Goal: Task Accomplishment & Management: Manage account settings

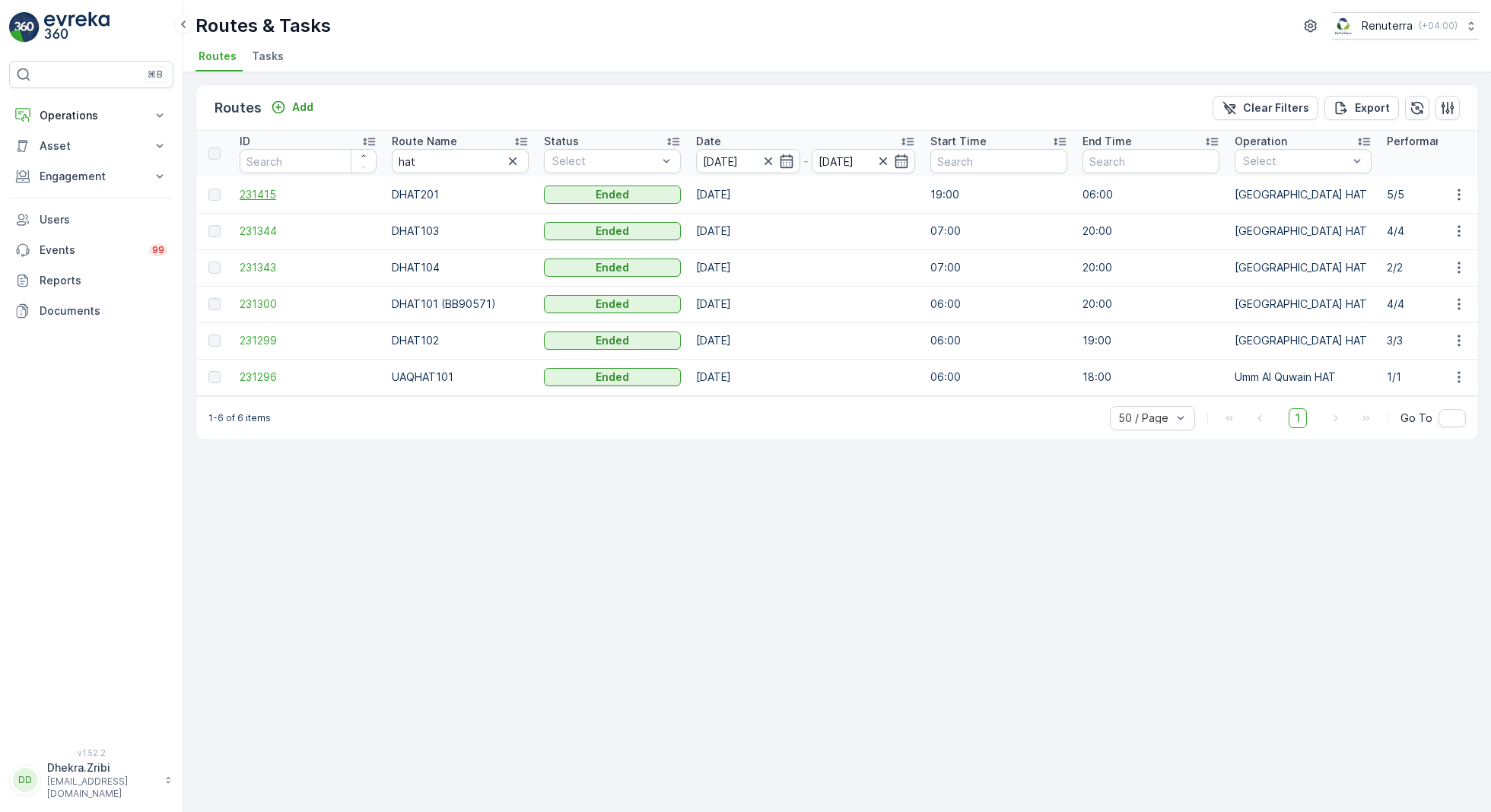
click at [268, 187] on span "231415" at bounding box center [308, 194] width 137 height 15
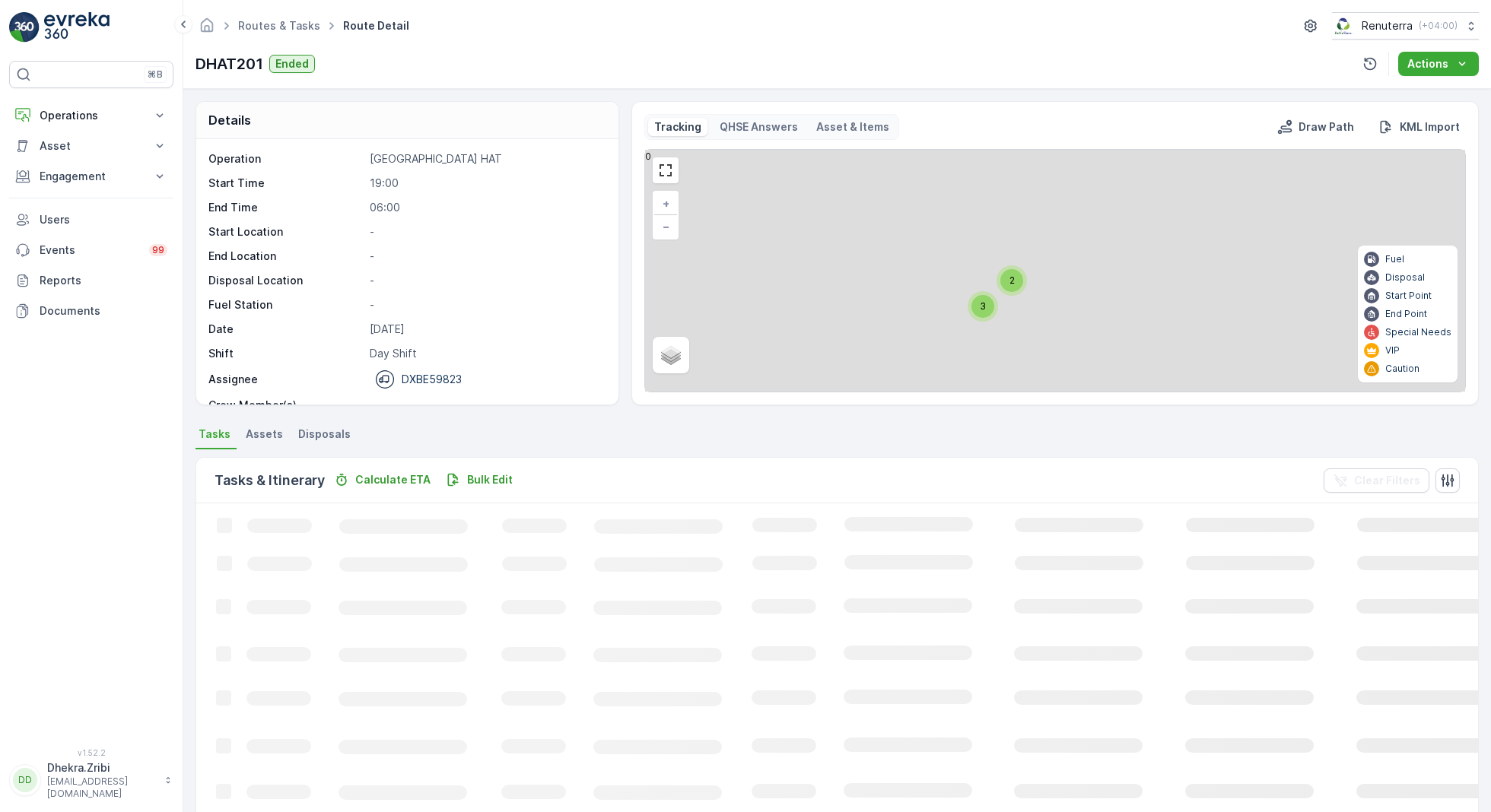
scroll to position [47, 0]
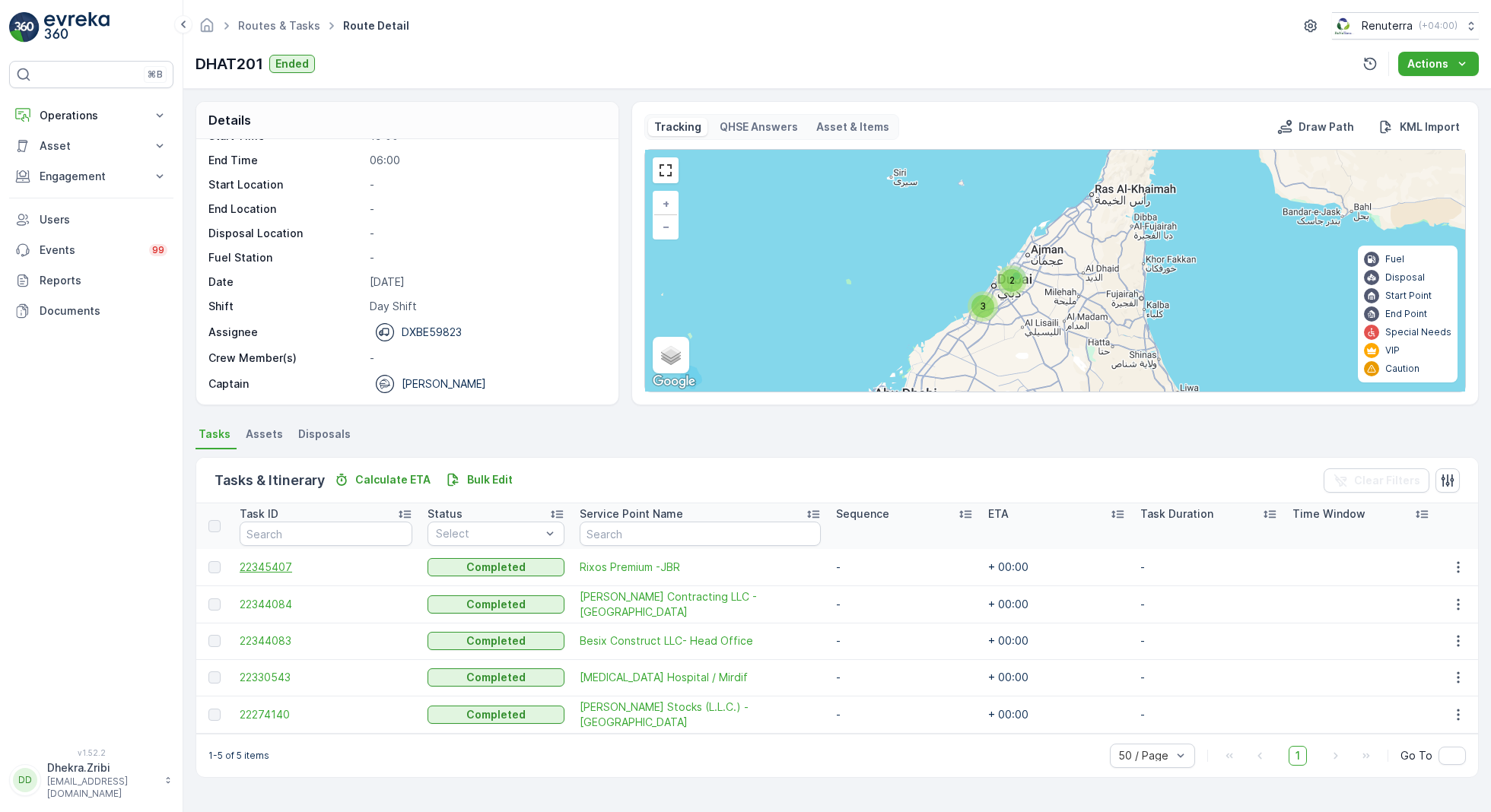
click at [266, 564] on span "22345407" at bounding box center [326, 567] width 173 height 15
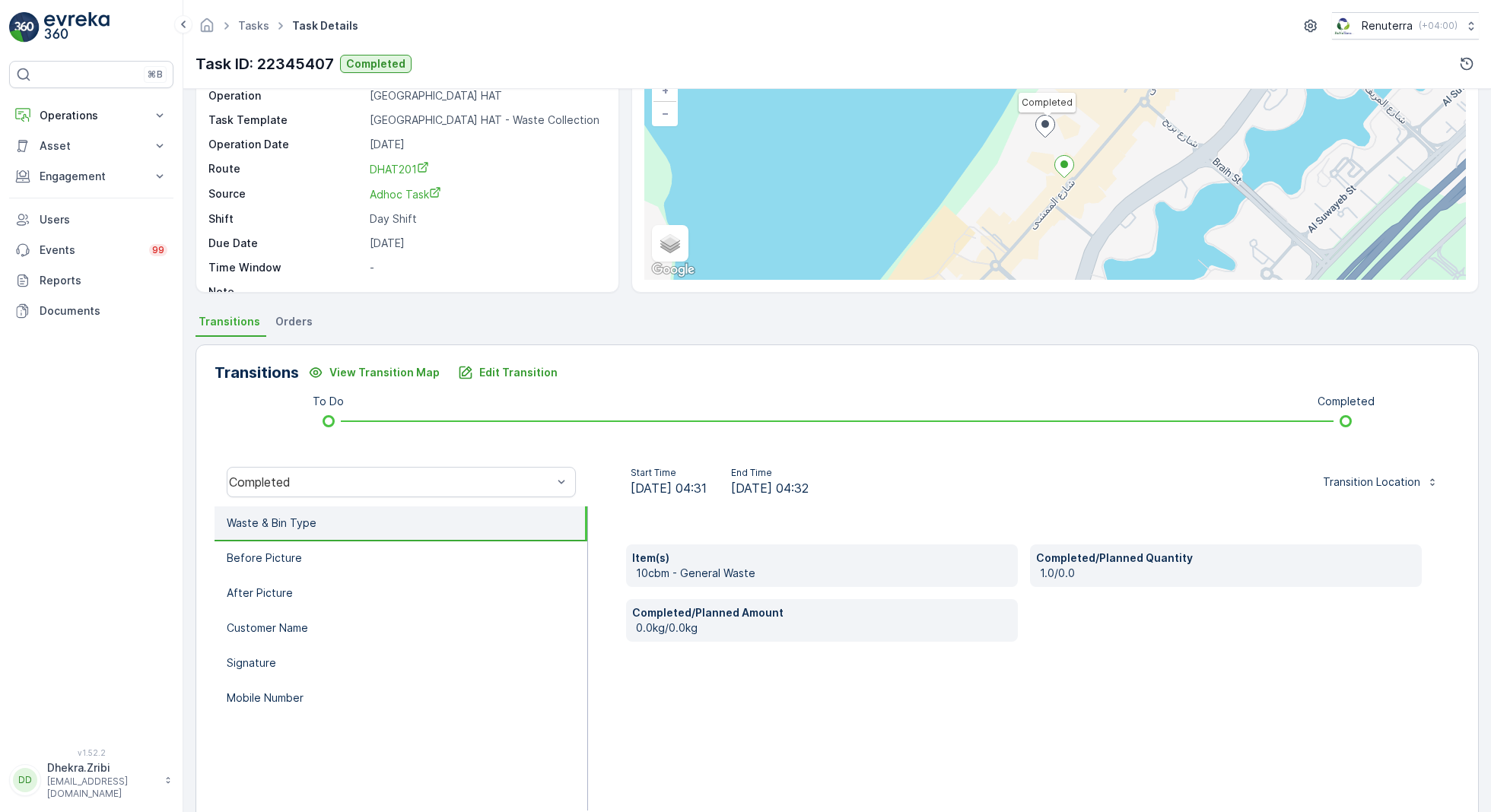
scroll to position [113, 0]
click at [266, 702] on p "Mobile Number" at bounding box center [264, 697] width 77 height 15
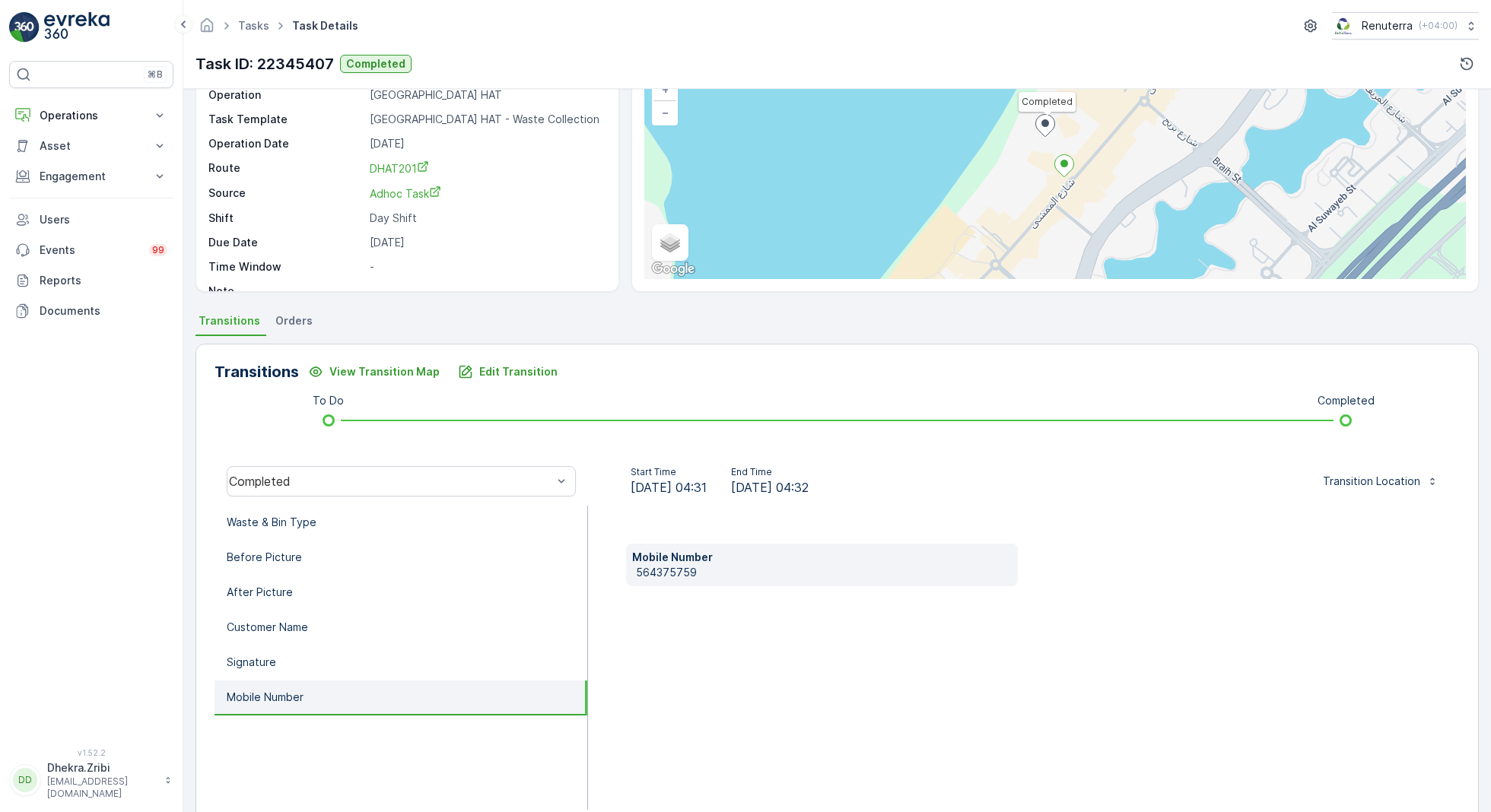
click at [661, 574] on p "564375759" at bounding box center [823, 572] width 376 height 15
copy p "564375759"
click at [522, 370] on p "Edit Transition" at bounding box center [518, 372] width 79 height 15
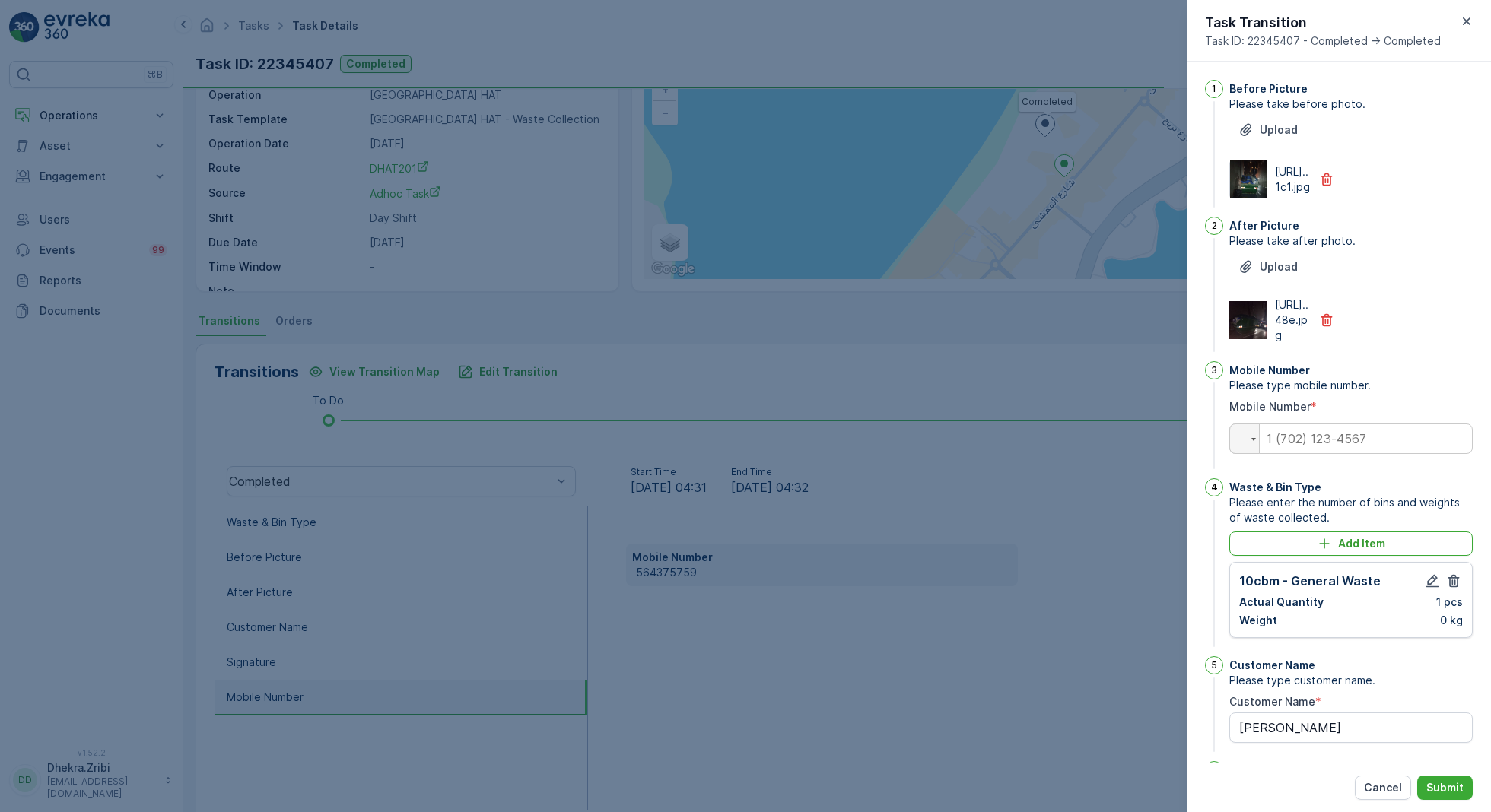
scroll to position [252, 0]
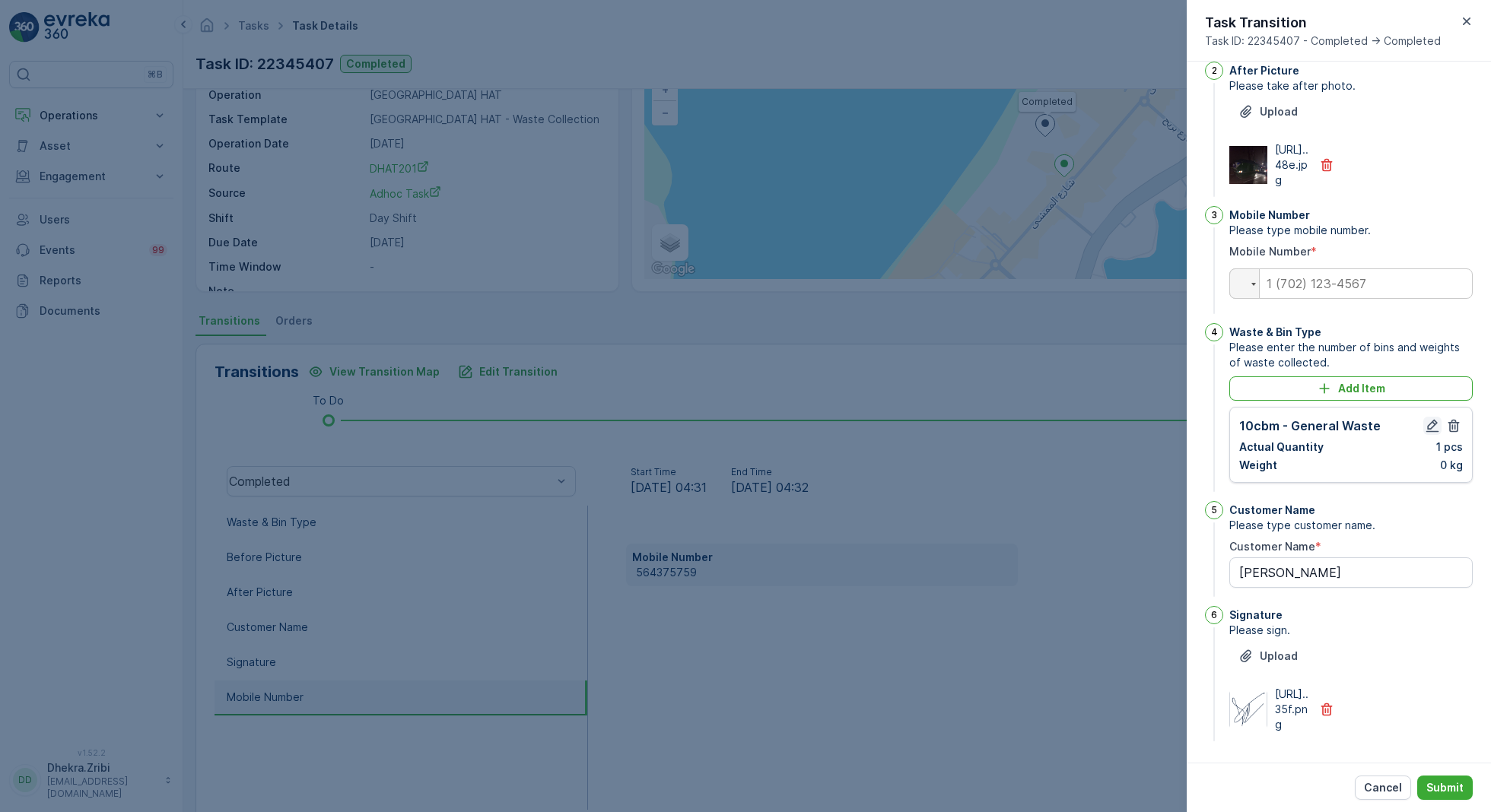
click at [1431, 418] on icon "button" at bounding box center [1431, 425] width 15 height 15
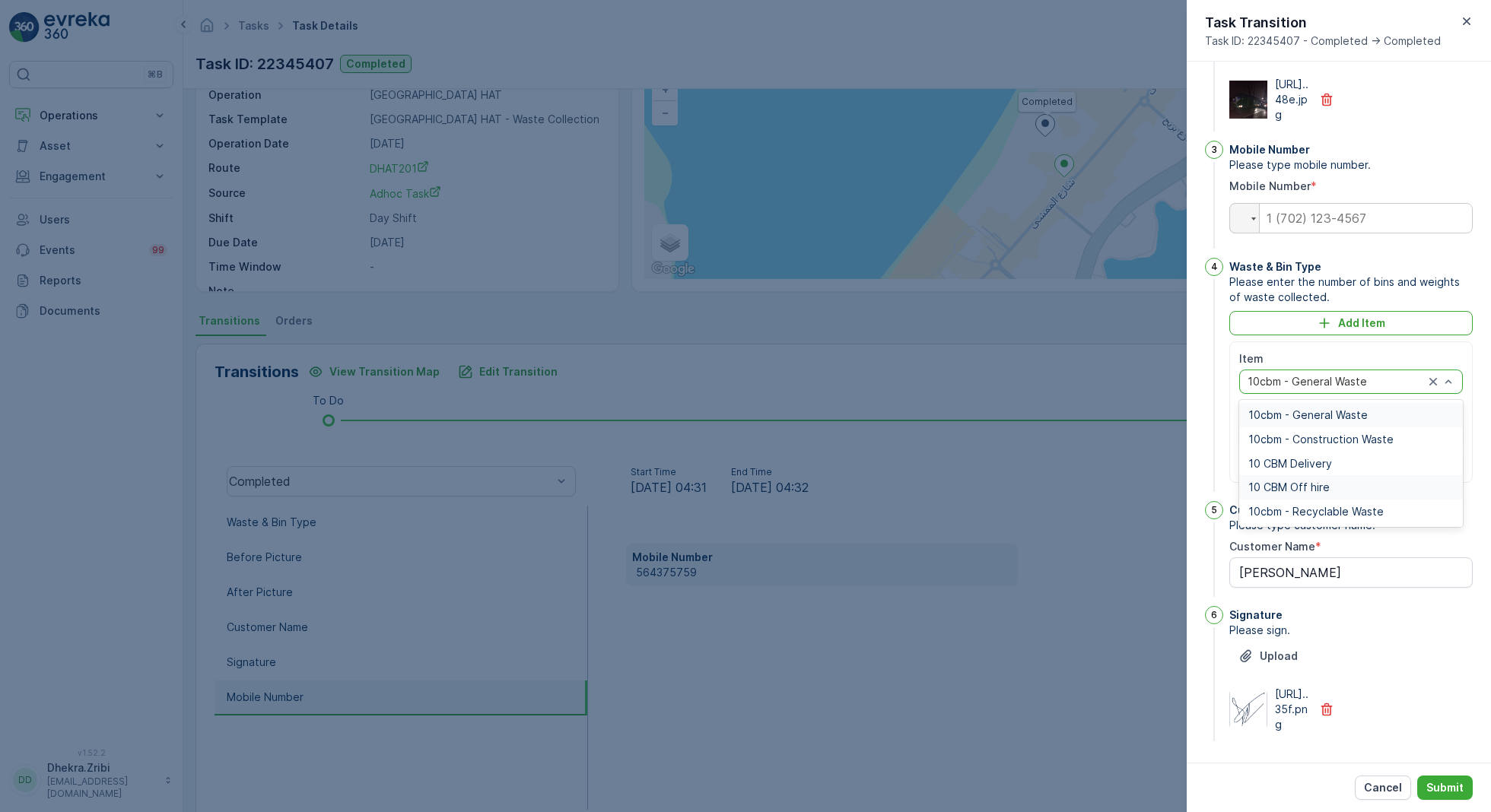
click at [1310, 493] on span "10 CBM Off hire" at bounding box center [1289, 487] width 81 height 12
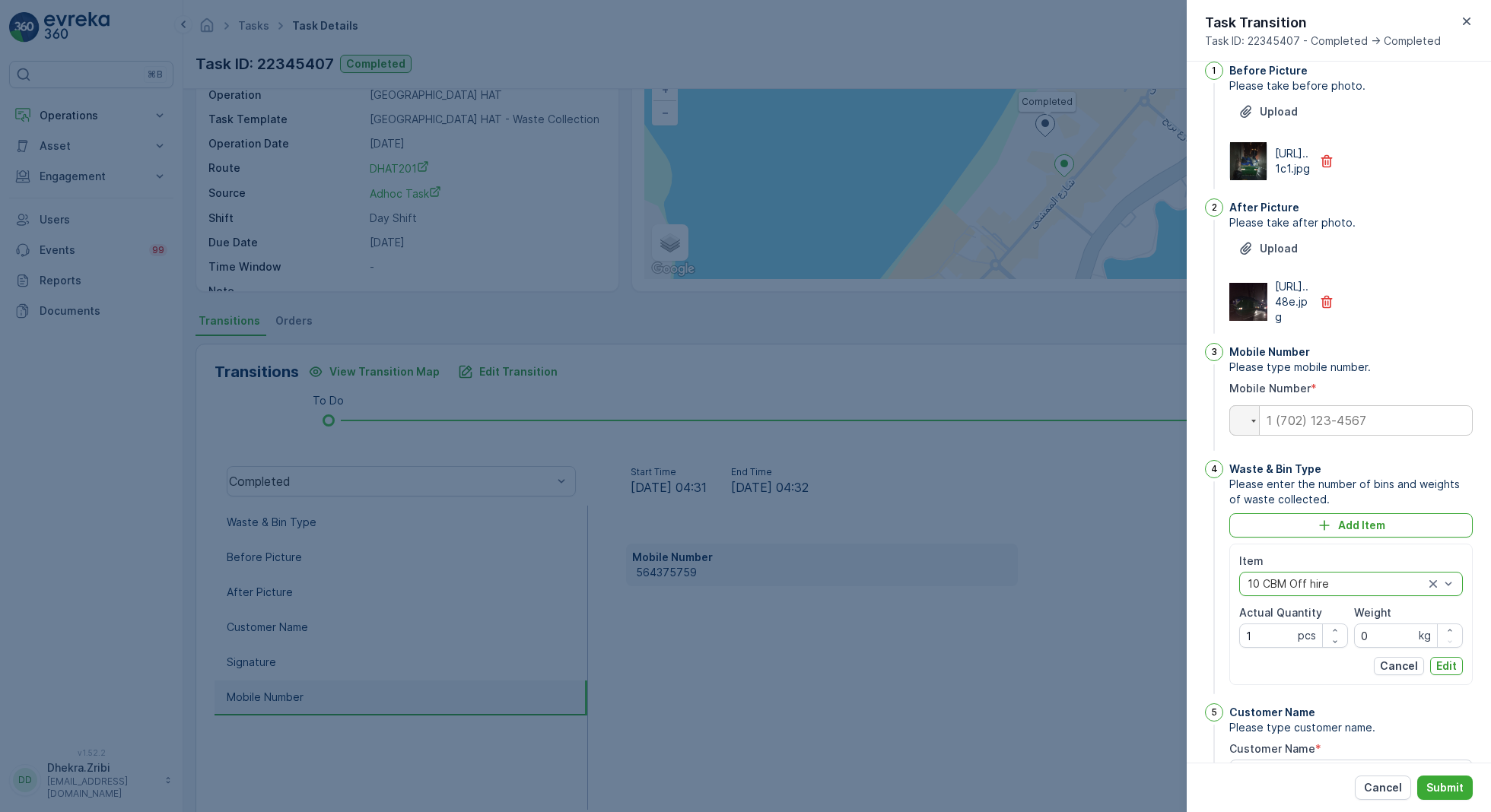
scroll to position [0, 0]
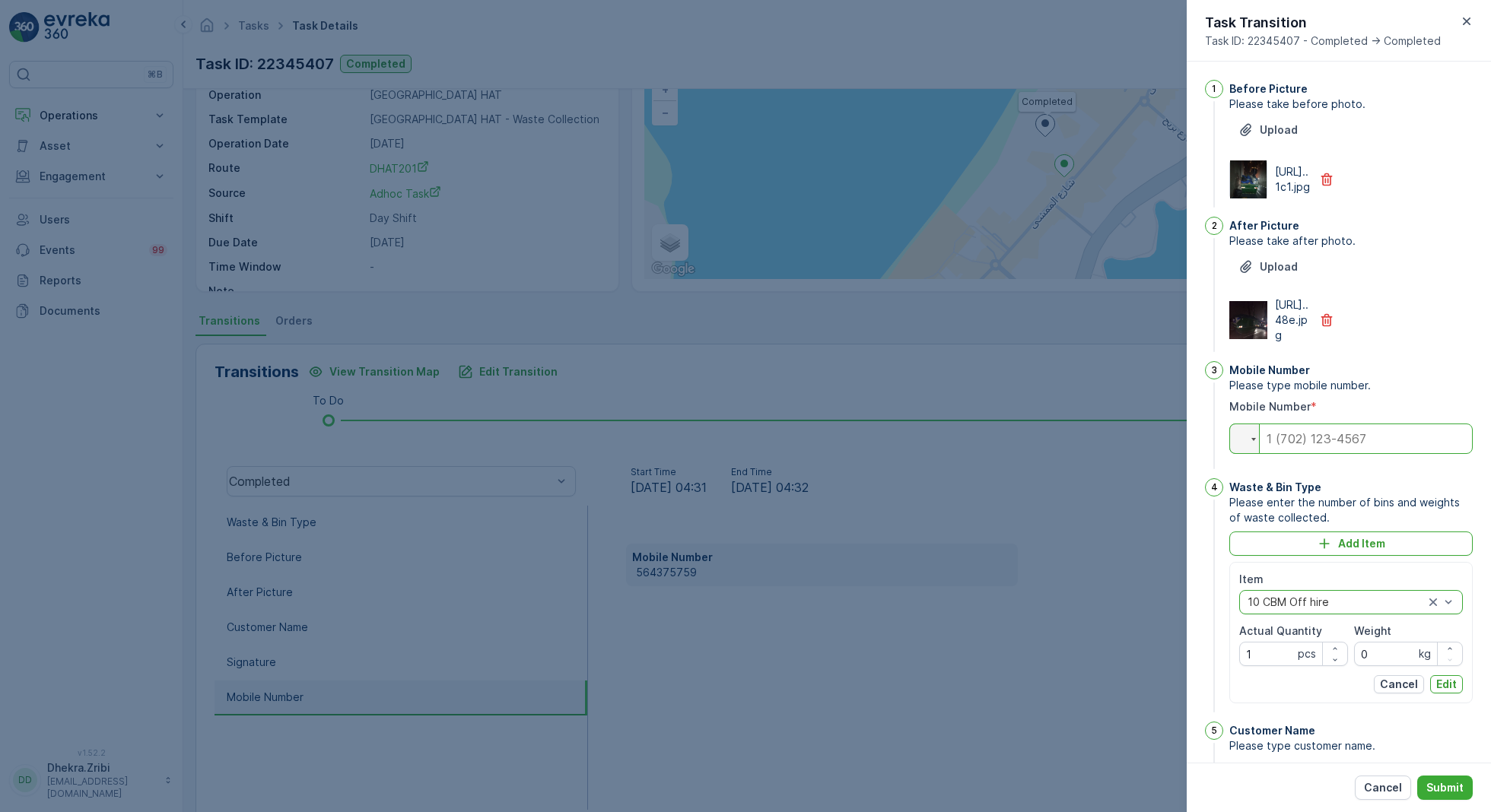
click at [1329, 453] on input "tel" at bounding box center [1350, 439] width 243 height 31
paste input "[PHONE_NUMBER]"
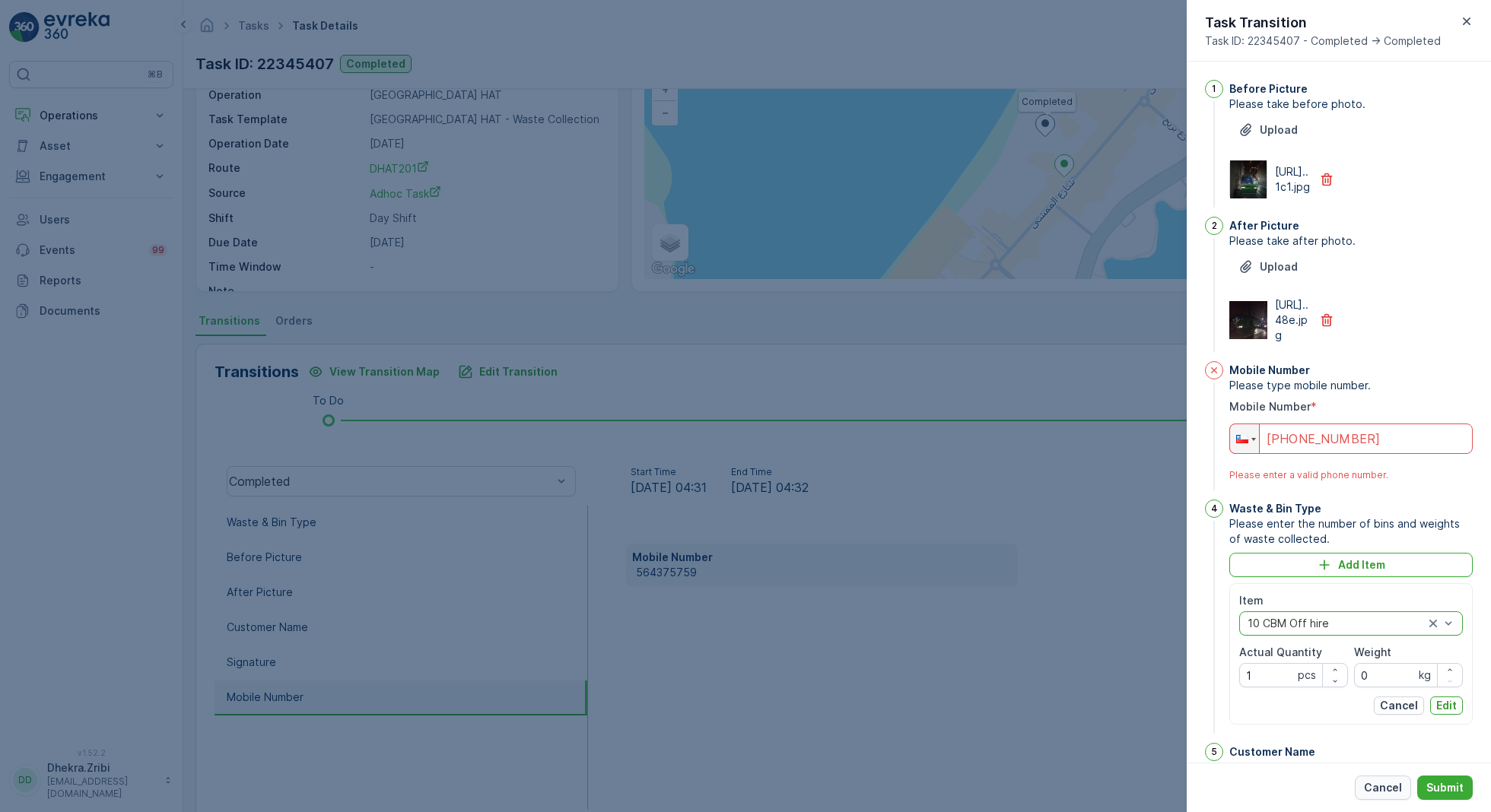
type input "[PHONE_NUMBER]"
click at [1380, 786] on p "Cancel" at bounding box center [1383, 787] width 38 height 15
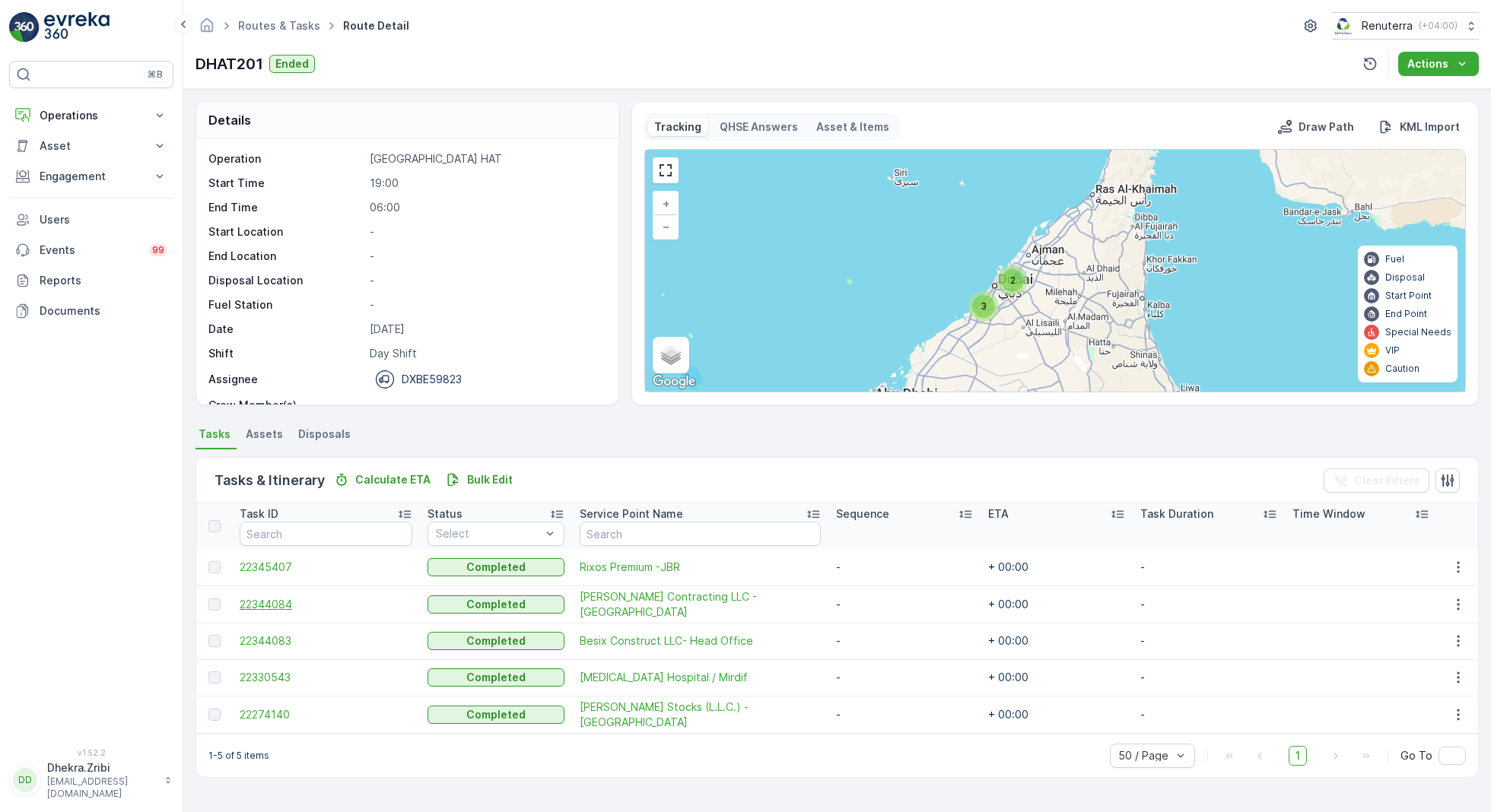
click at [263, 605] on span "22344084" at bounding box center [326, 604] width 173 height 15
click at [268, 643] on span "22344083" at bounding box center [326, 640] width 173 height 15
click at [279, 672] on span "22330543" at bounding box center [326, 677] width 173 height 15
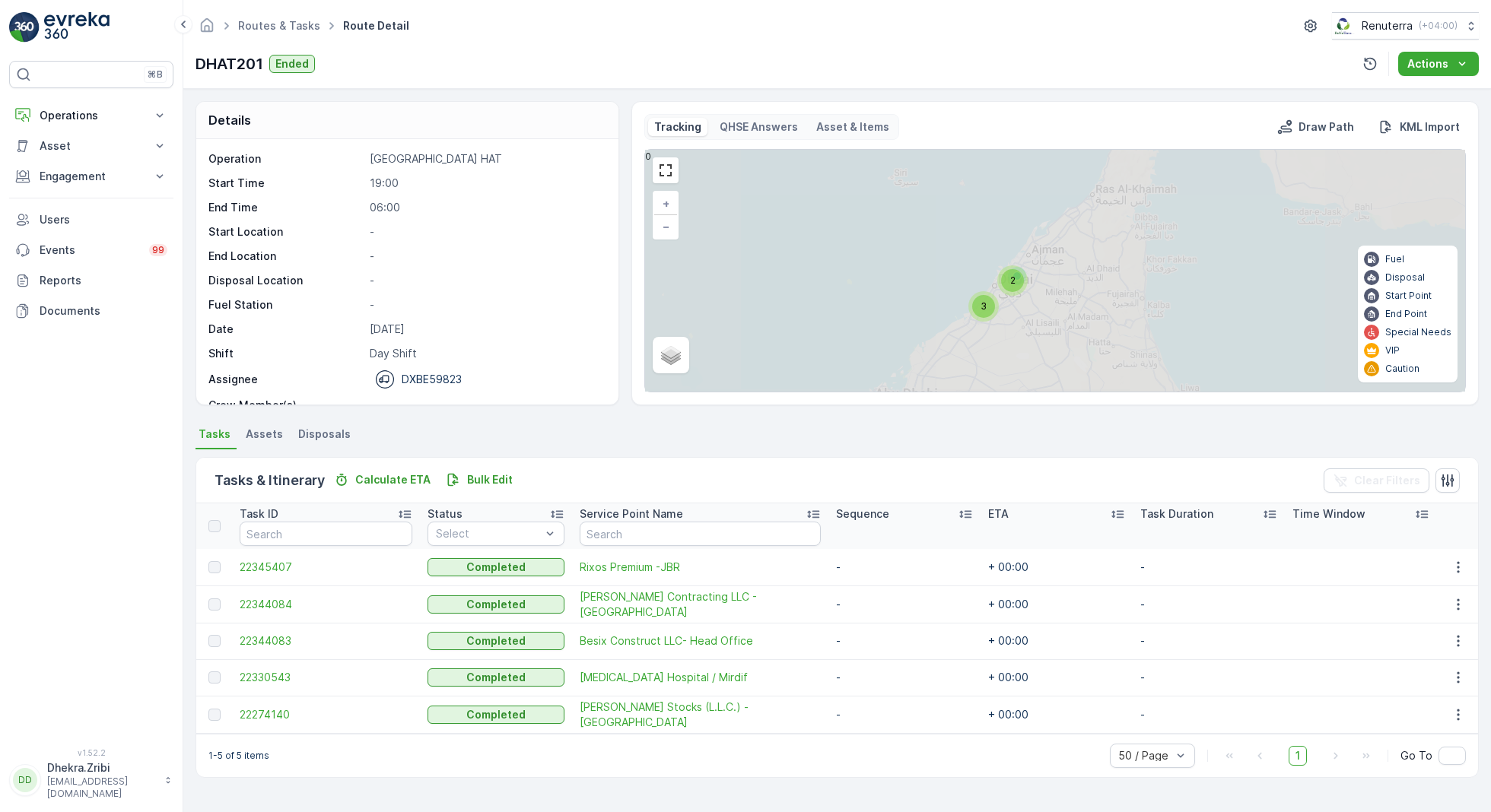
click at [439, 348] on p "Day Shift" at bounding box center [486, 354] width 233 height 15
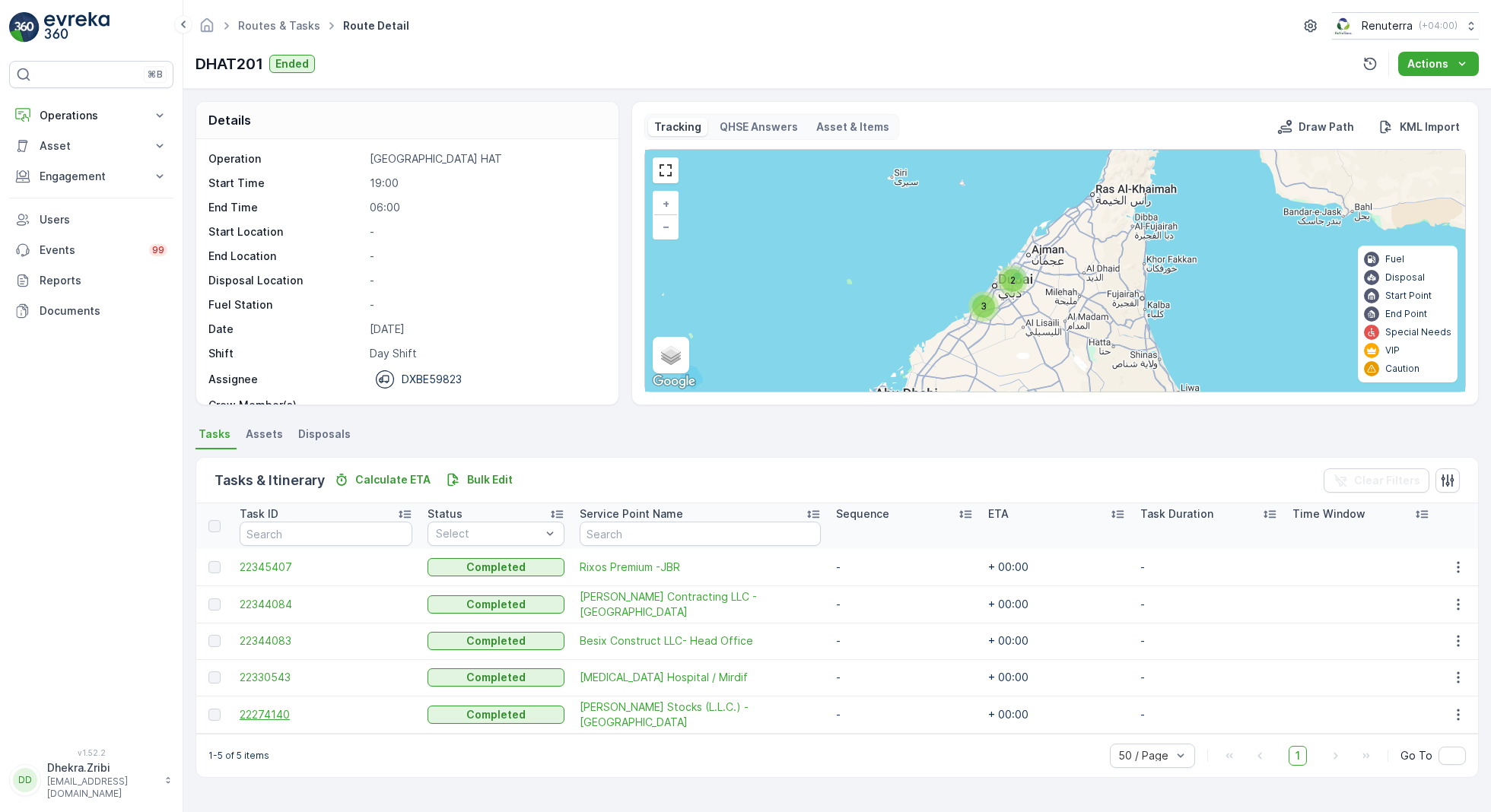
click at [278, 707] on span "22274140" at bounding box center [326, 715] width 173 height 15
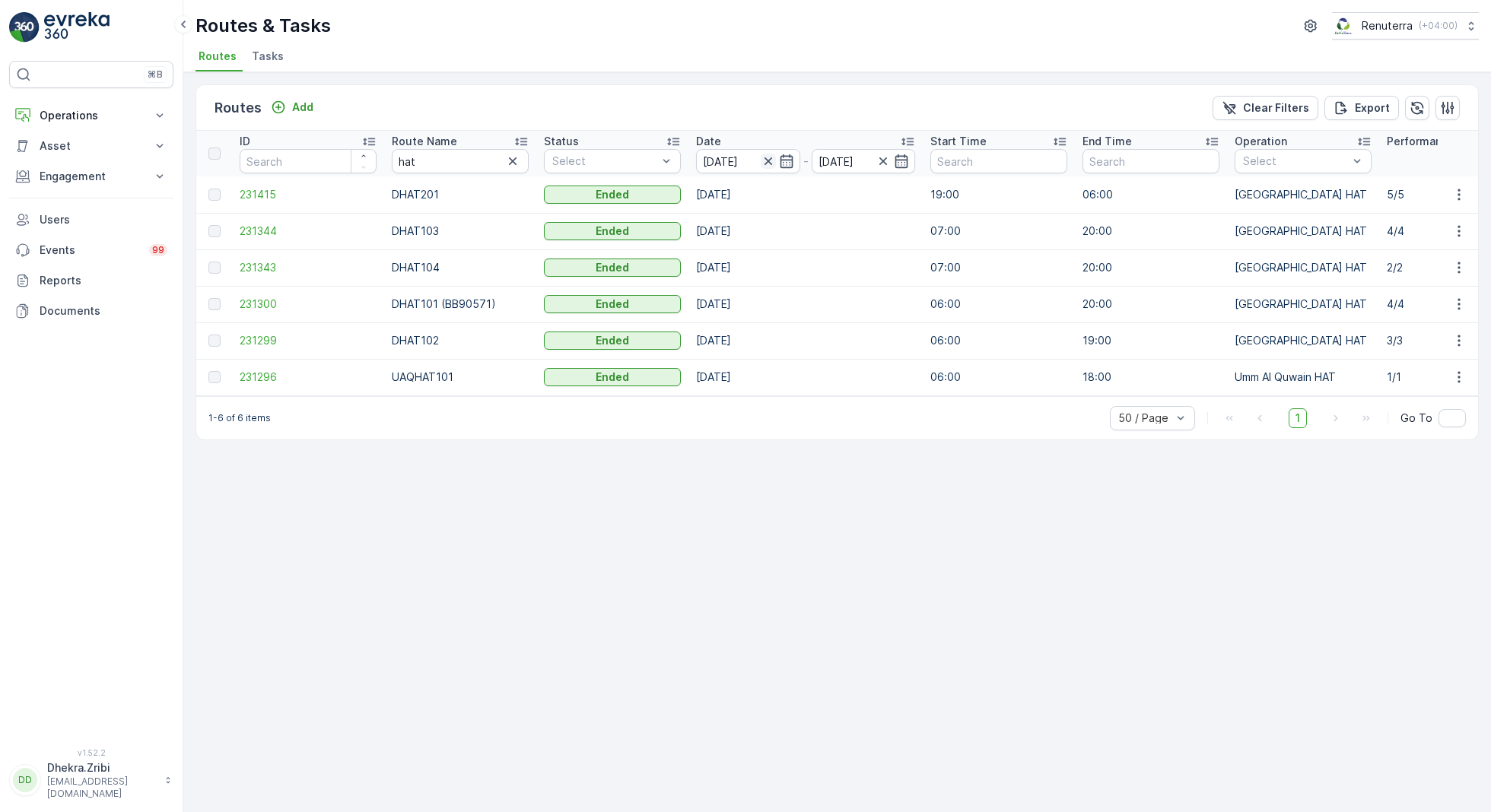
click at [765, 163] on icon "button" at bounding box center [767, 160] width 7 height 7
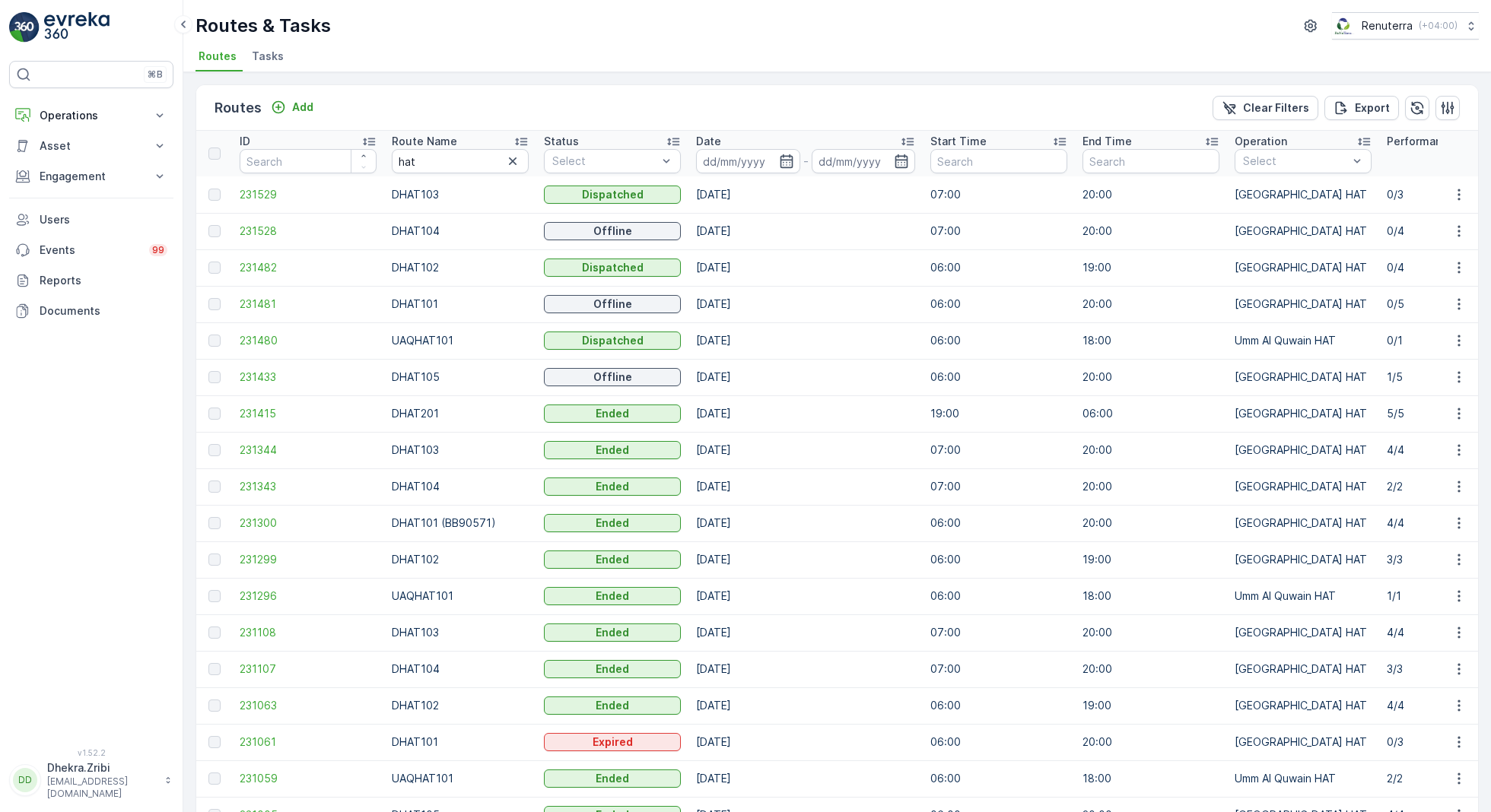
click at [765, 163] on input at bounding box center [748, 160] width 104 height 24
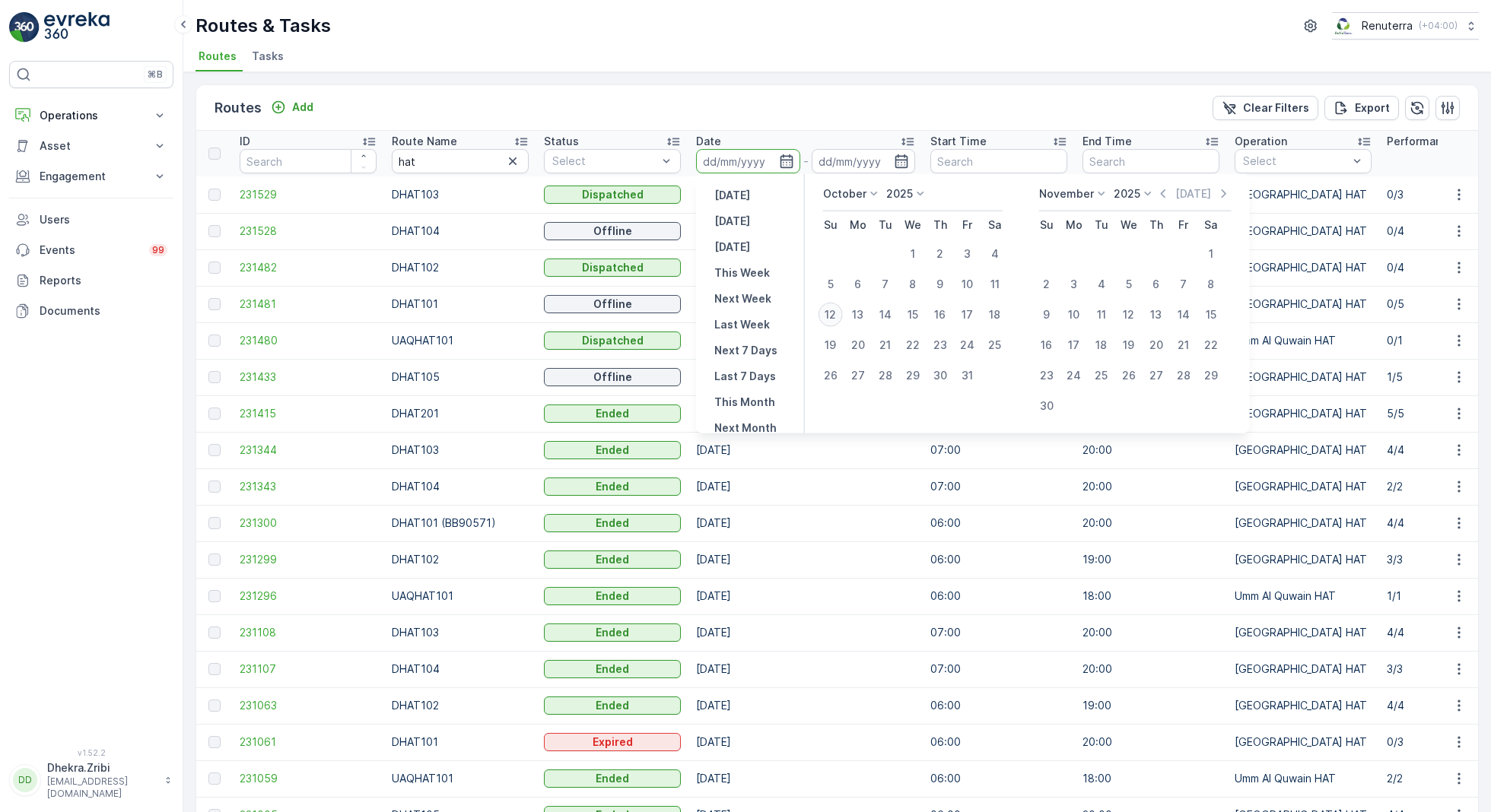
click at [831, 316] on div "12" at bounding box center [830, 314] width 24 height 24
type input "[DATE]"
click at [831, 316] on div "12" at bounding box center [830, 314] width 24 height 24
type input "[DATE]"
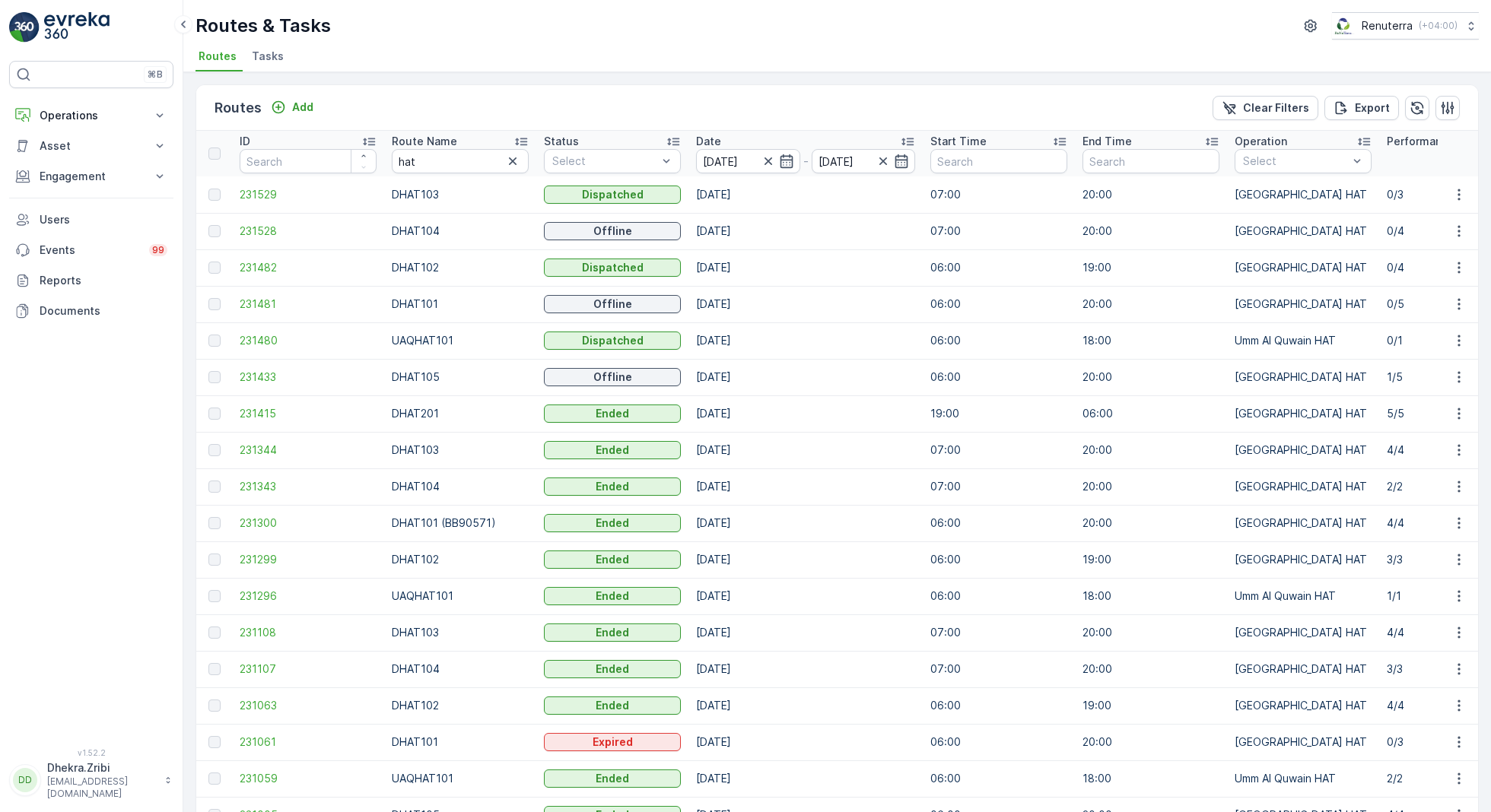
click at [688, 74] on div "Routes Add Clear Filters Export ID Route Name hat Status Select Date [DATE] - […" at bounding box center [837, 441] width 1308 height 739
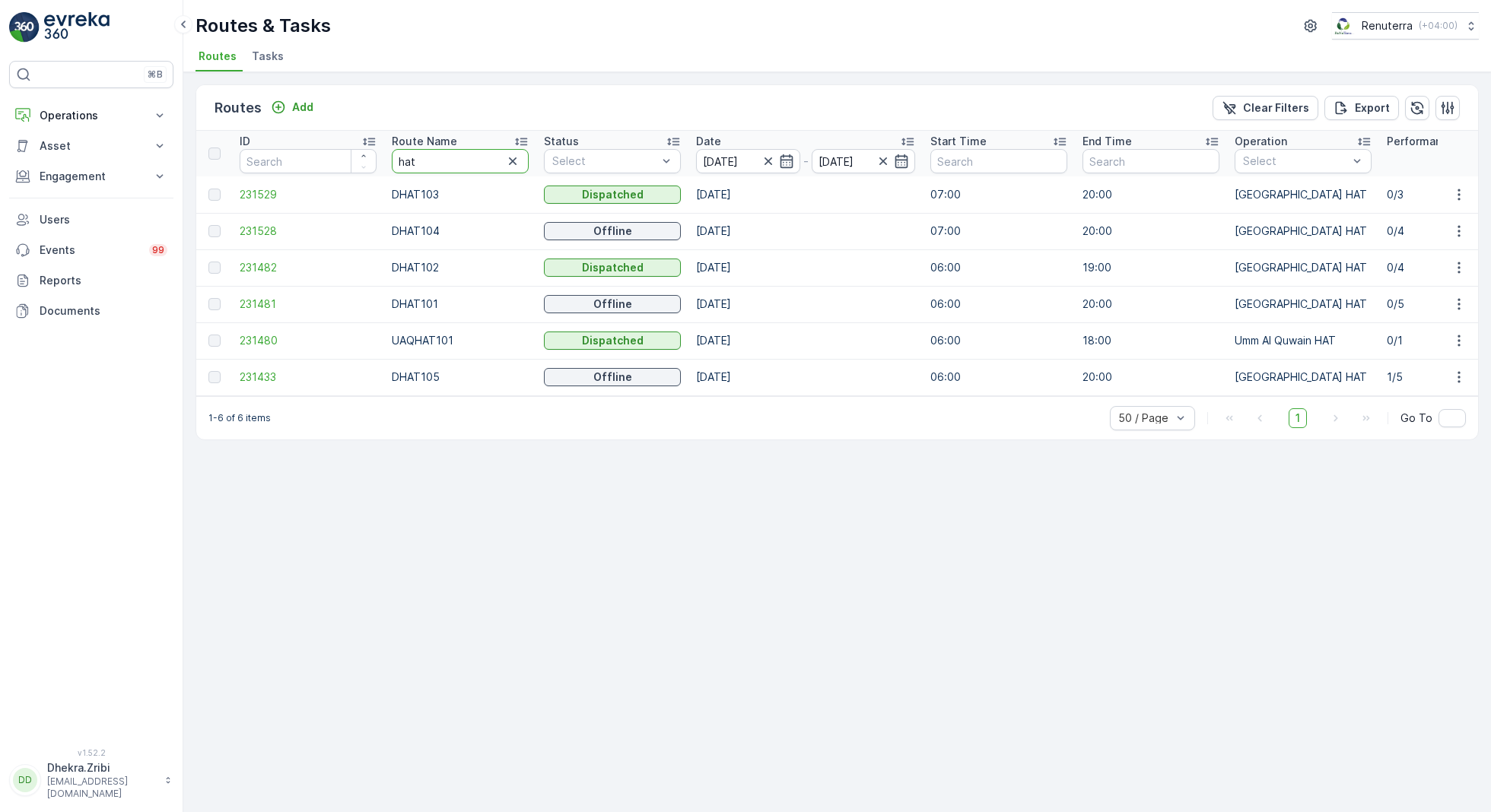
drag, startPoint x: 447, startPoint y: 164, endPoint x: 319, endPoint y: 157, distance: 128.2
type input "roro"
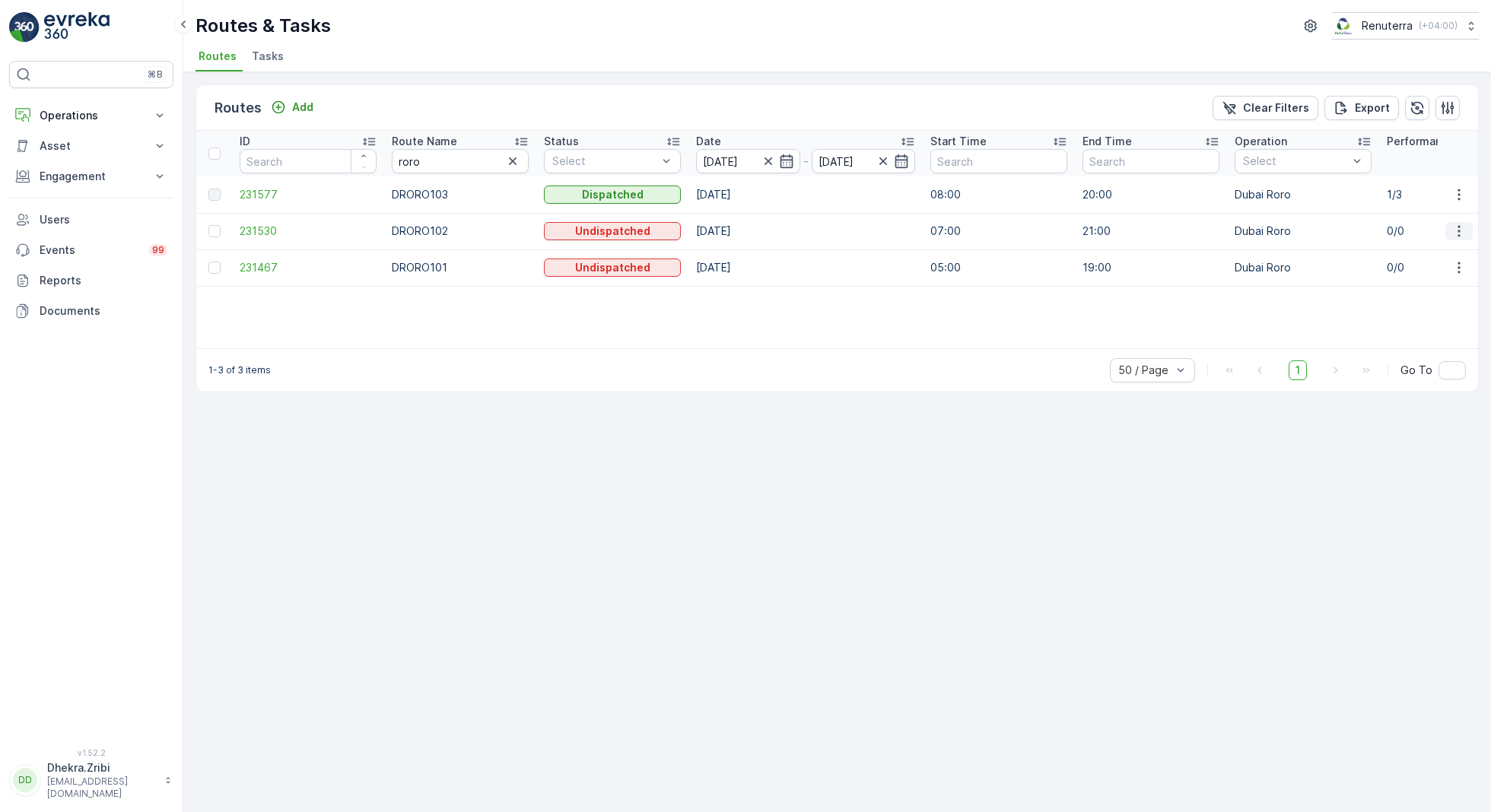
click at [1462, 233] on icon "button" at bounding box center [1459, 231] width 15 height 15
click at [1400, 344] on span "Delete" at bounding box center [1396, 345] width 35 height 15
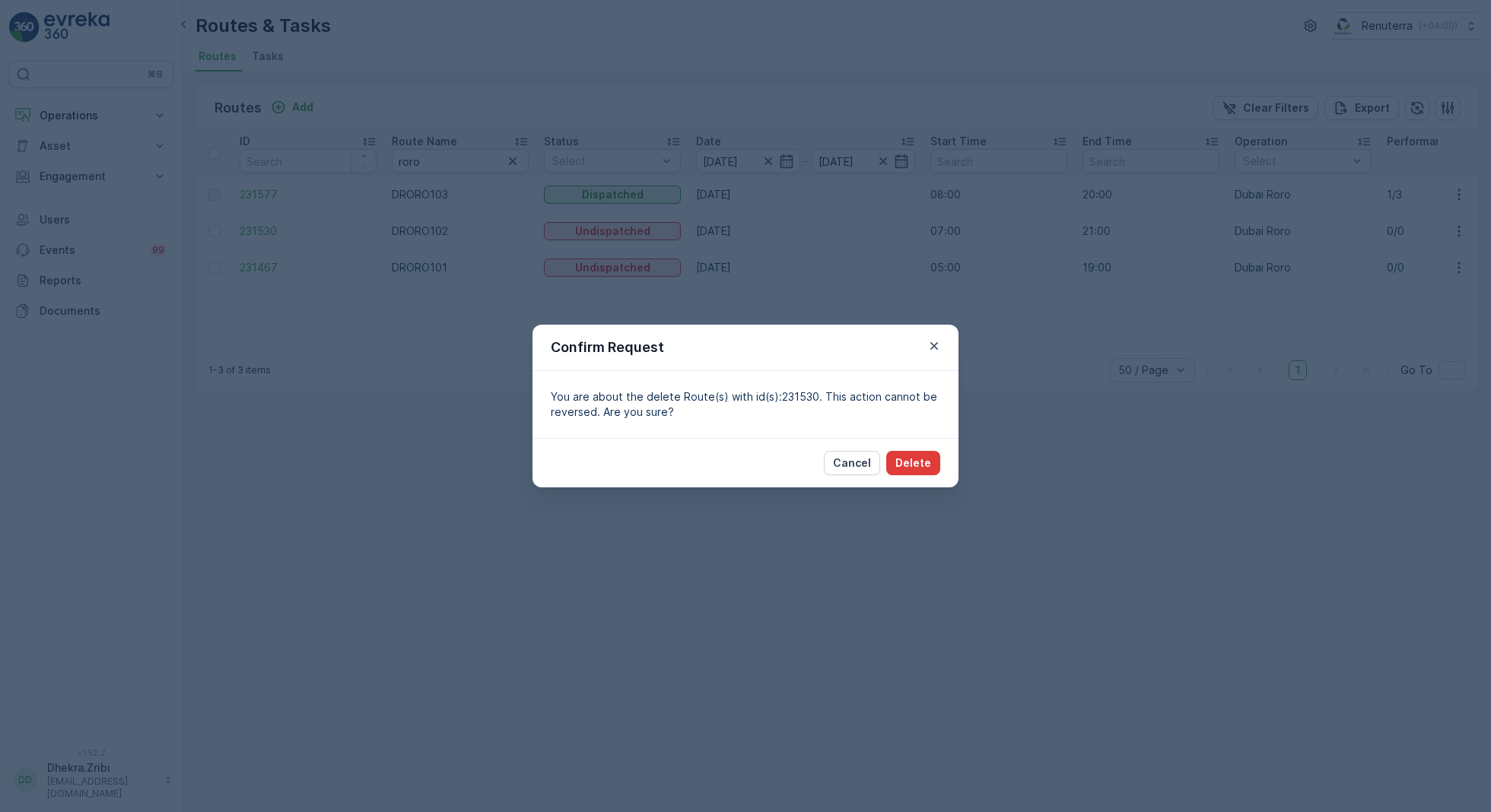
click at [905, 471] on button "Delete" at bounding box center [912, 463] width 54 height 24
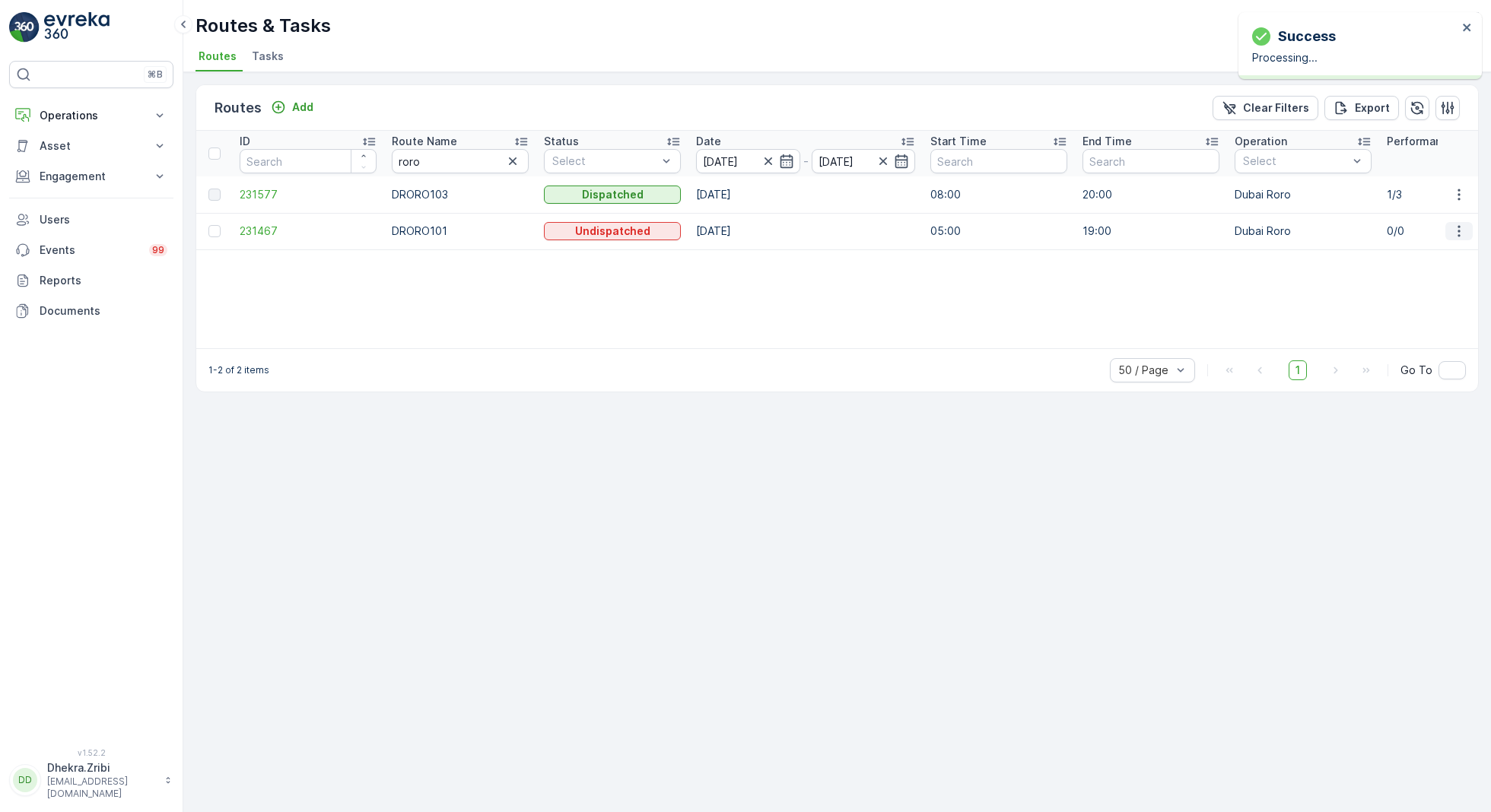
click at [1455, 224] on icon "button" at bounding box center [1459, 231] width 15 height 15
click at [1395, 341] on span "Delete" at bounding box center [1396, 345] width 35 height 15
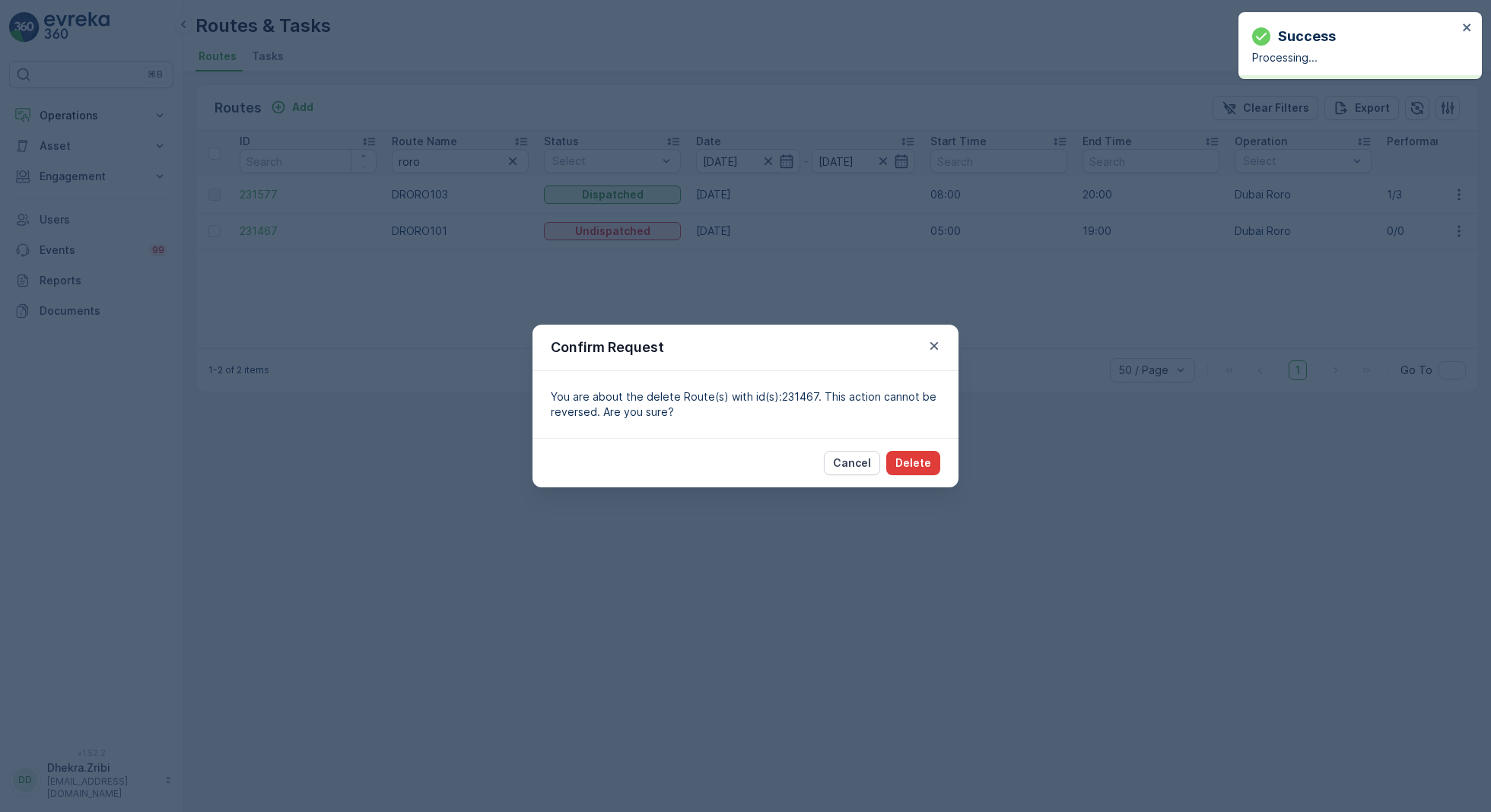
click at [925, 463] on p "Delete" at bounding box center [912, 463] width 36 height 15
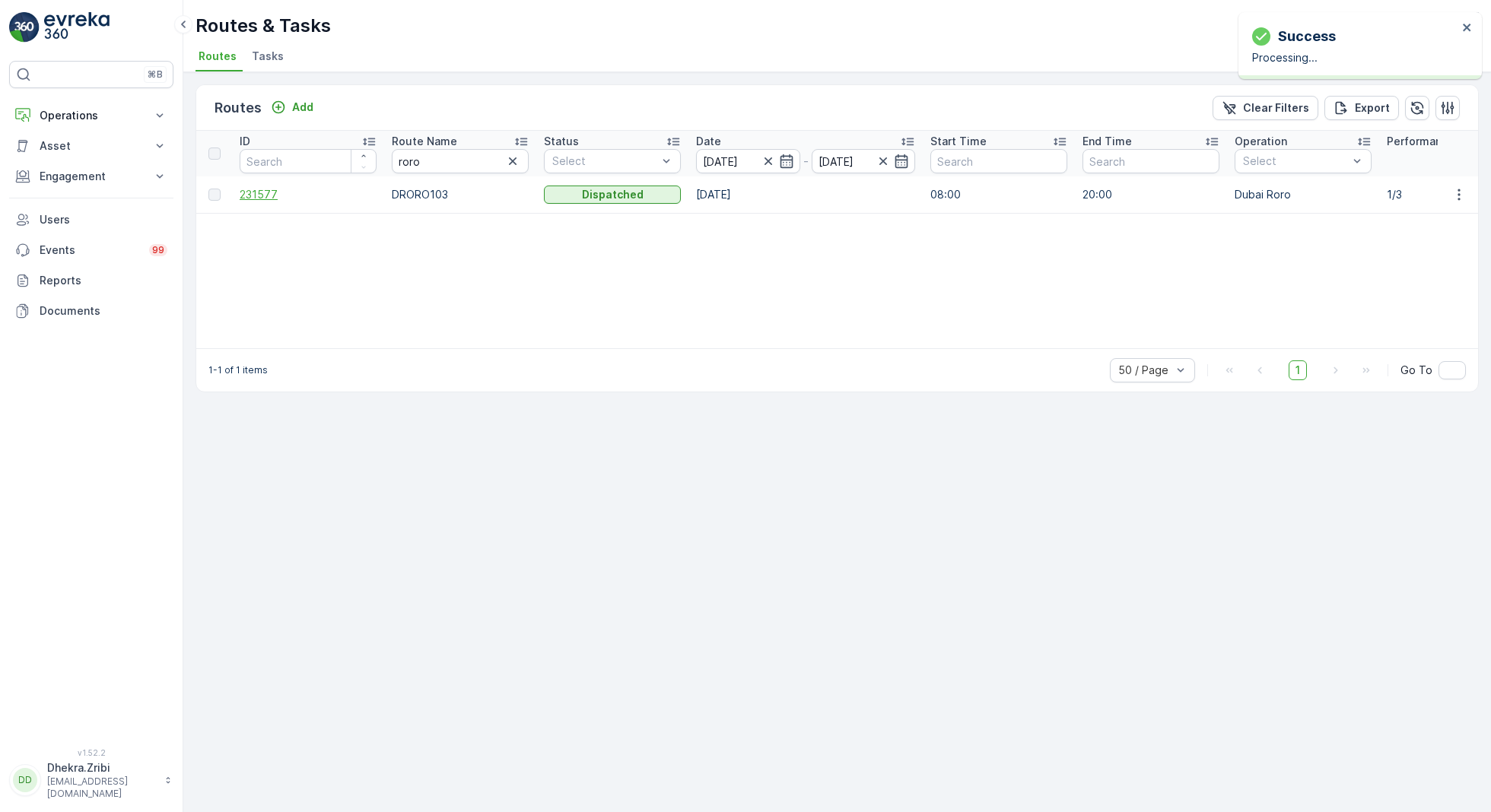
click at [259, 193] on span "231577" at bounding box center [308, 194] width 137 height 15
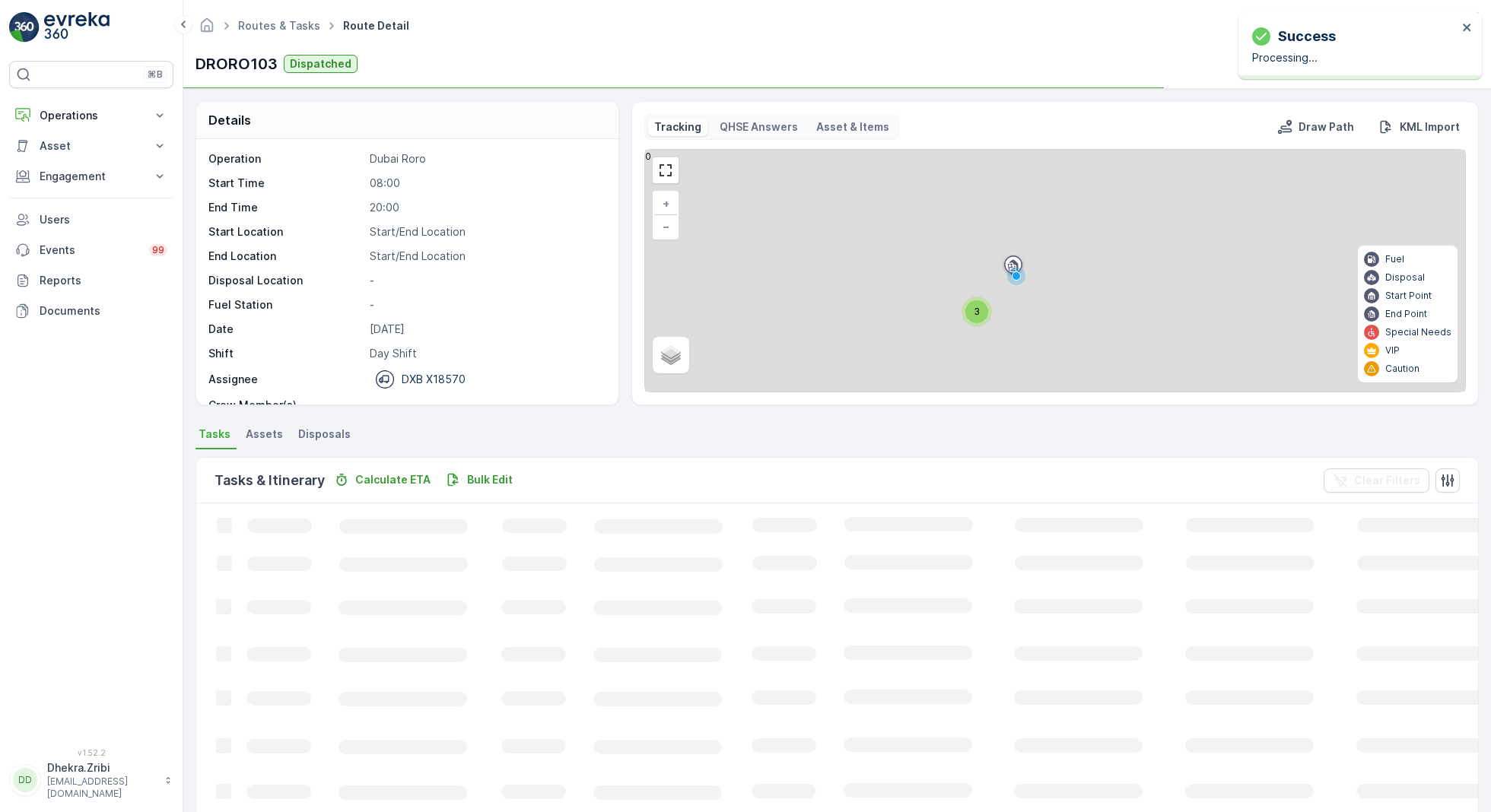
scroll to position [47, 0]
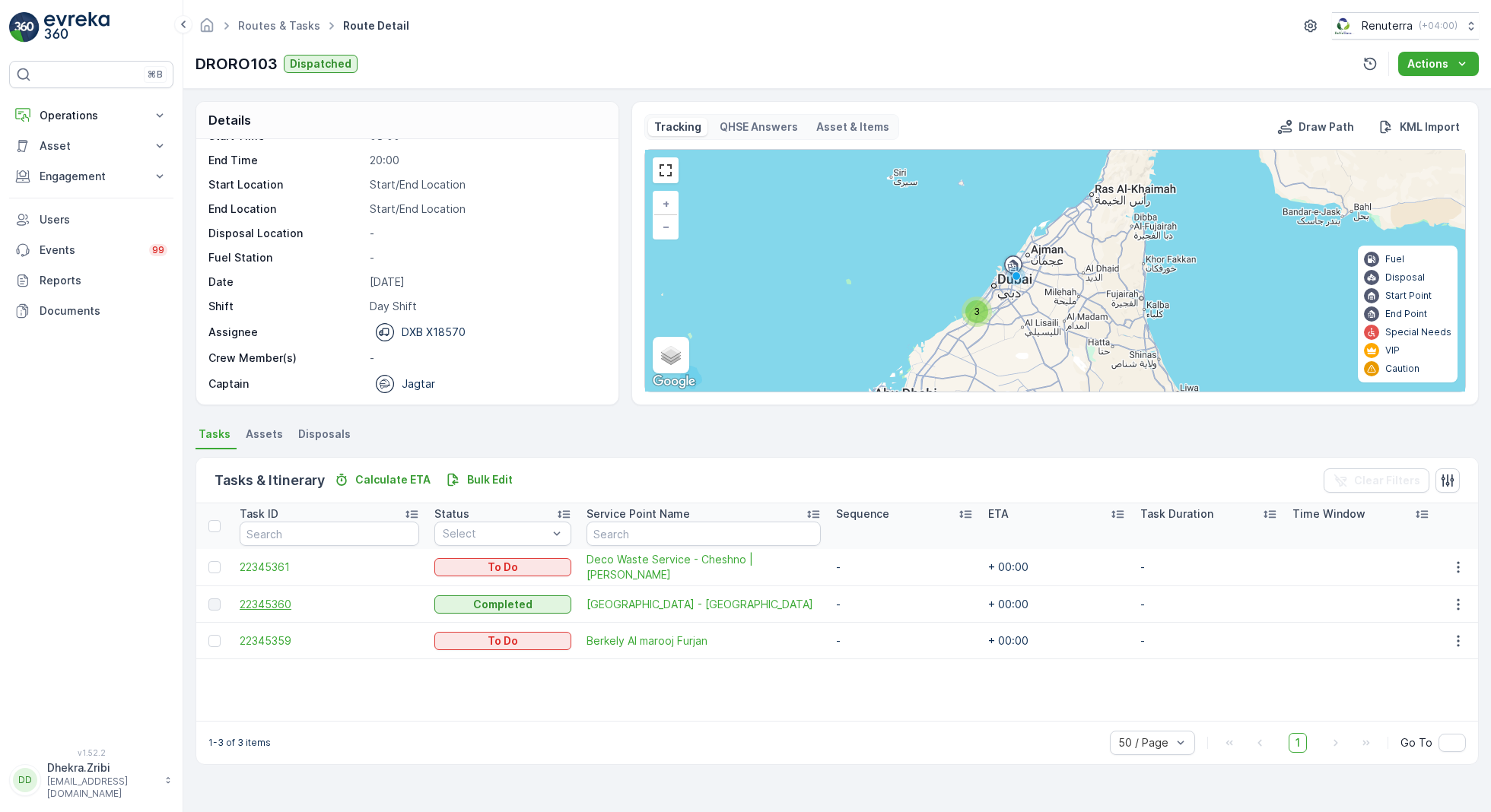
click at [270, 597] on span "22345360" at bounding box center [329, 604] width 179 height 15
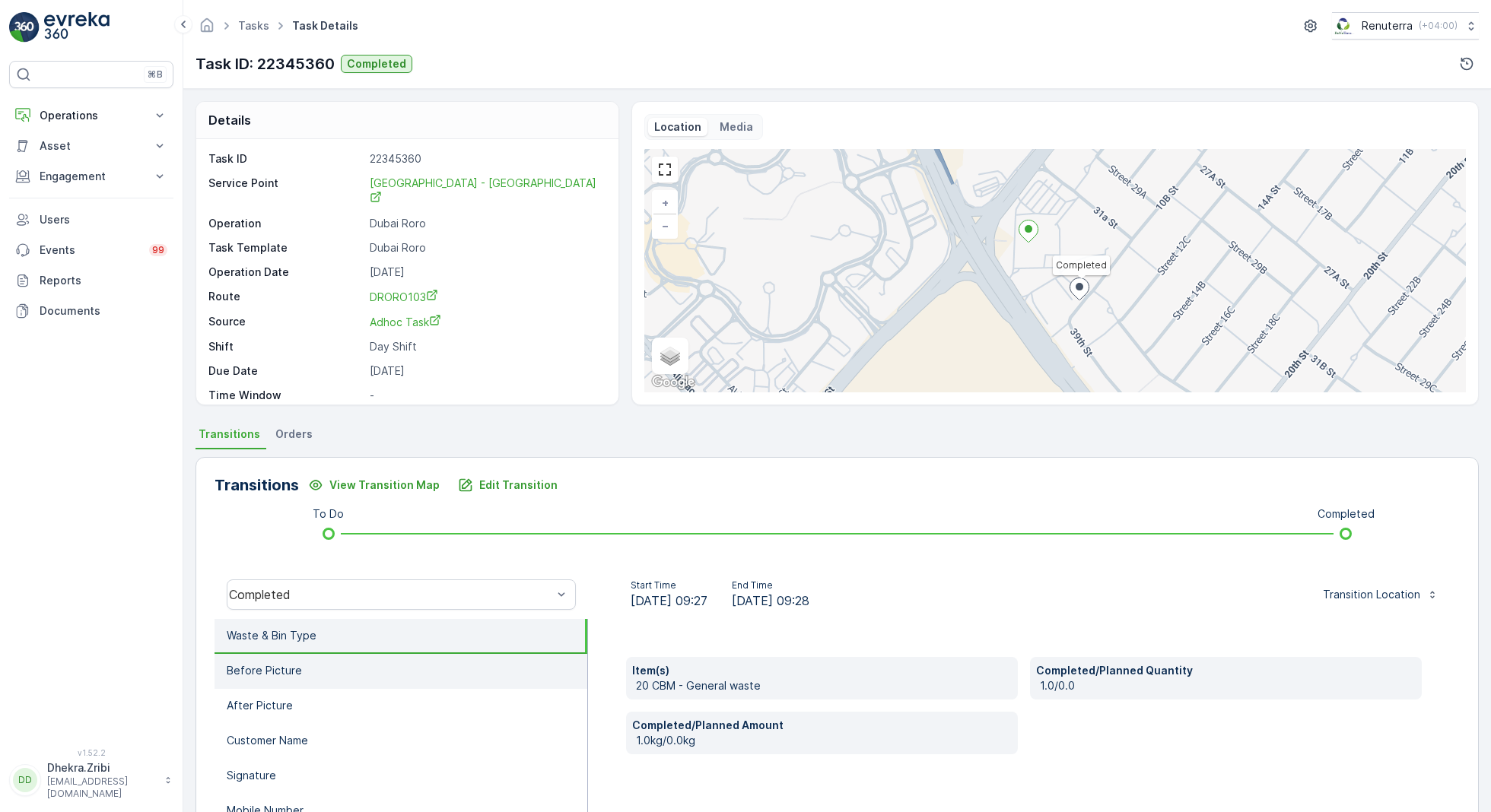
click at [271, 674] on p "Before Picture" at bounding box center [264, 670] width 75 height 15
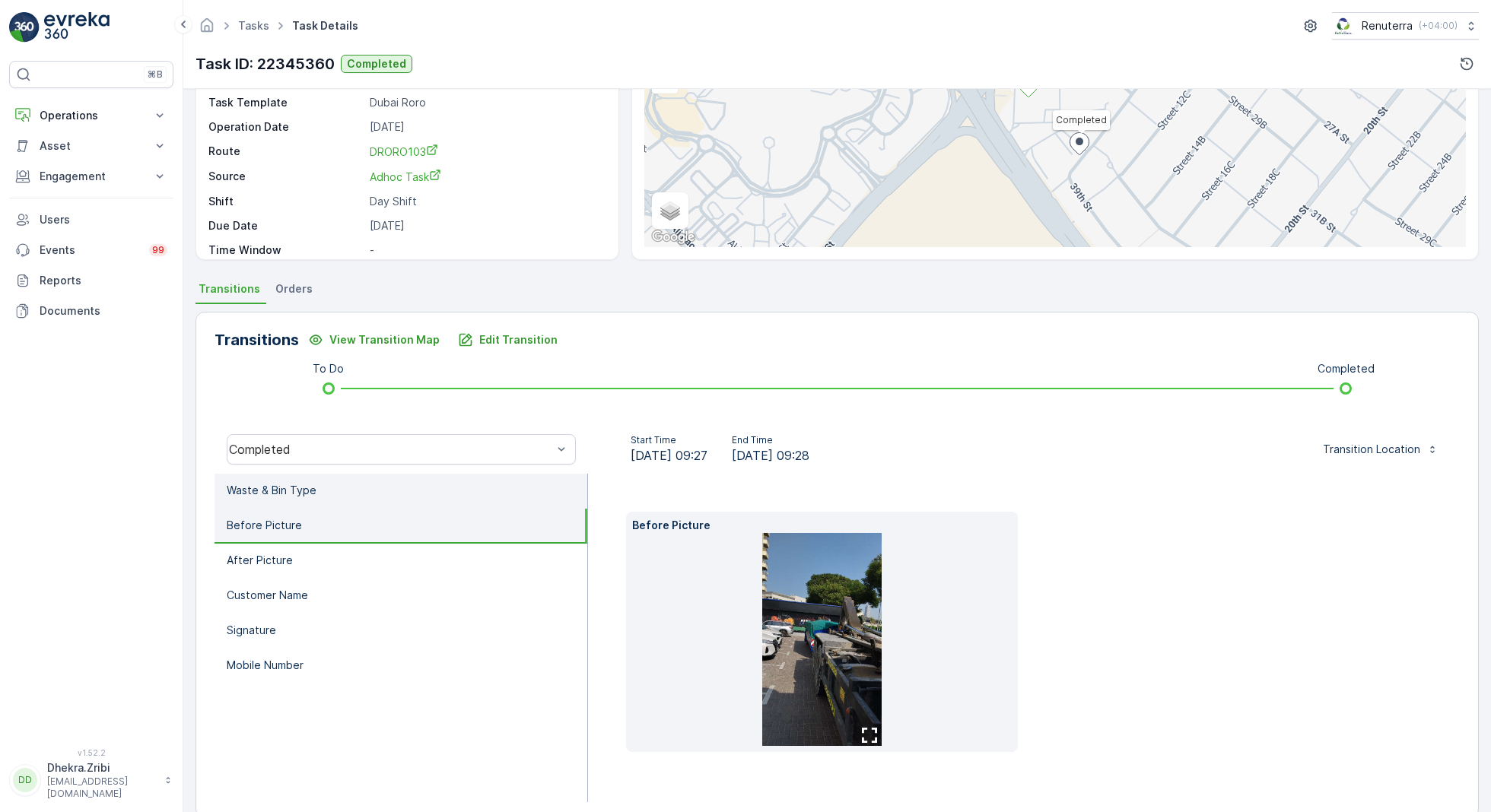
scroll to position [169, 0]
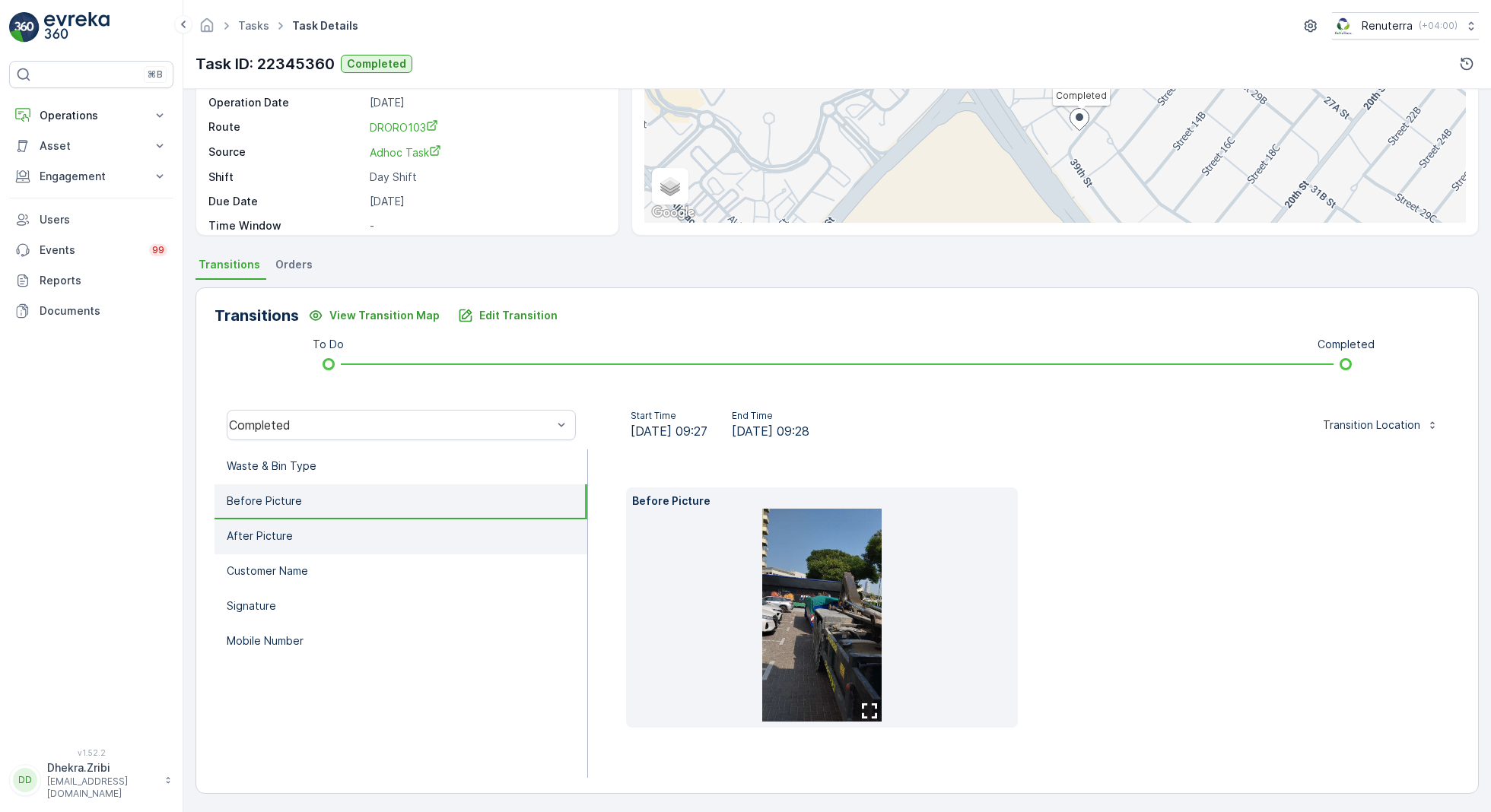
click at [271, 532] on p "After Picture" at bounding box center [260, 536] width 66 height 15
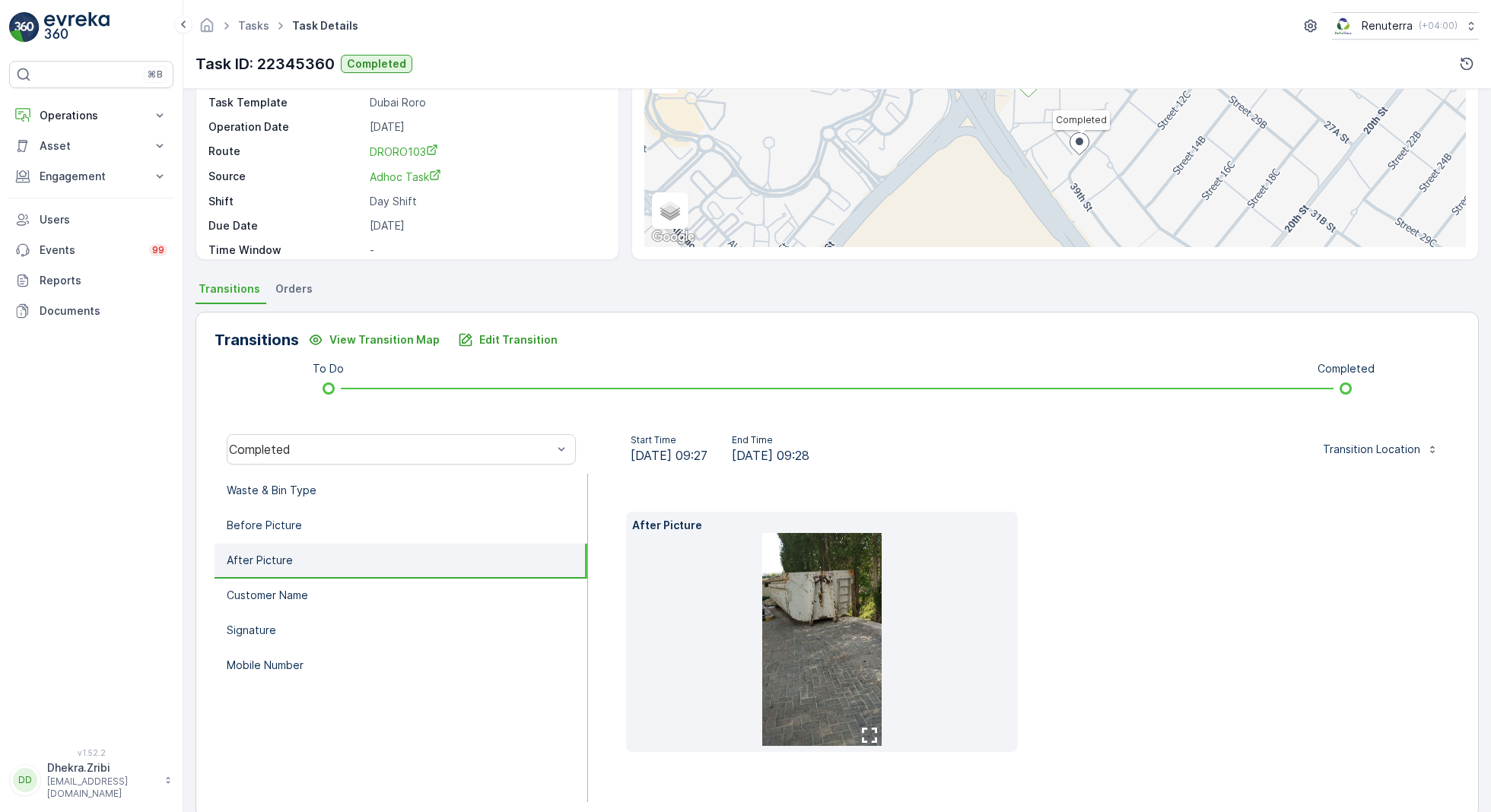
click at [298, 564] on li "After Picture" at bounding box center [400, 561] width 373 height 35
click at [300, 585] on li "Customer Name" at bounding box center [400, 596] width 373 height 35
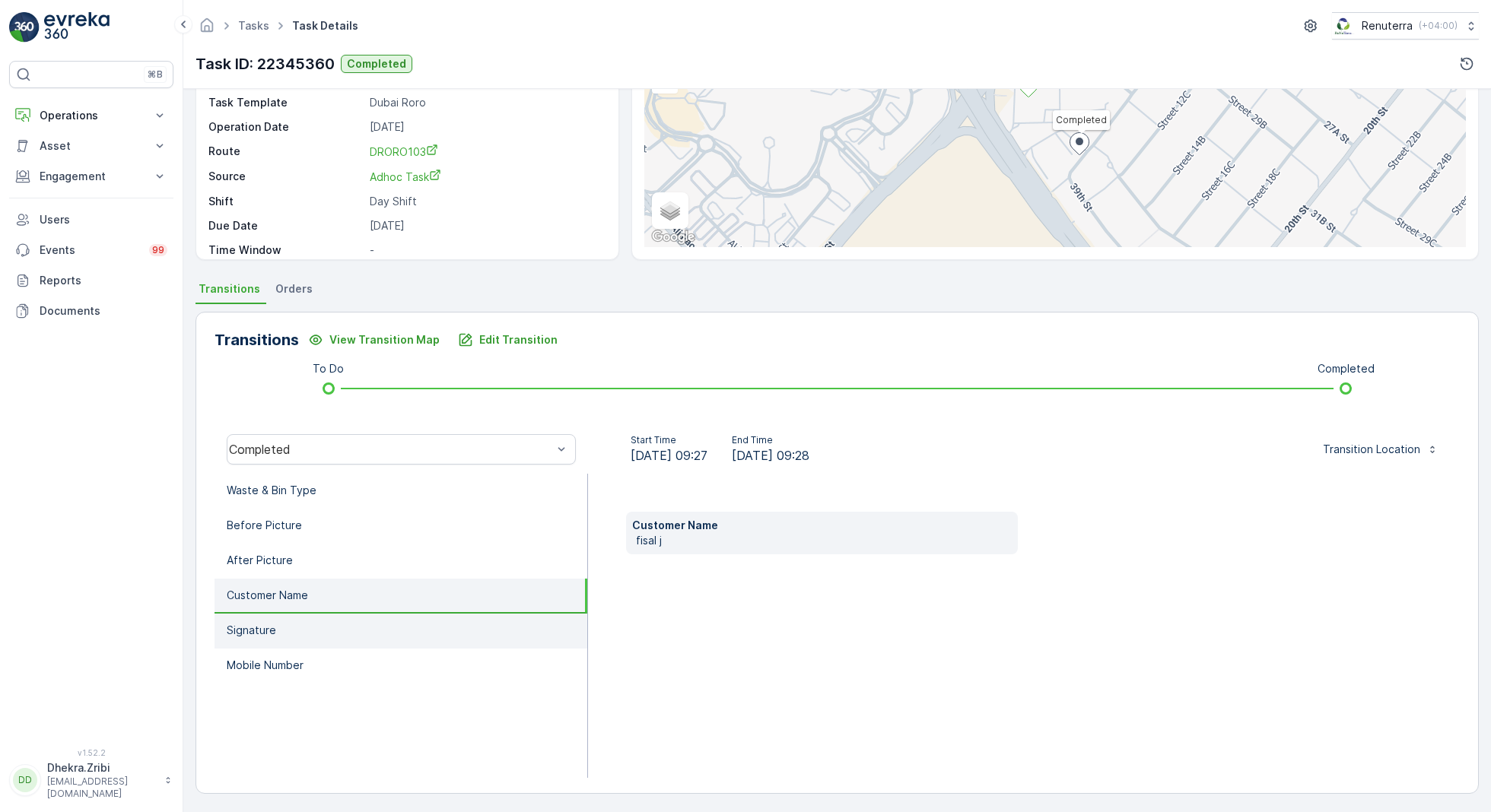
click at [303, 620] on li "Signature" at bounding box center [400, 631] width 373 height 35
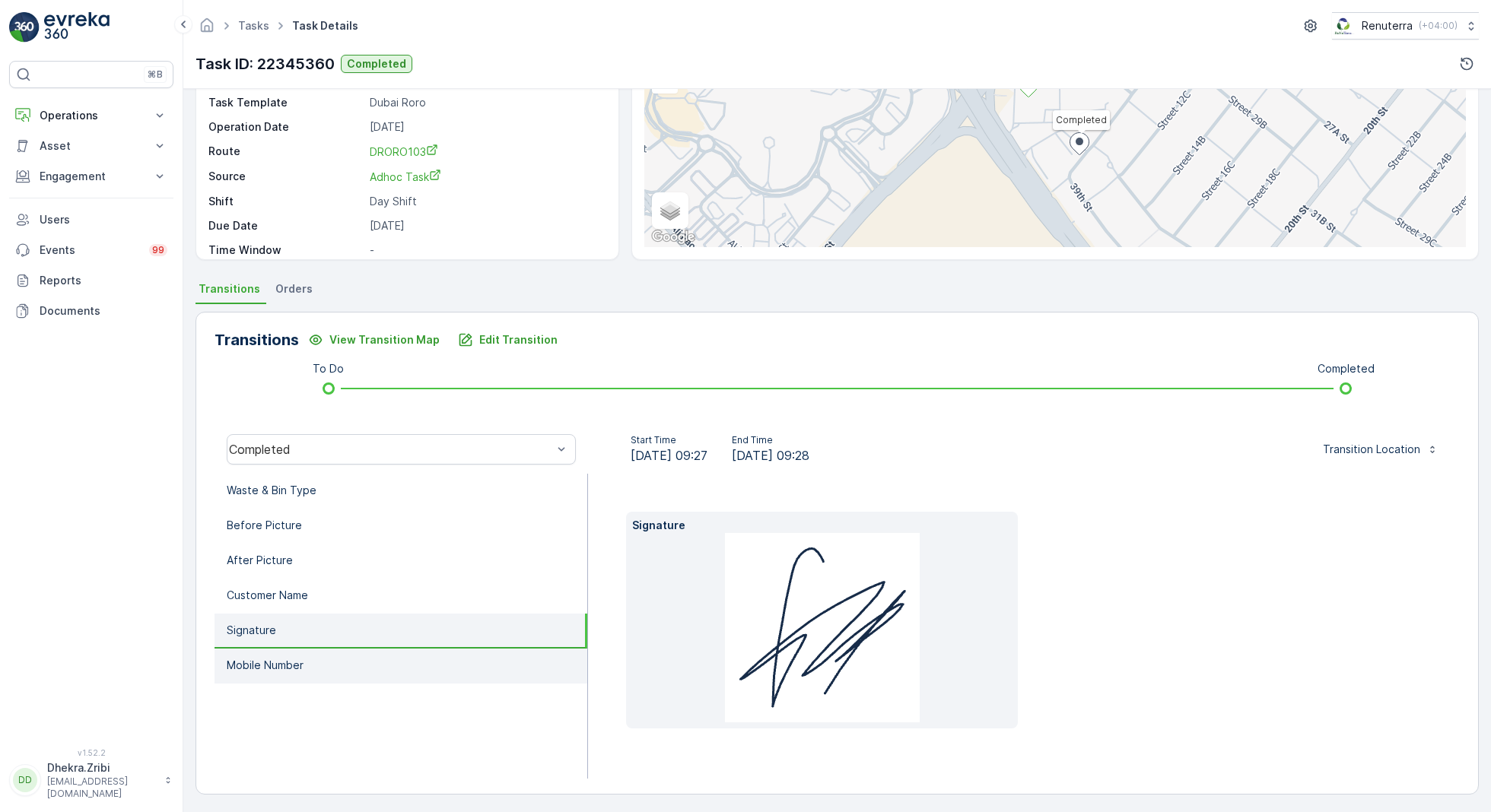
click at [322, 649] on li "Mobile Number" at bounding box center [400, 666] width 373 height 35
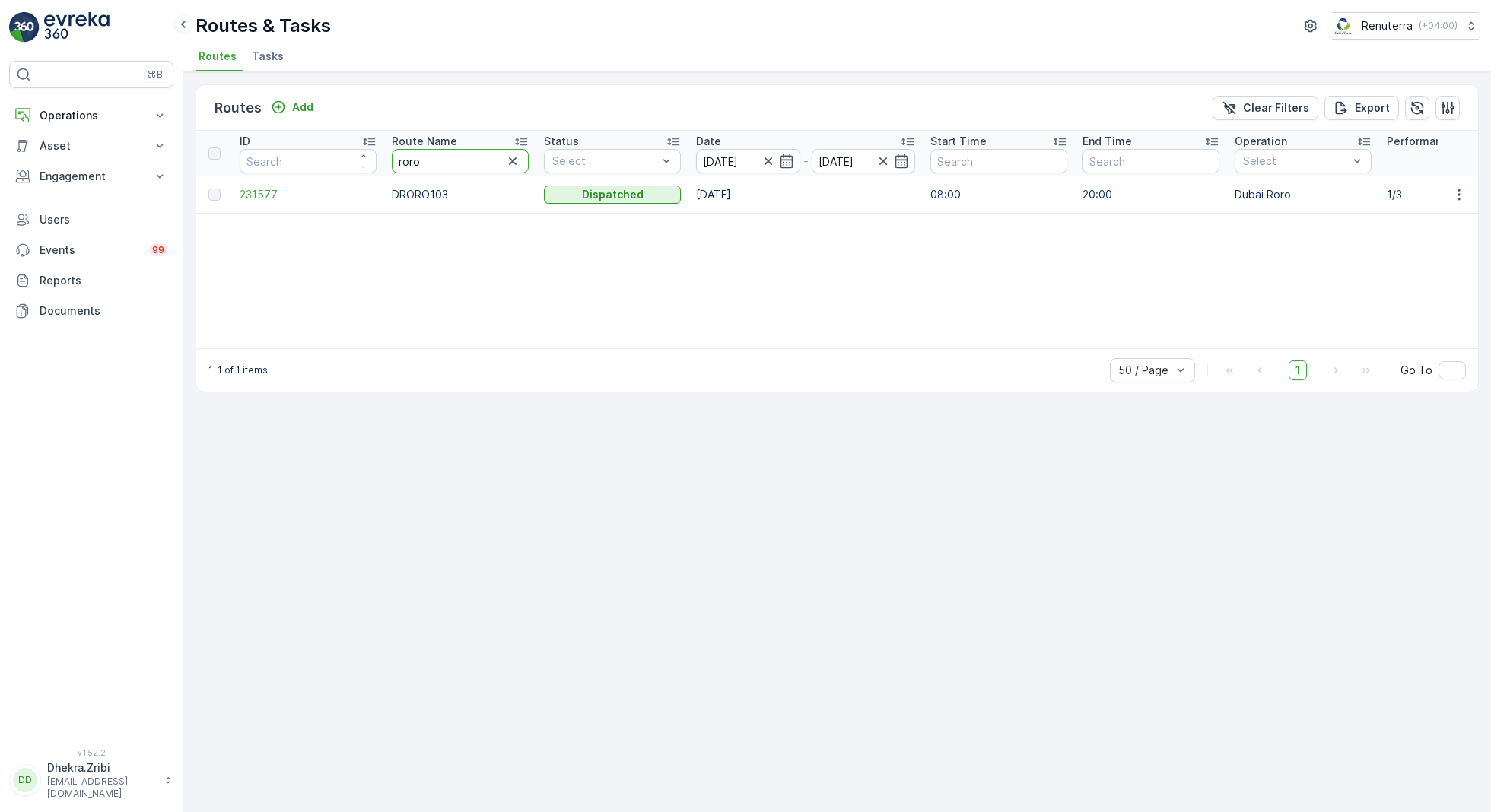
drag, startPoint x: 428, startPoint y: 164, endPoint x: 338, endPoint y: 154, distance: 90.6
type input "hat"
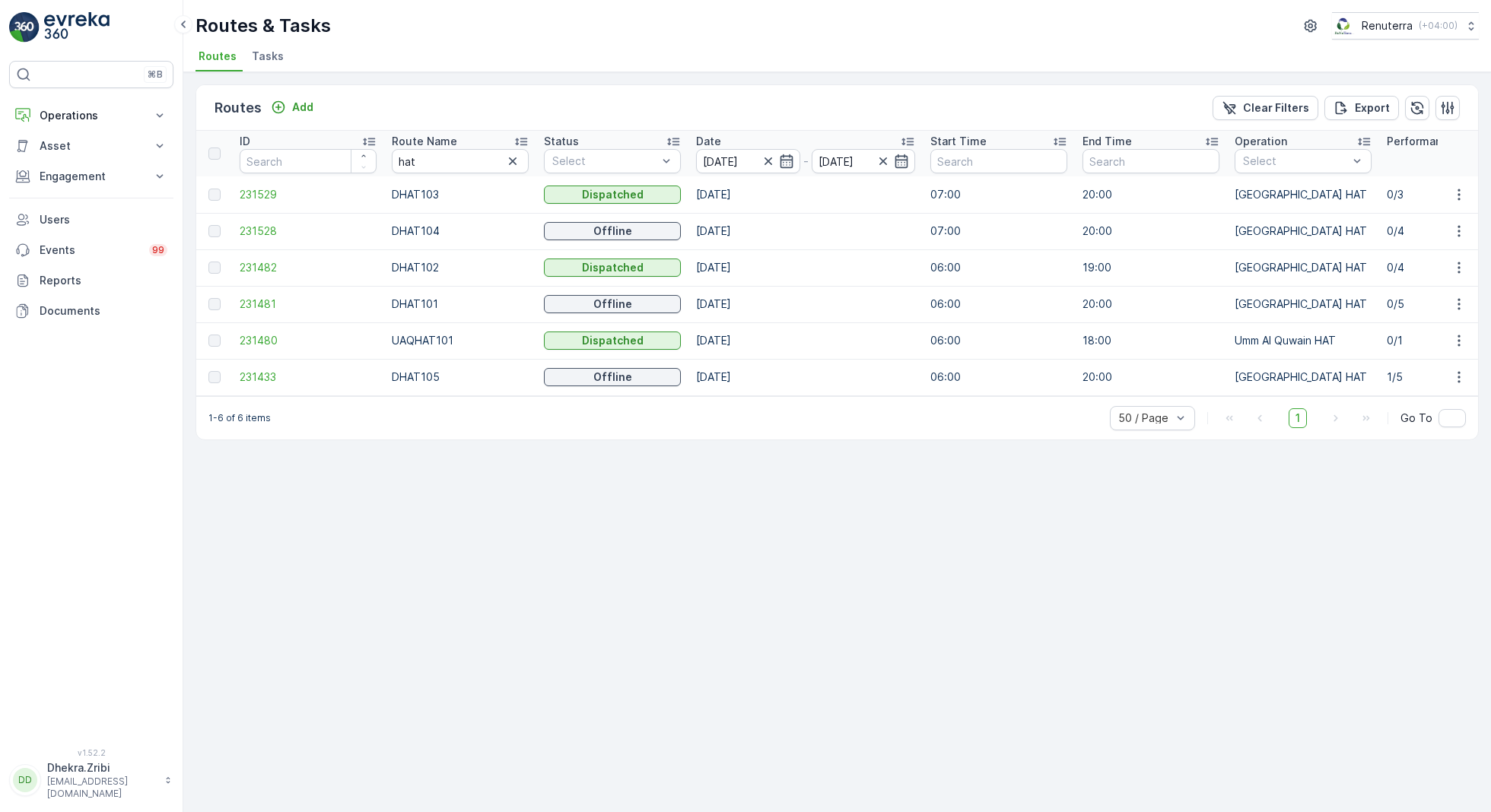
click at [524, 139] on icon at bounding box center [521, 141] width 15 height 15
click at [265, 336] on span "231433" at bounding box center [308, 340] width 137 height 15
drag, startPoint x: 429, startPoint y: 157, endPoint x: 383, endPoint y: 157, distance: 46.0
type input "rel"
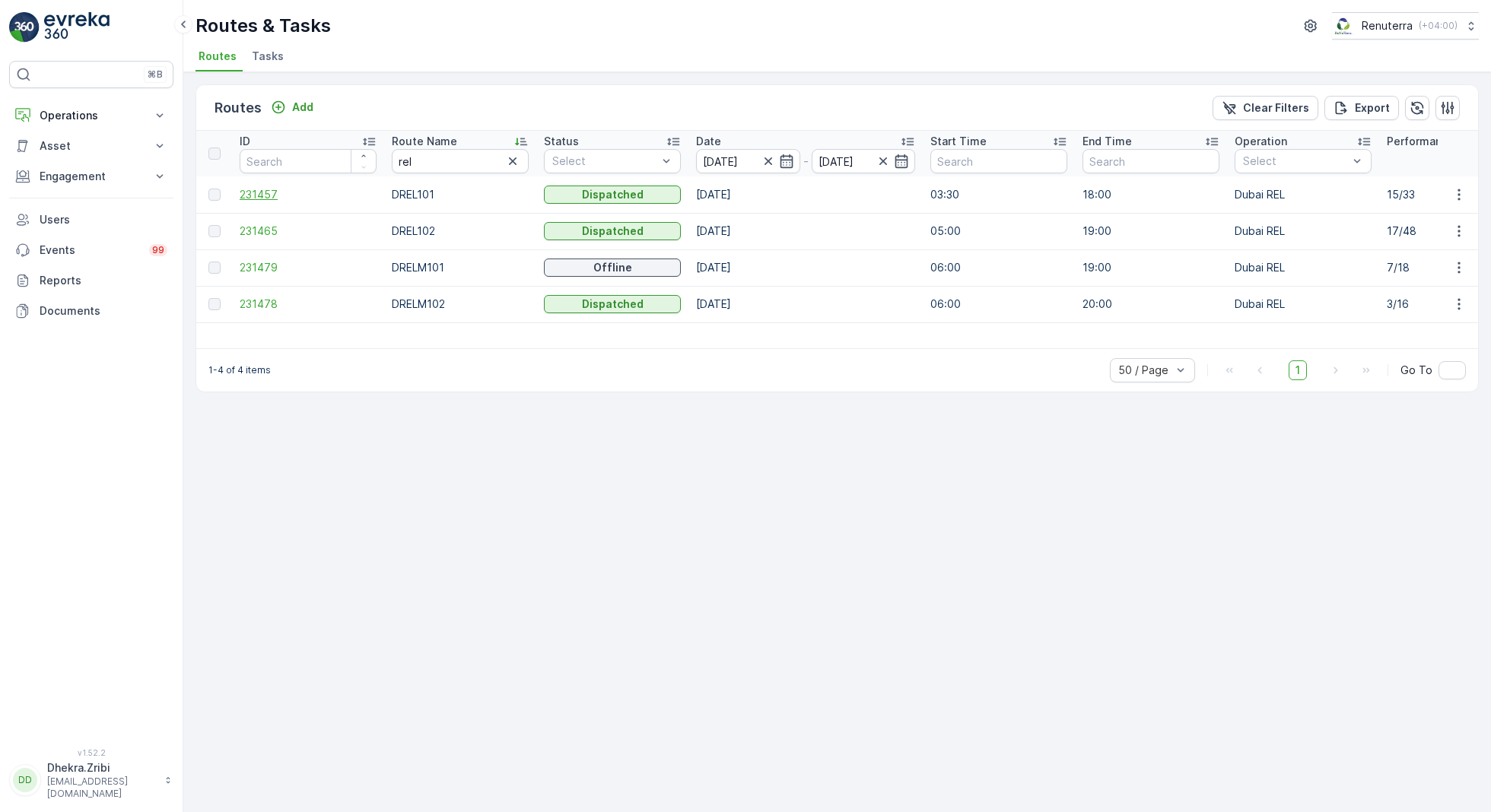
click at [264, 193] on span "231457" at bounding box center [308, 194] width 137 height 15
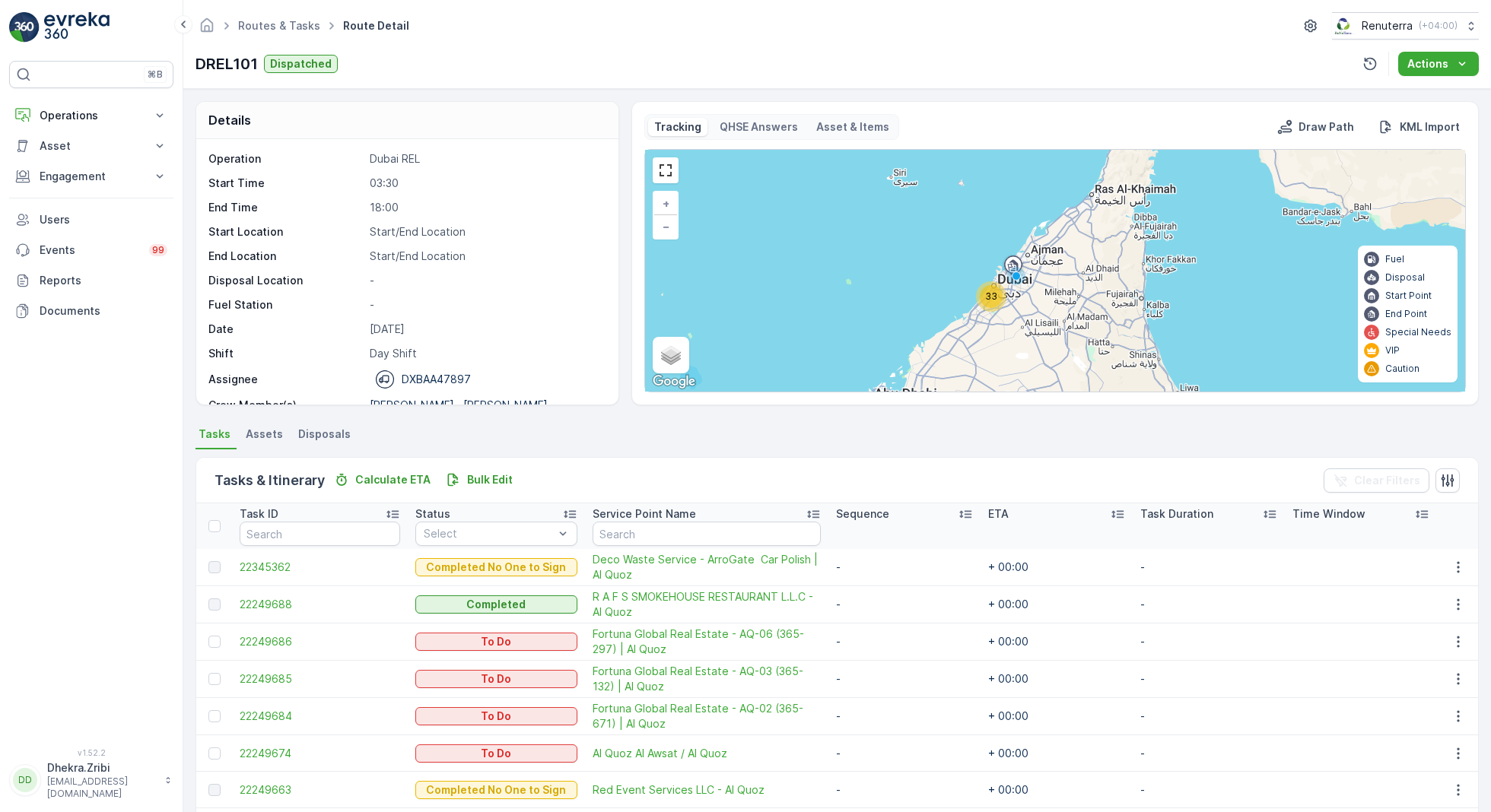
click at [984, 301] on div "33" at bounding box center [991, 297] width 23 height 23
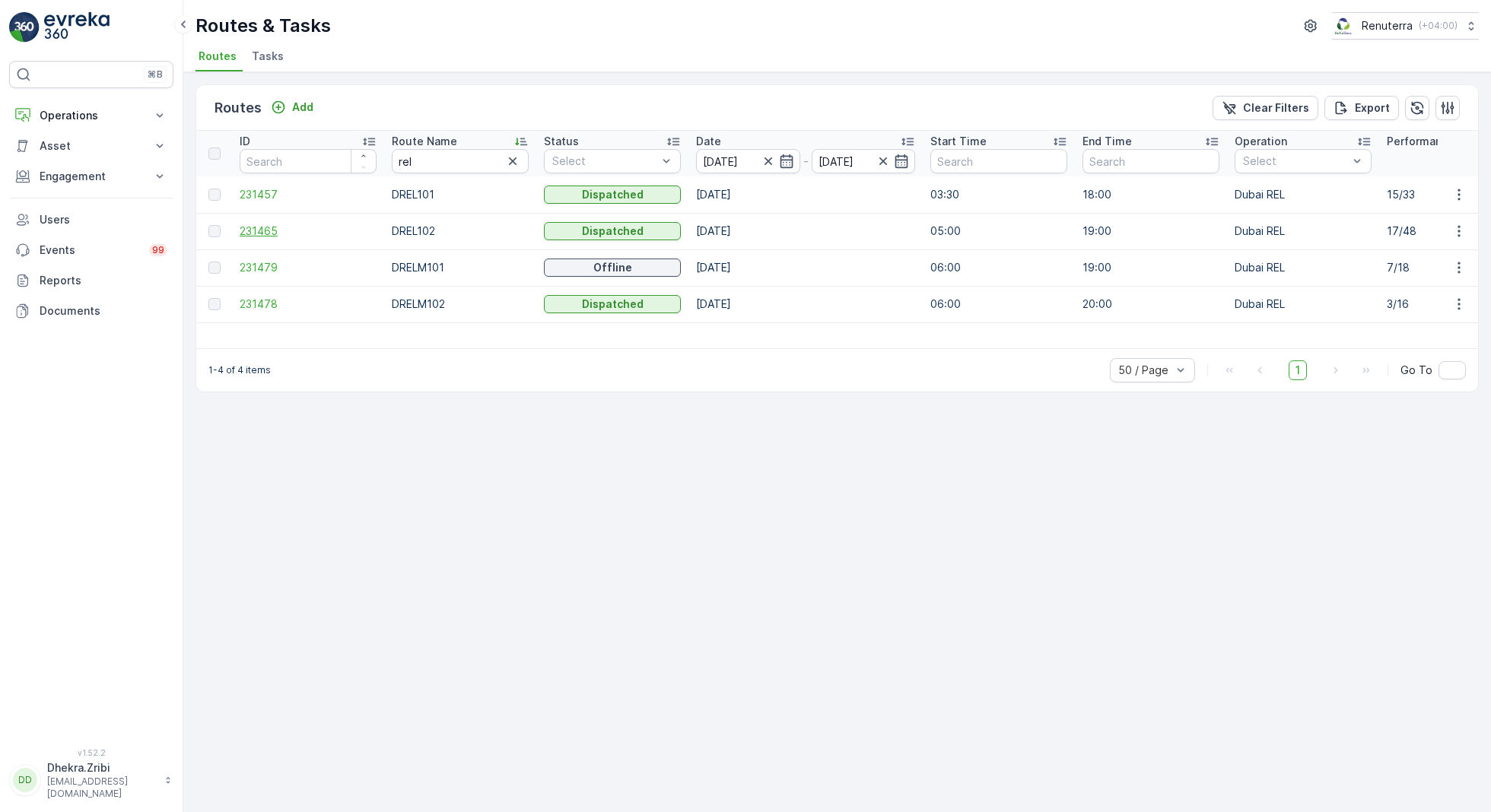
click at [271, 232] on span "231465" at bounding box center [308, 231] width 137 height 15
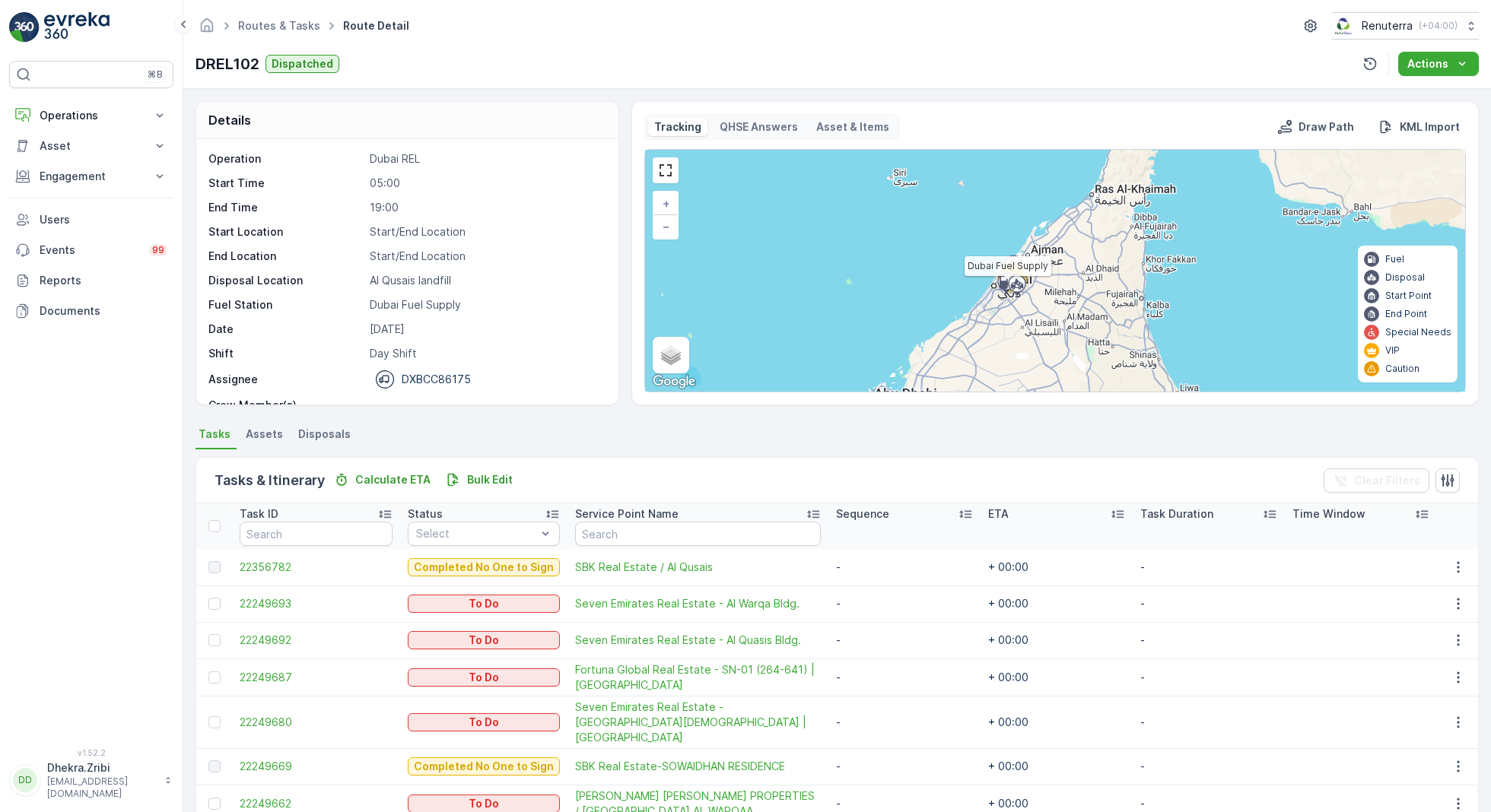
click at [1008, 271] on icon at bounding box center [1006, 284] width 24 height 26
click at [1014, 273] on icon at bounding box center [1017, 286] width 24 height 26
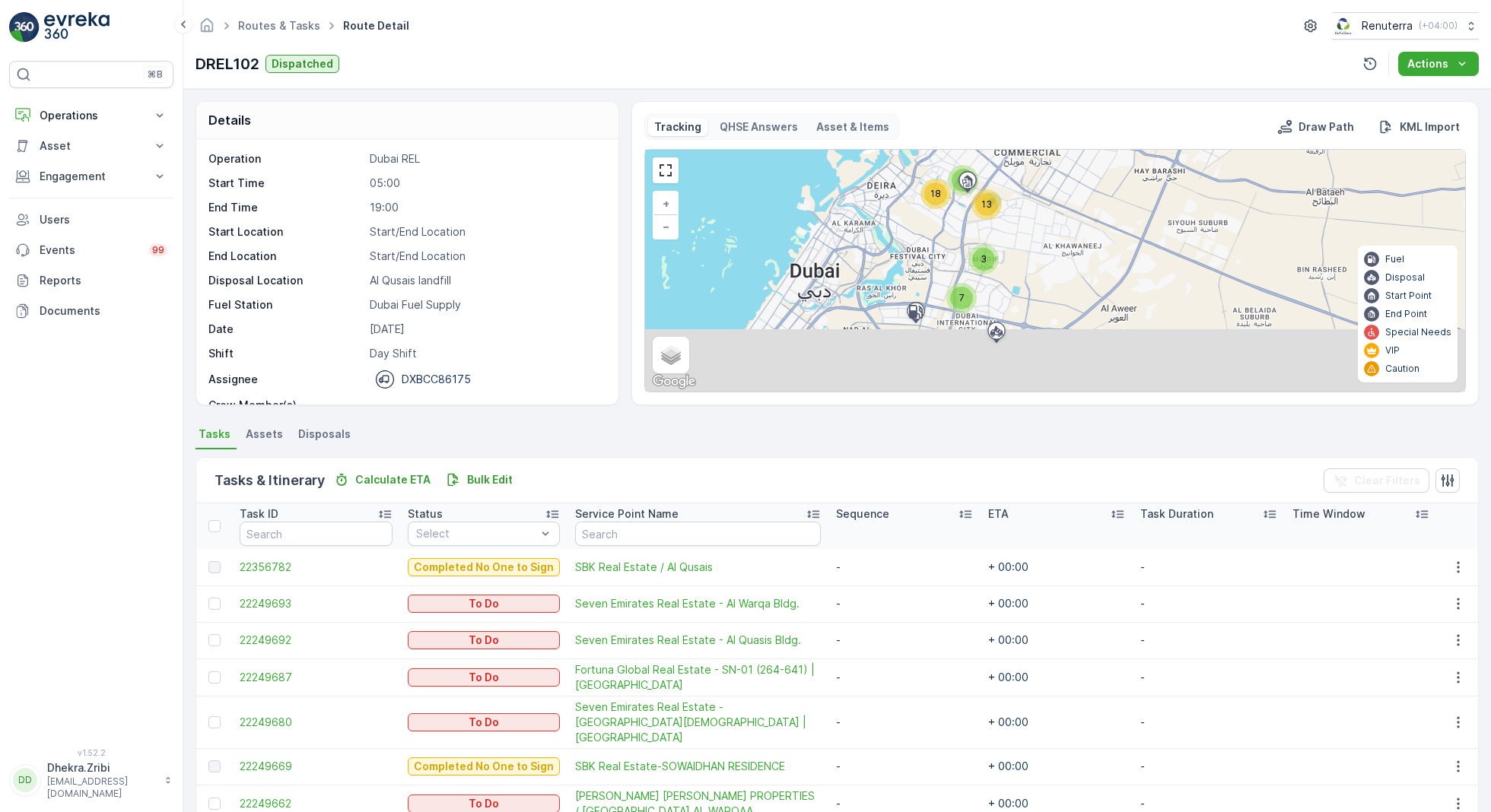
drag, startPoint x: 1059, startPoint y: 332, endPoint x: 1027, endPoint y: 214, distance: 122.3
click at [1027, 214] on div "3 7 13 7 18 + − Satellite Roadmap Terrain Hybrid Leaflet Keyboard shortcuts Map…" at bounding box center [1055, 270] width 820 height 242
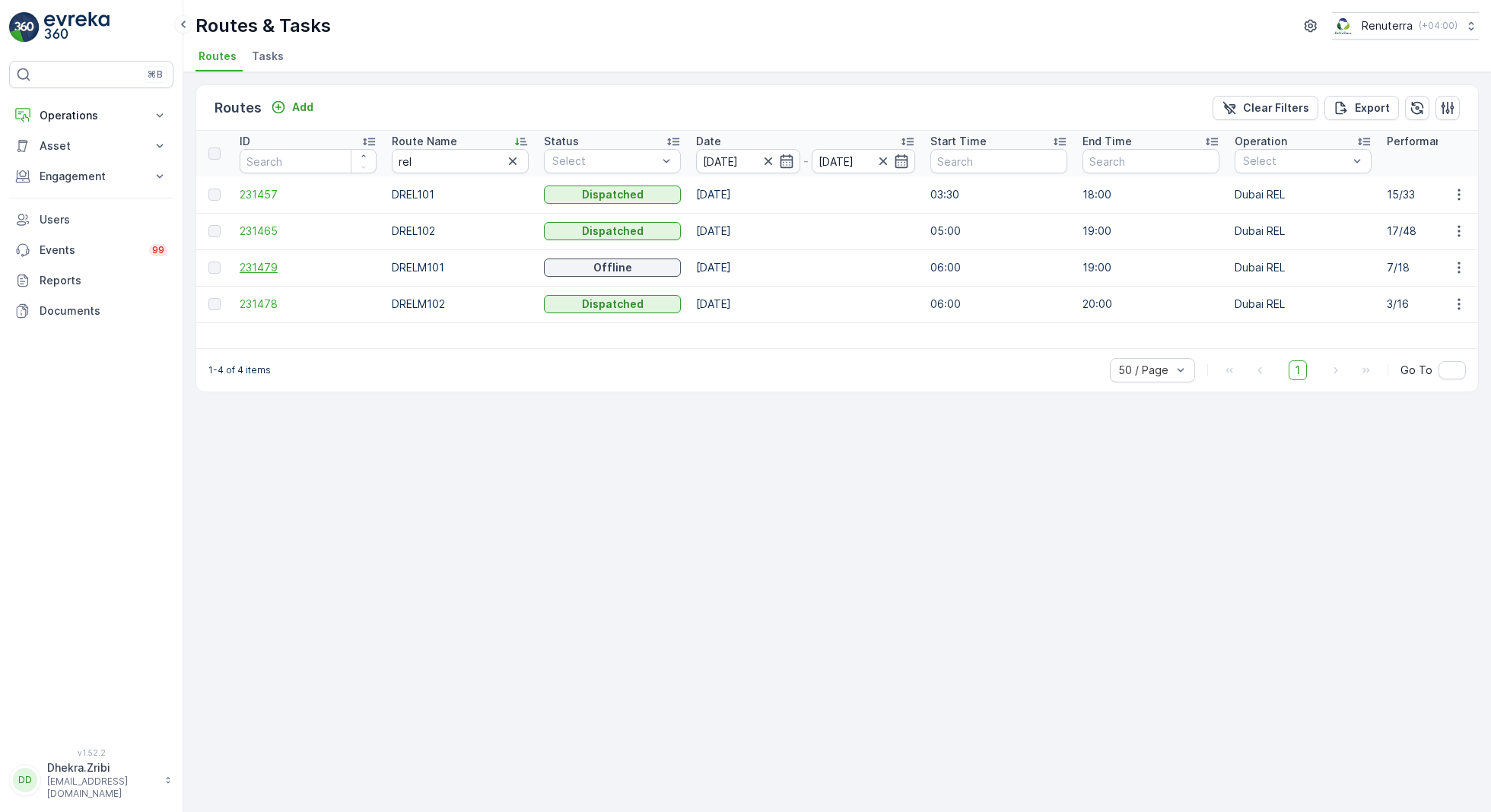
click at [265, 262] on span "231479" at bounding box center [308, 268] width 137 height 15
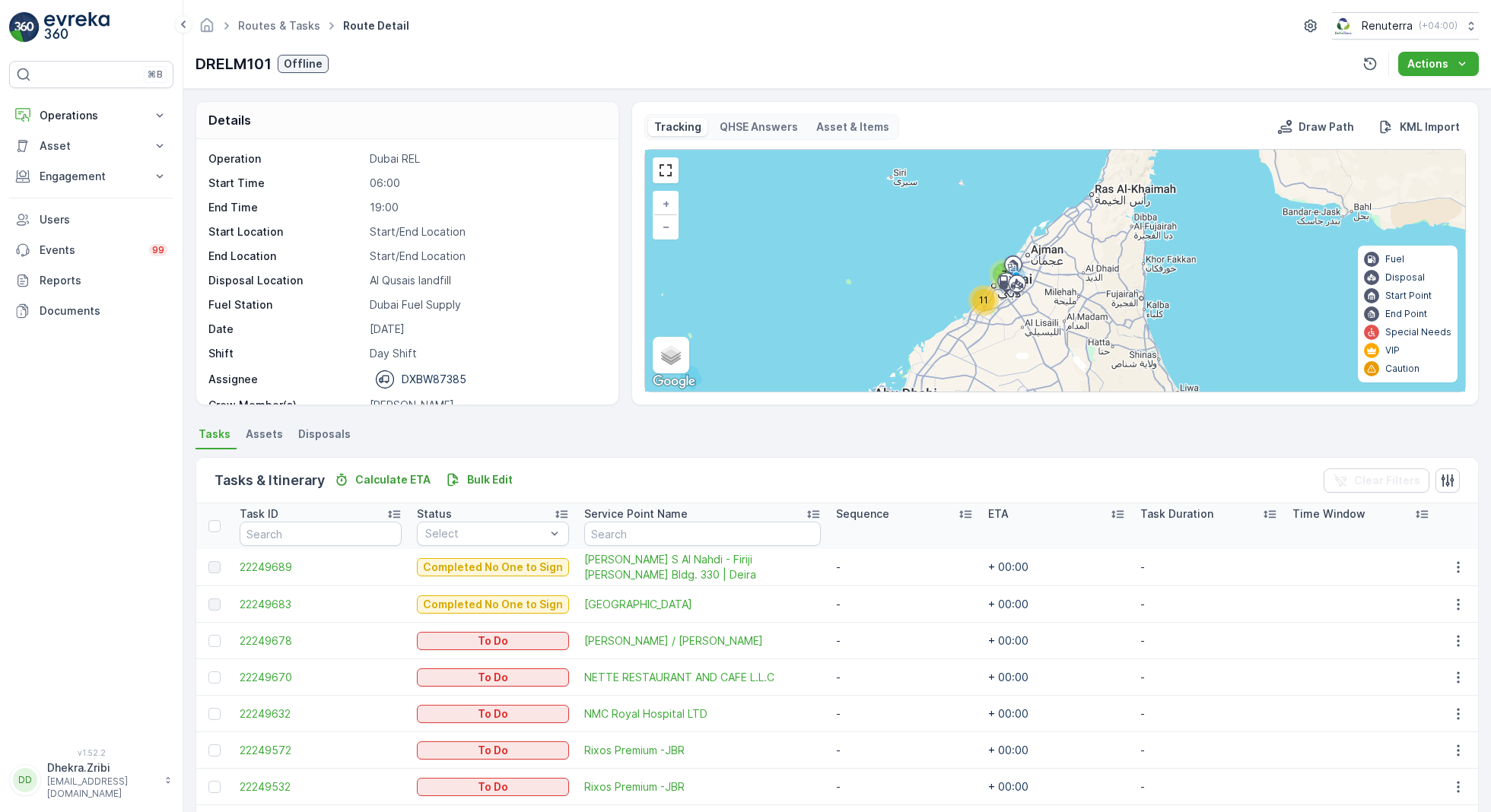
click at [984, 296] on span "11" at bounding box center [983, 300] width 9 height 12
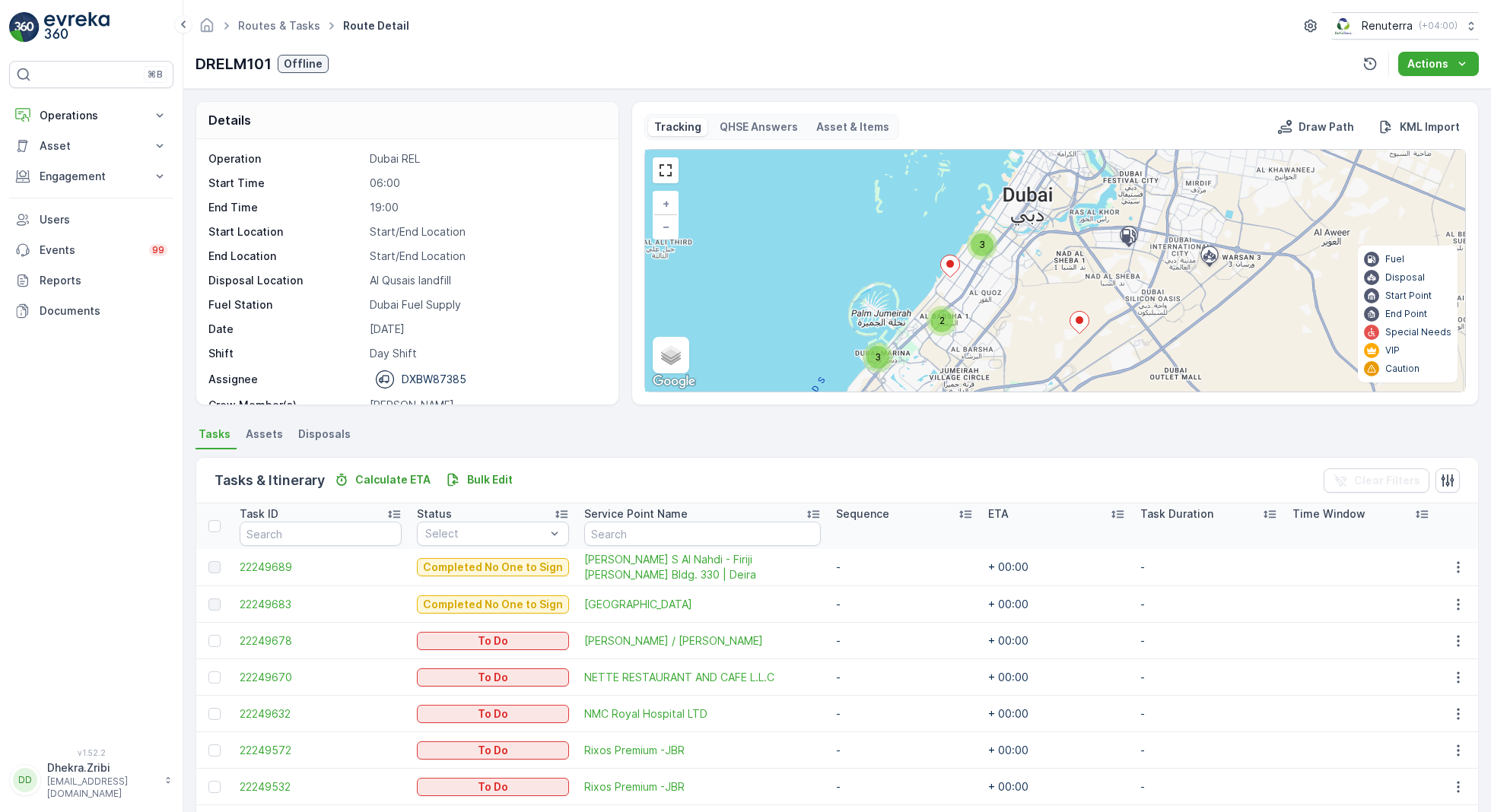
drag, startPoint x: 1077, startPoint y: 338, endPoint x: 998, endPoint y: 412, distance: 108.2
click at [998, 412] on div "Details Operation Dubai REL Start Time 06:00 End Time 19:00 Start Location Star…" at bounding box center [837, 450] width 1308 height 723
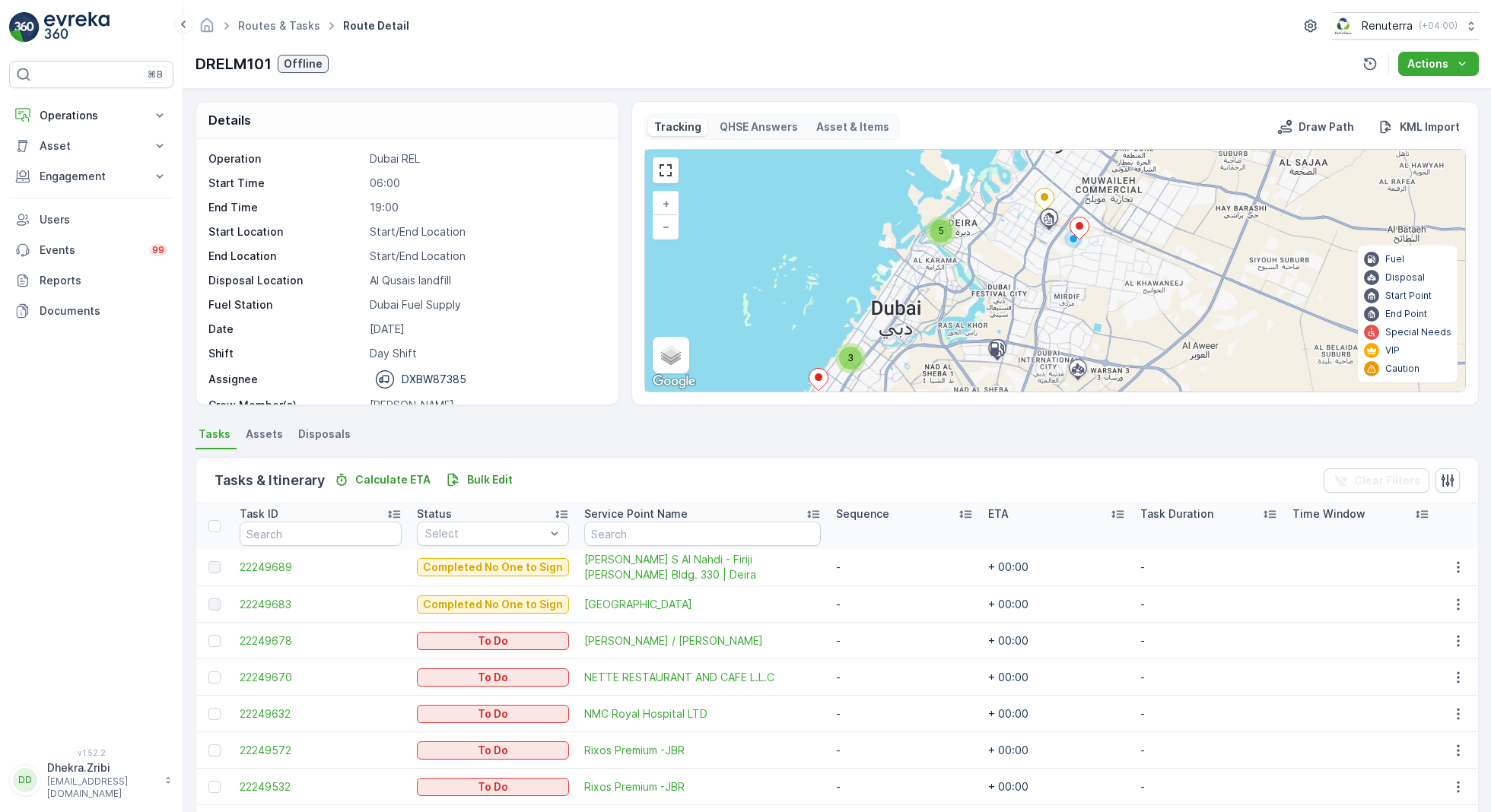
drag, startPoint x: 991, startPoint y: 204, endPoint x: 855, endPoint y: 310, distance: 172.4
click at [855, 311] on div "5 3 2 3 + − Satellite Roadmap Terrain Hybrid Leaflet Keyboard shortcuts Map Dat…" at bounding box center [1055, 270] width 820 height 242
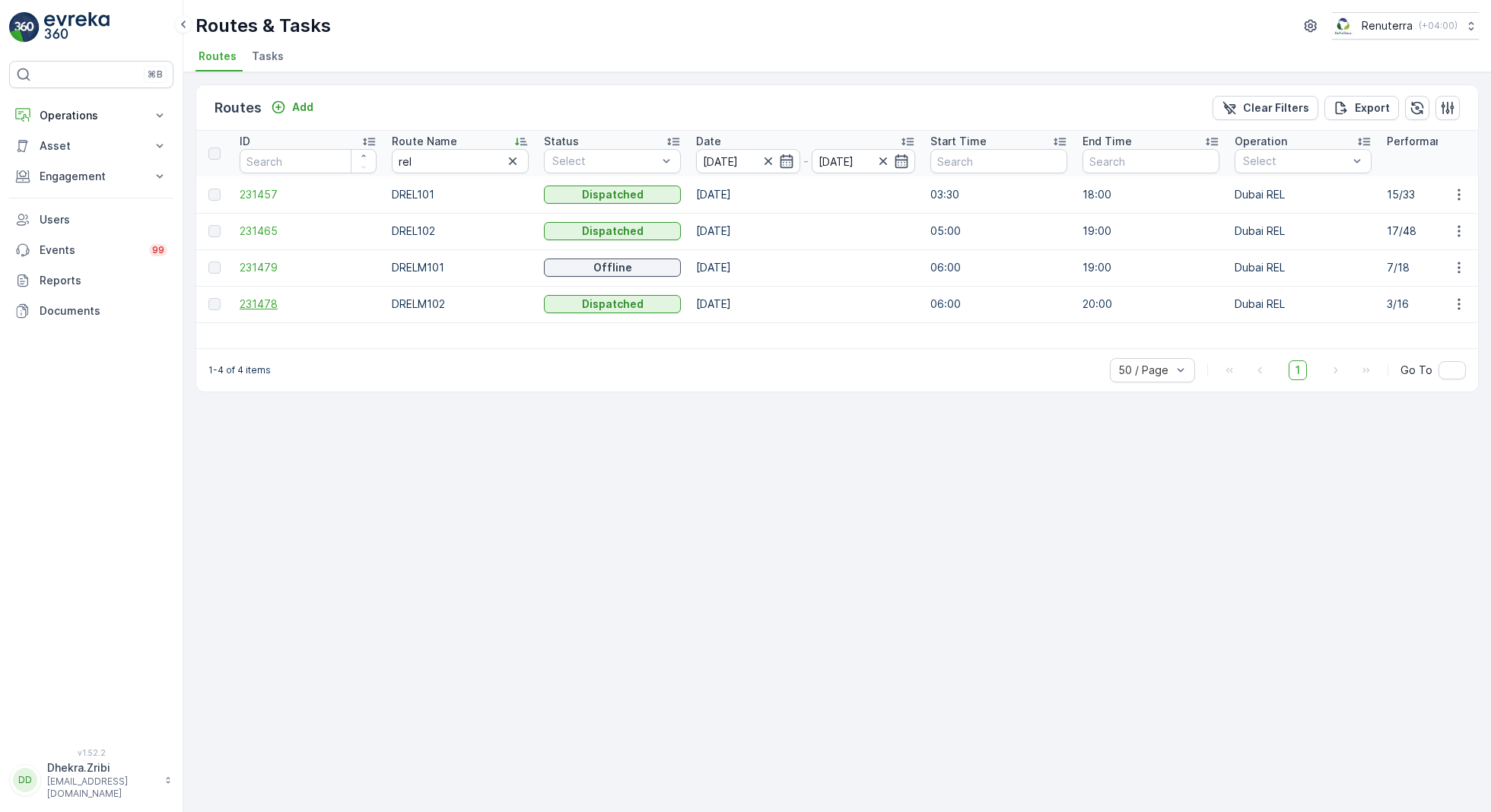
click at [257, 301] on span "231478" at bounding box center [308, 304] width 137 height 15
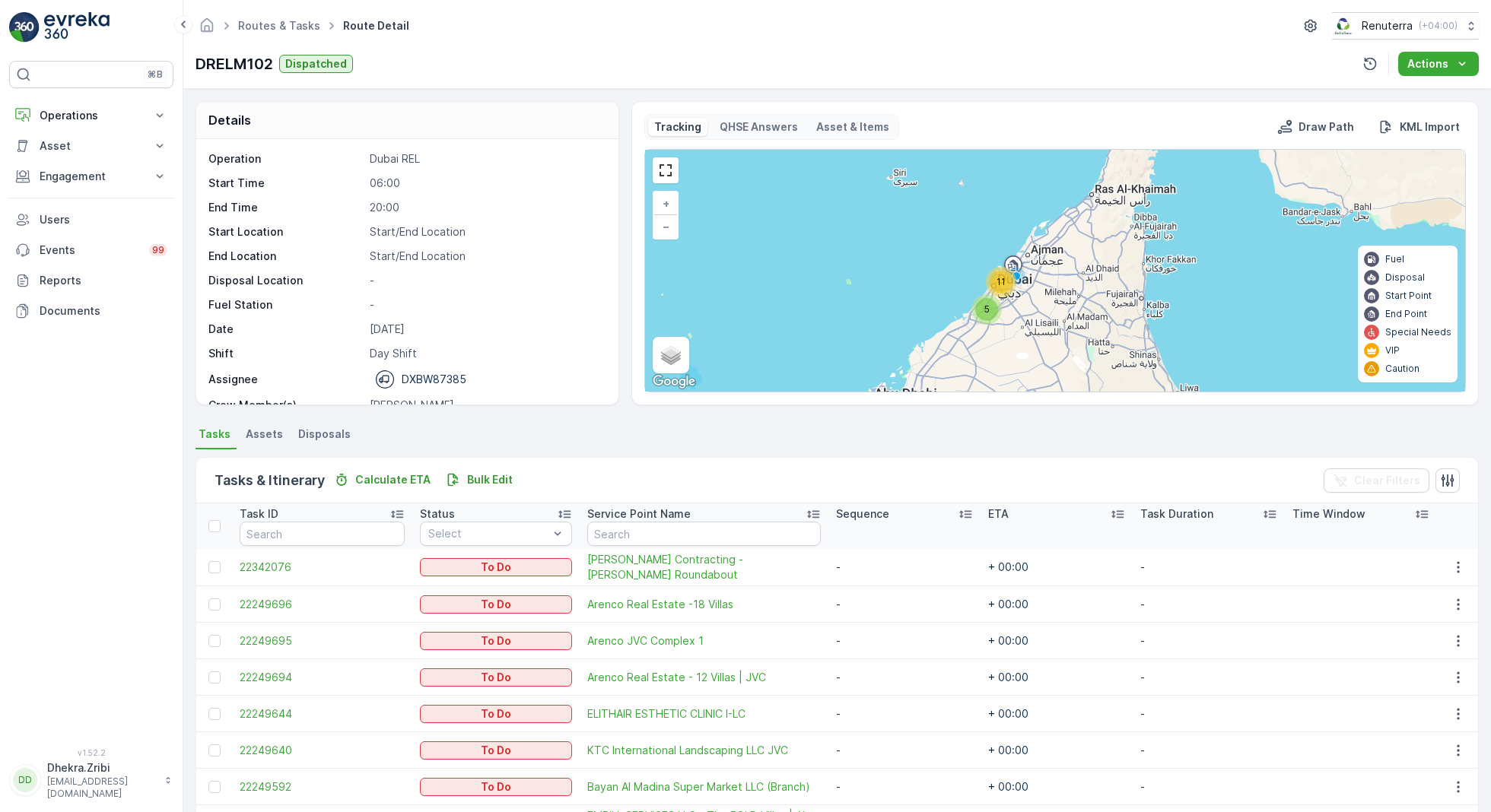
click at [984, 306] on span "5" at bounding box center [987, 309] width 5 height 12
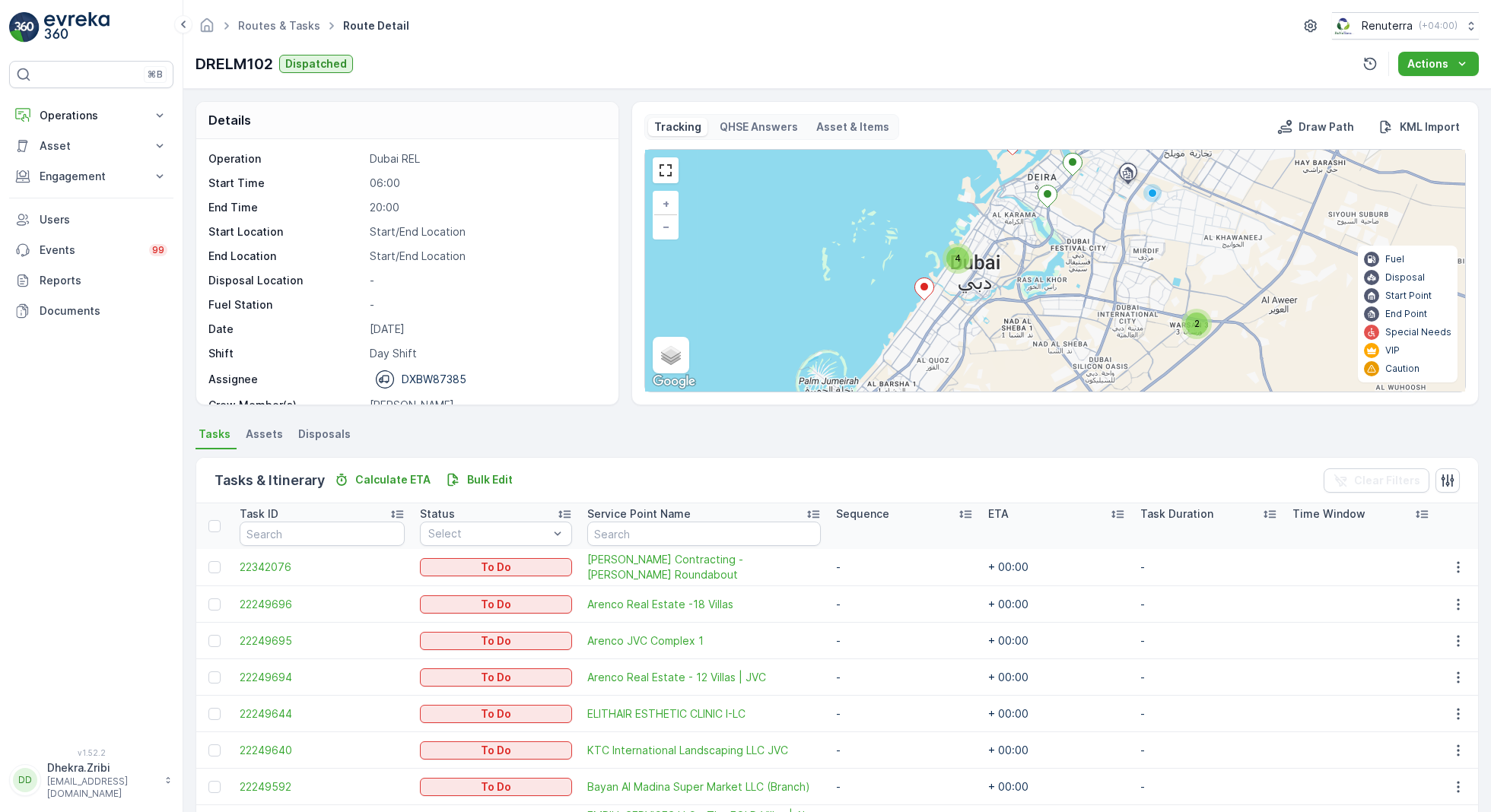
drag, startPoint x: 1056, startPoint y: 188, endPoint x: 986, endPoint y: 348, distance: 174.6
click at [986, 349] on div "4 2 4 + − Satellite Roadmap Terrain Hybrid Leaflet Keyboard shortcuts Map Data …" at bounding box center [1055, 270] width 820 height 242
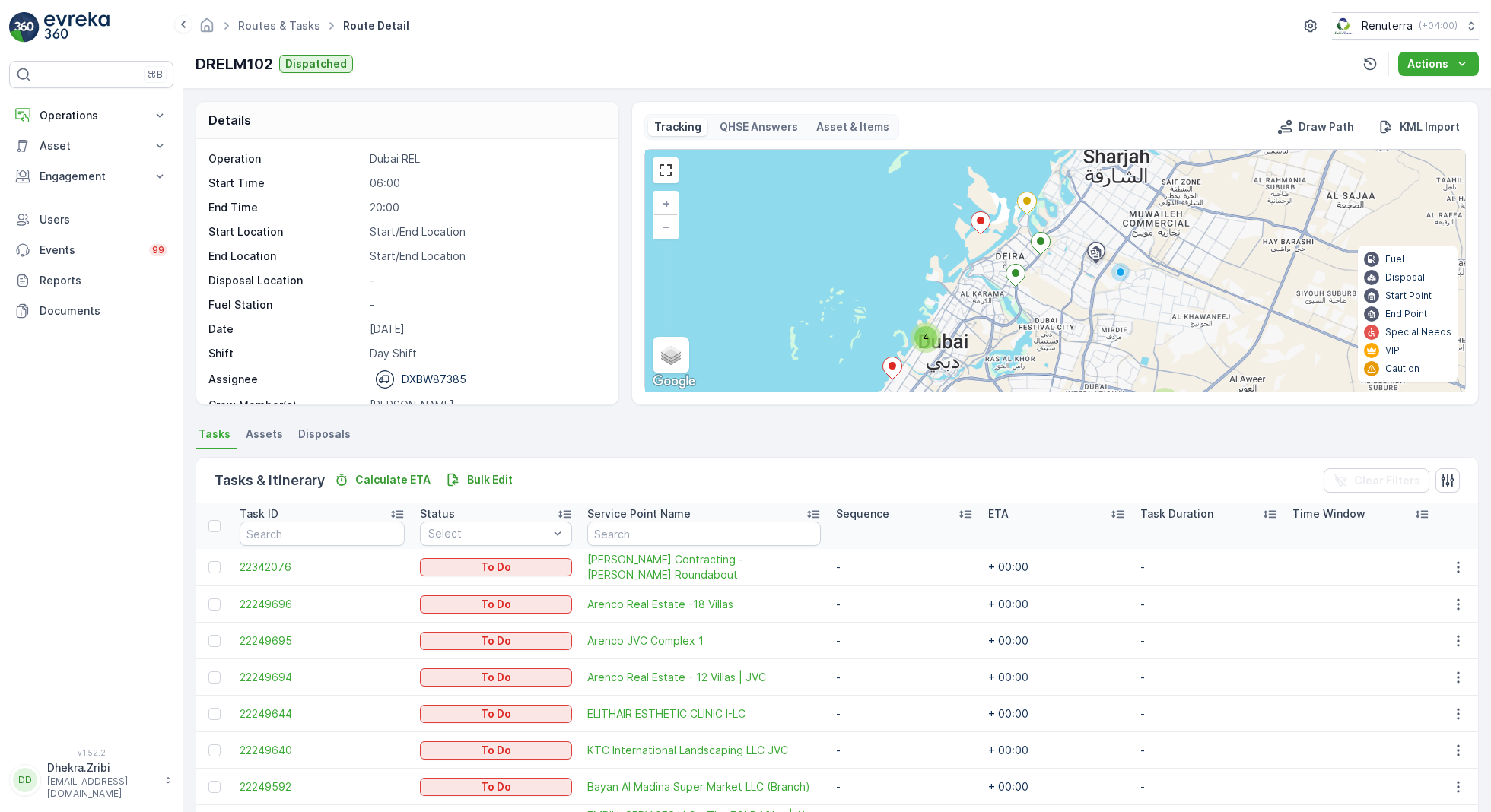
drag, startPoint x: 1096, startPoint y: 224, endPoint x: 1065, endPoint y: 300, distance: 82.1
click at [1065, 300] on div "4 2 4 + − Satellite Roadmap Terrain Hybrid Leaflet Keyboard shortcuts Map Data …" at bounding box center [1055, 270] width 820 height 242
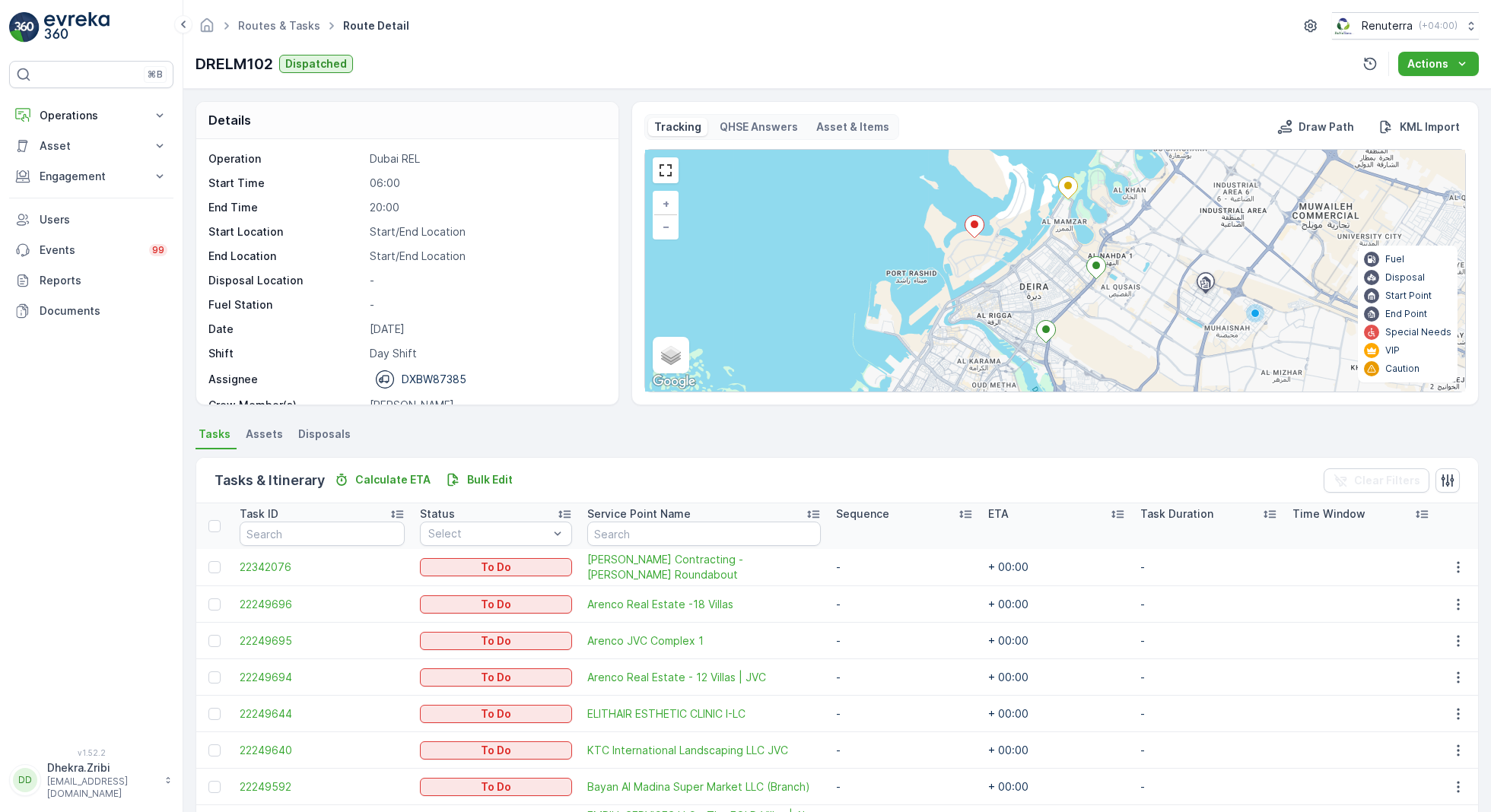
click at [972, 223] on ellipse at bounding box center [974, 224] width 7 height 7
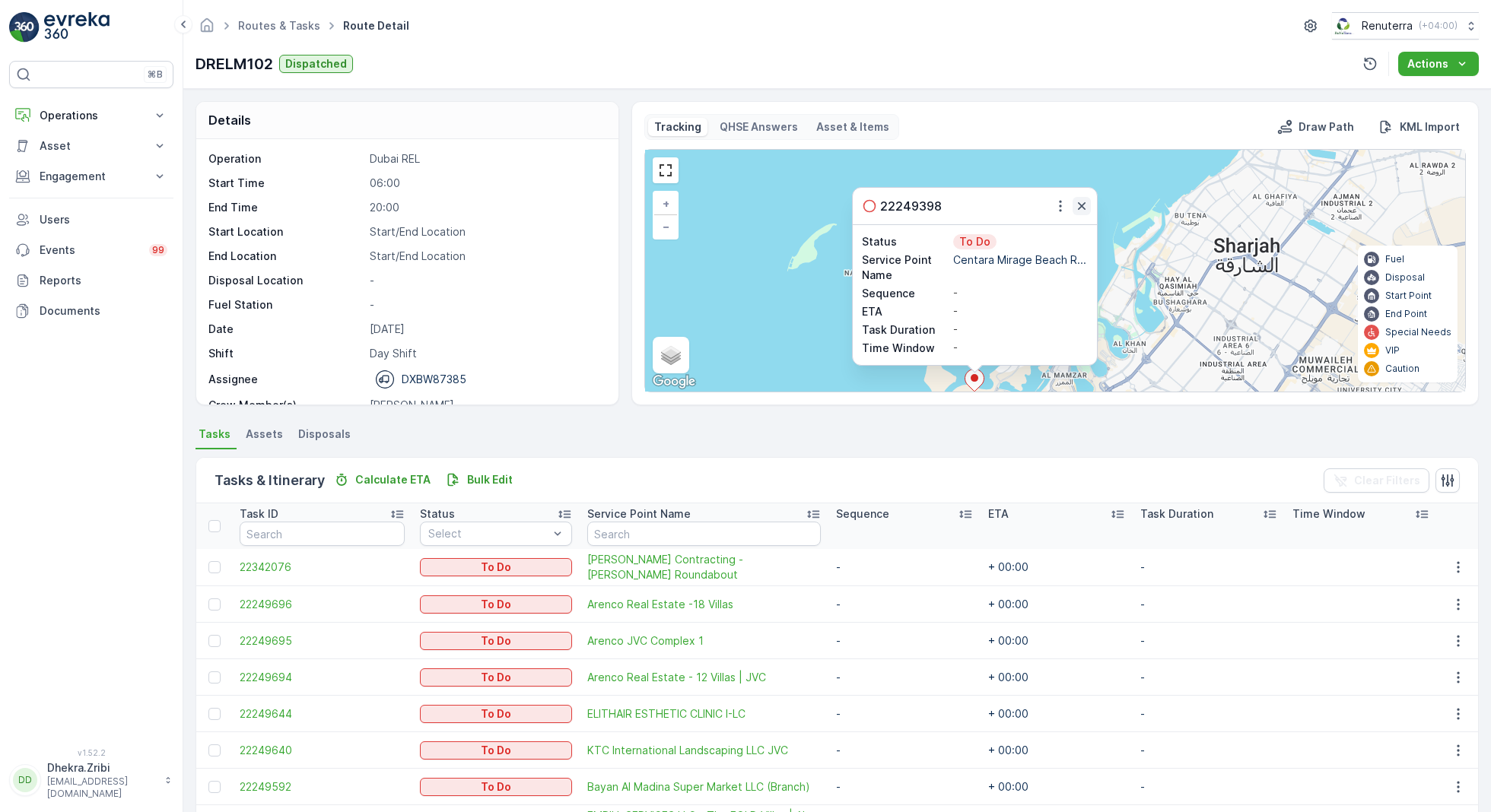
click at [1079, 203] on icon "button" at bounding box center [1081, 206] width 15 height 15
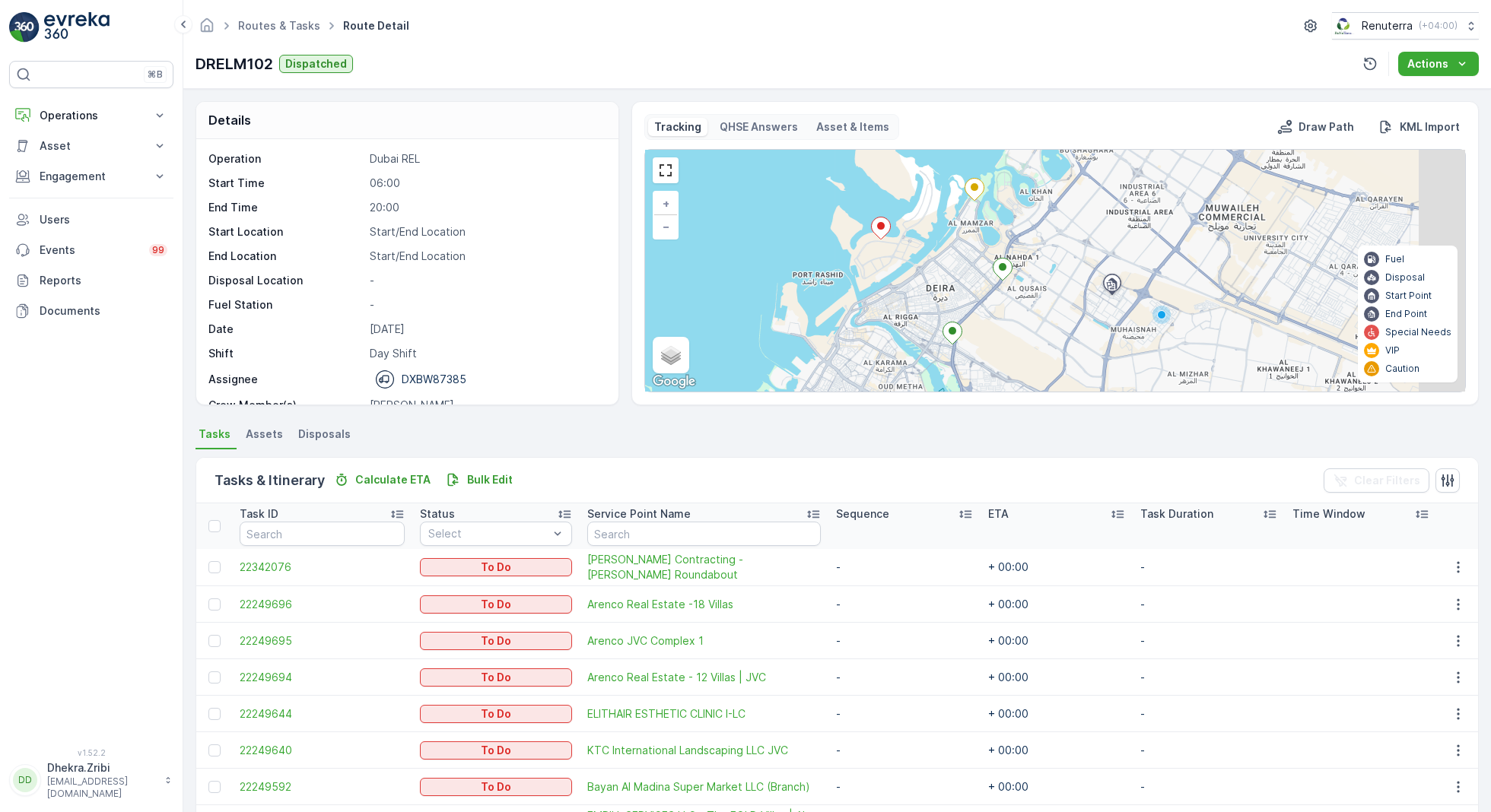
drag, startPoint x: 1151, startPoint y: 313, endPoint x: 1056, endPoint y: 159, distance: 180.9
click at [1056, 159] on div "3 2 2 2 + − Satellite Roadmap Terrain Hybrid Leaflet Keyboard shortcuts Map Dat…" at bounding box center [1055, 270] width 820 height 242
click at [973, 186] on ellipse at bounding box center [972, 185] width 7 height 7
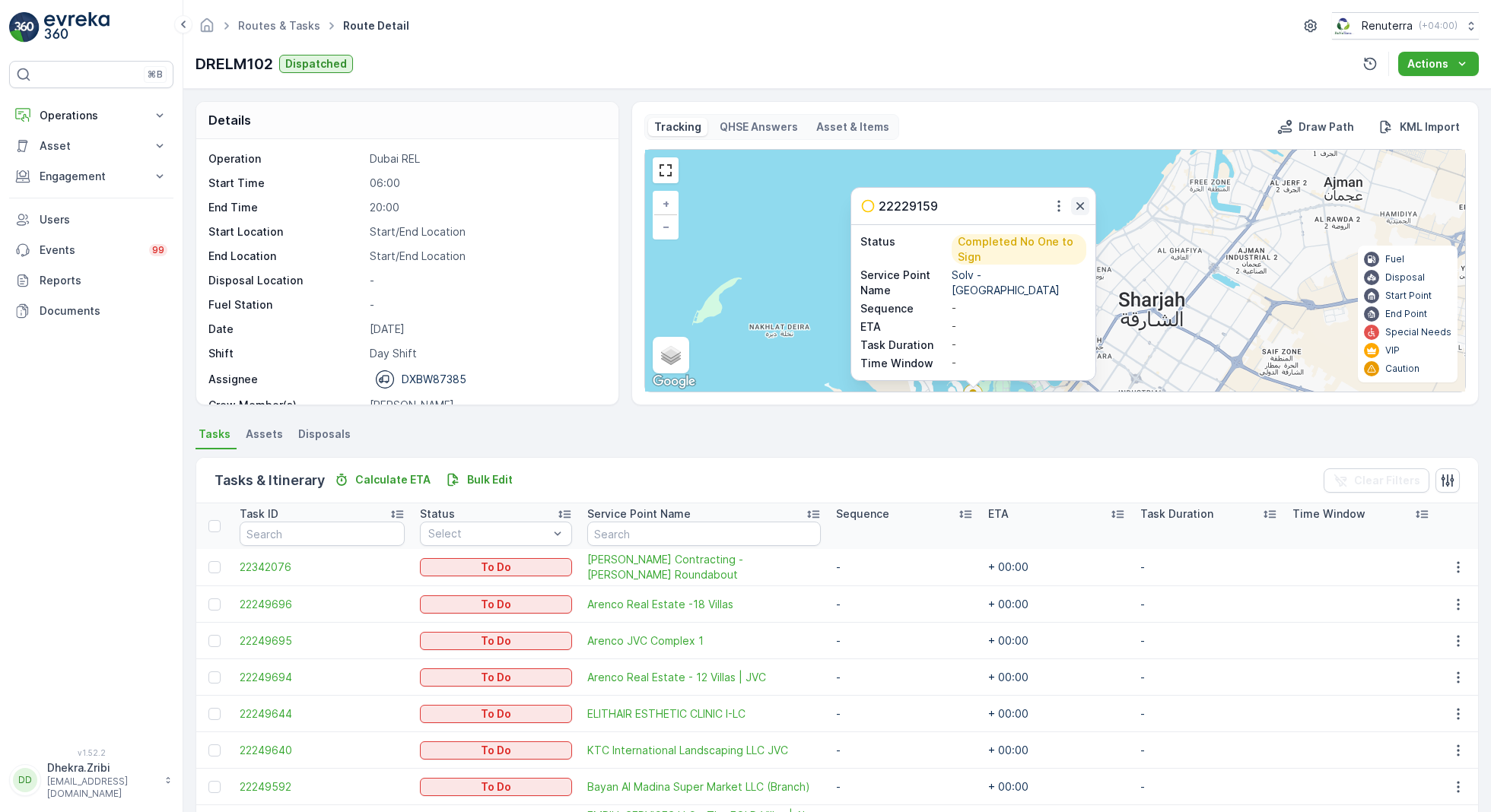
click at [1079, 203] on icon "button" at bounding box center [1079, 206] width 15 height 15
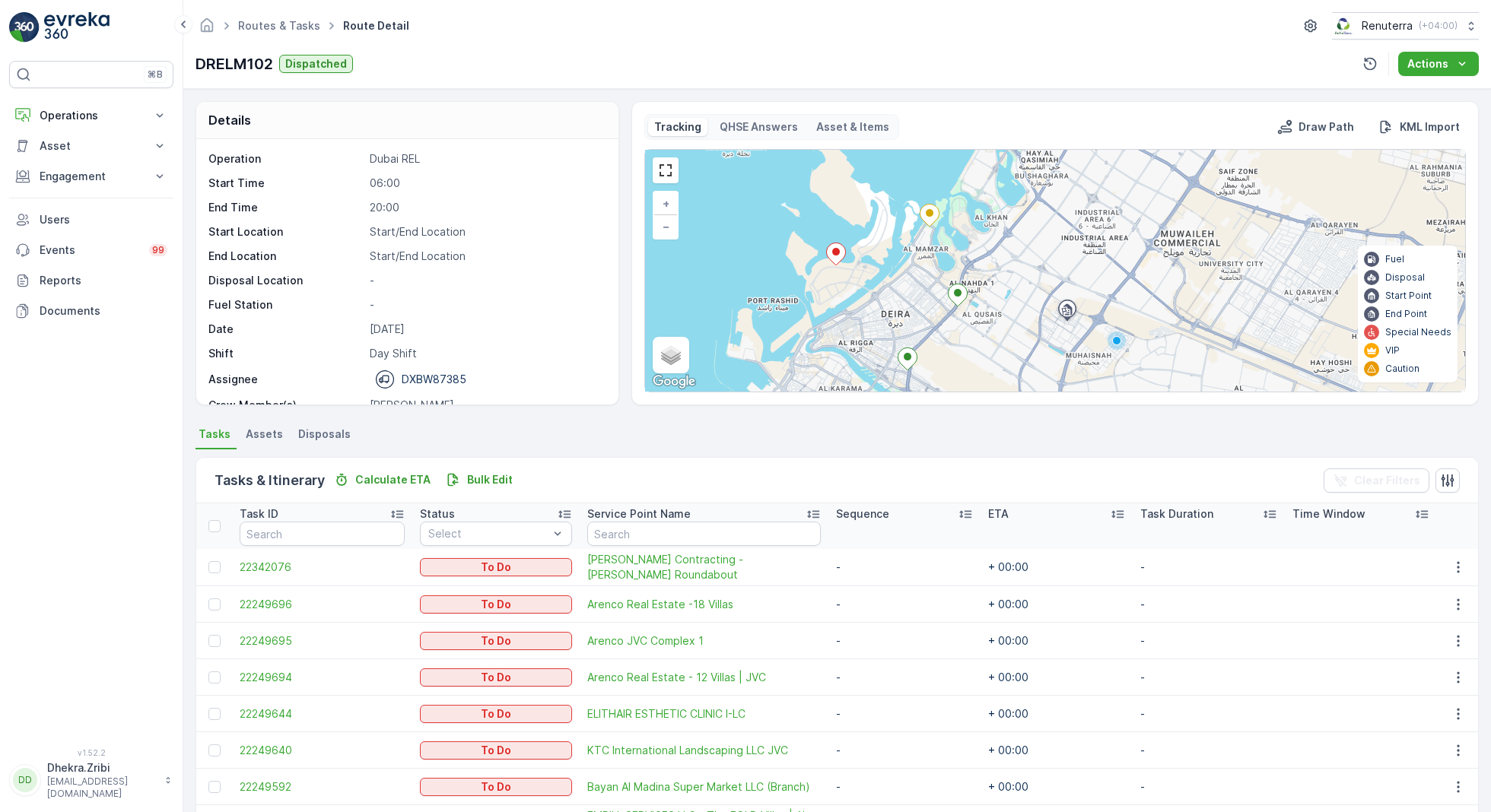
drag, startPoint x: 1132, startPoint y: 340, endPoint x: 1087, endPoint y: 150, distance: 195.3
click at [1087, 150] on div "3 2 2 2 + − Satellite Roadmap Terrain Hybrid Leaflet Keyboard shortcuts Map Dat…" at bounding box center [1055, 270] width 820 height 242
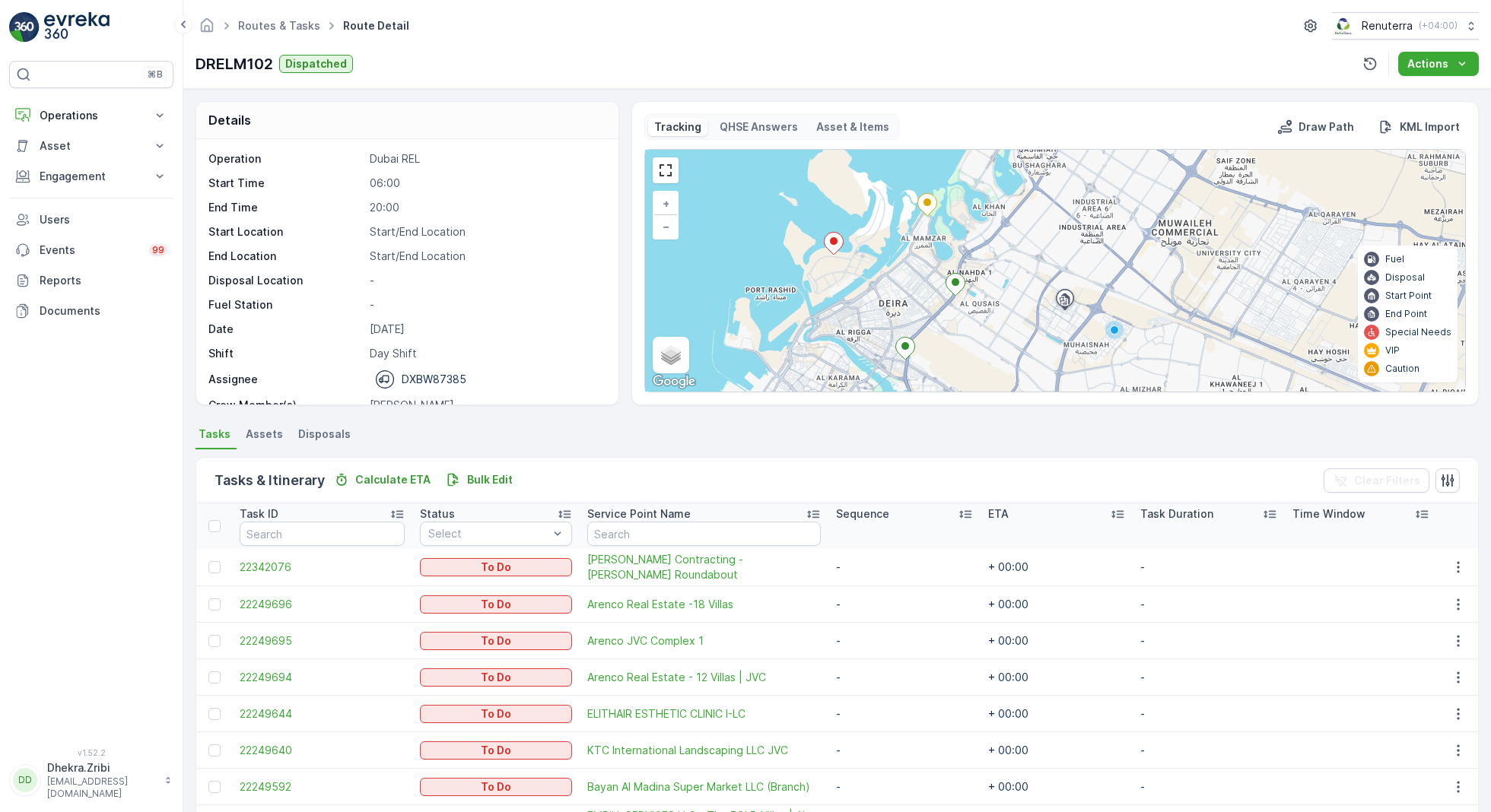
click at [957, 284] on icon at bounding box center [955, 284] width 19 height 22
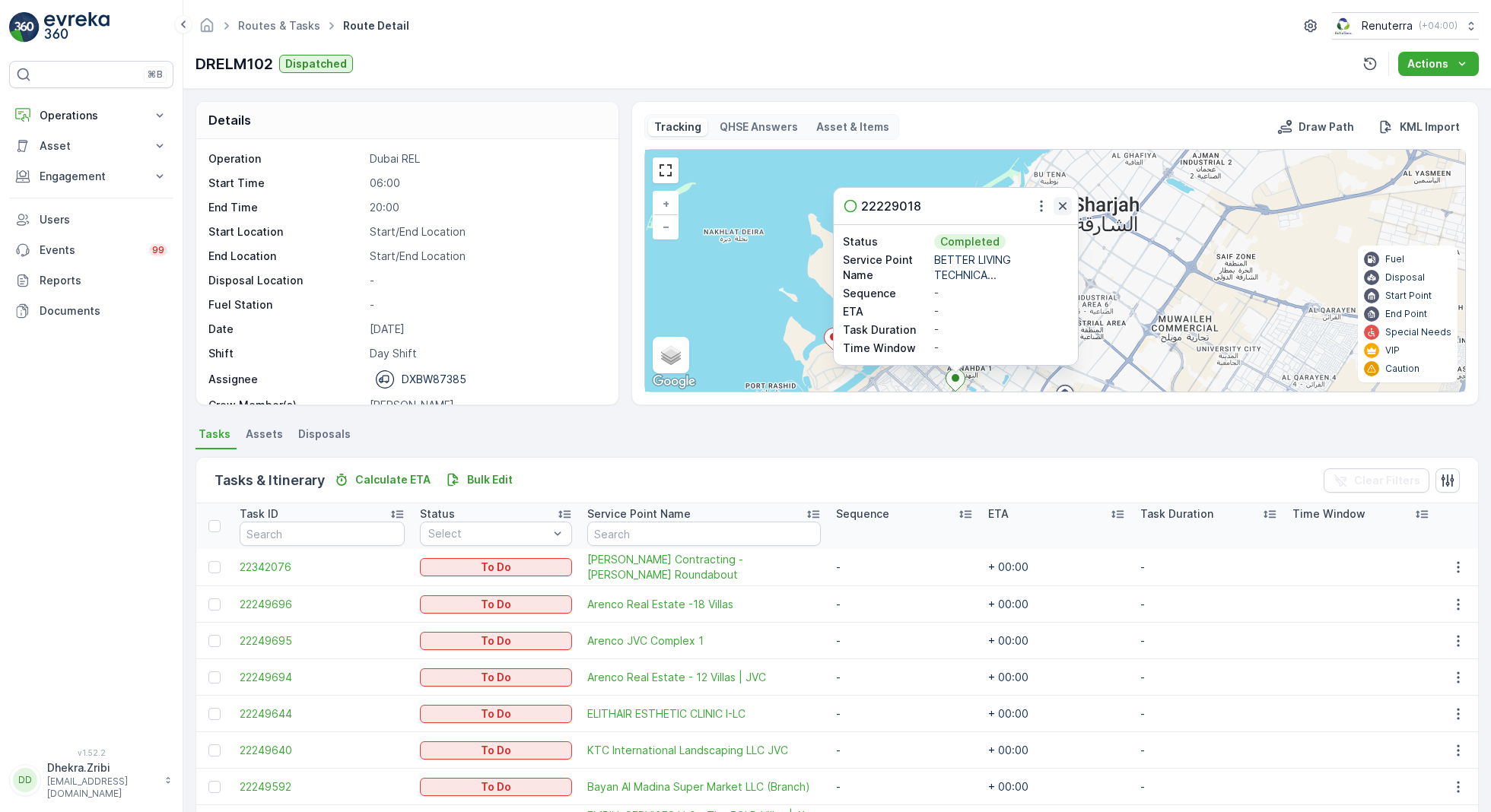
click at [1061, 206] on icon "button" at bounding box center [1062, 206] width 7 height 7
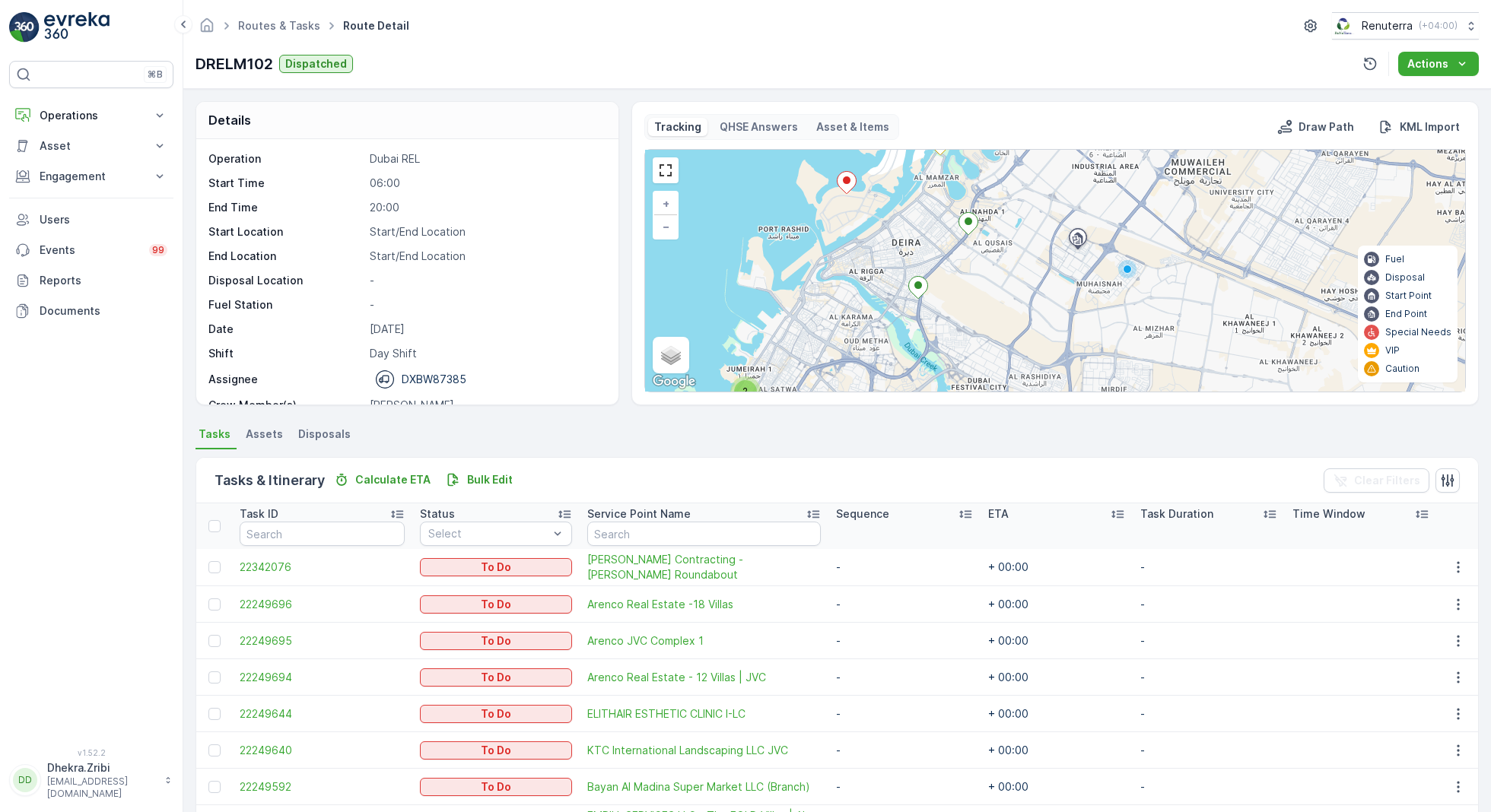
drag, startPoint x: 1079, startPoint y: 319, endPoint x: 1093, endPoint y: 150, distance: 169.6
click at [1093, 154] on div "3 2 2 2 + − Satellite Roadmap Terrain Hybrid Leaflet Keyboard shortcuts Map Dat…" at bounding box center [1055, 270] width 820 height 242
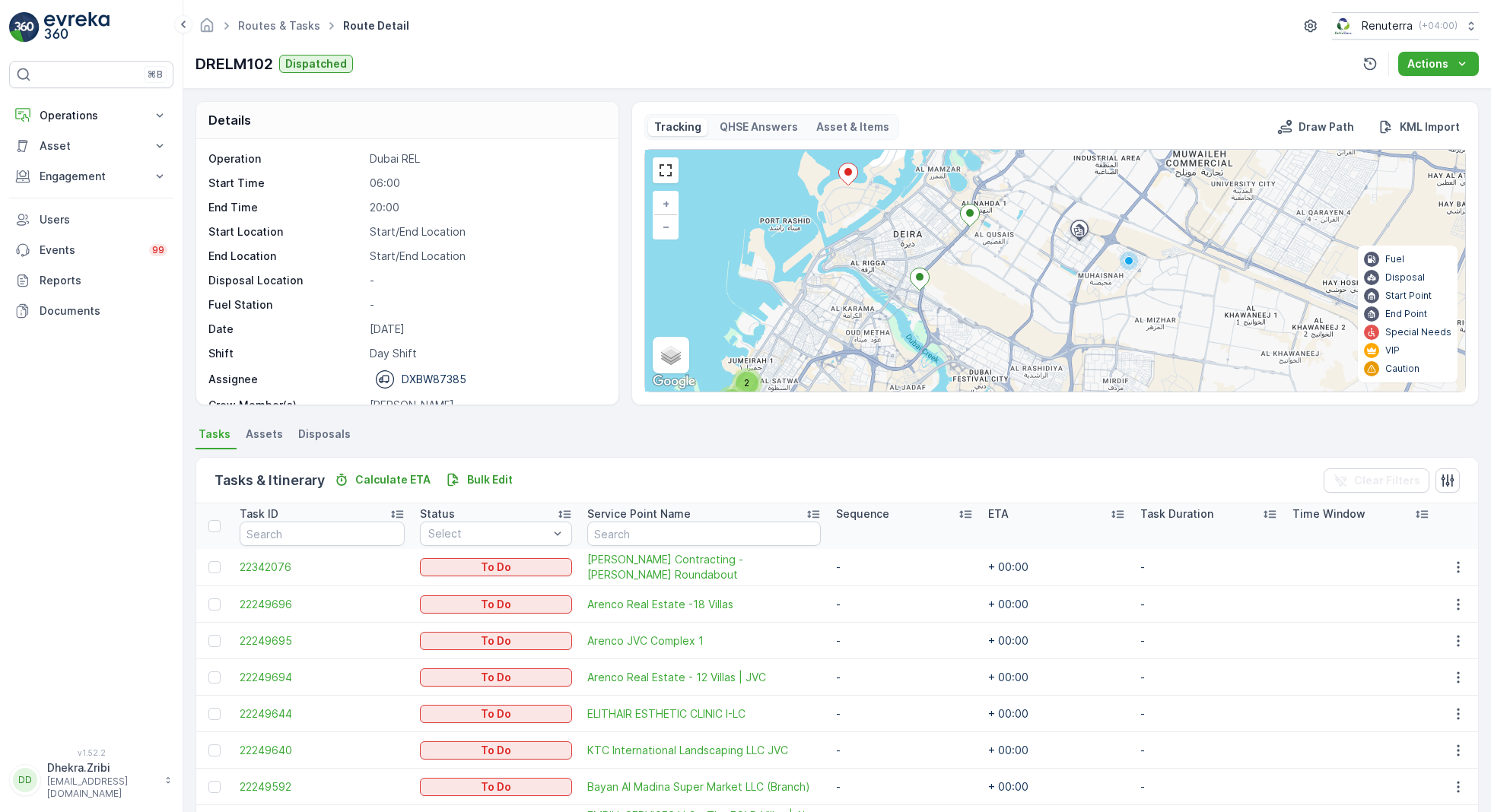
click at [919, 278] on ellipse at bounding box center [919, 276] width 7 height 7
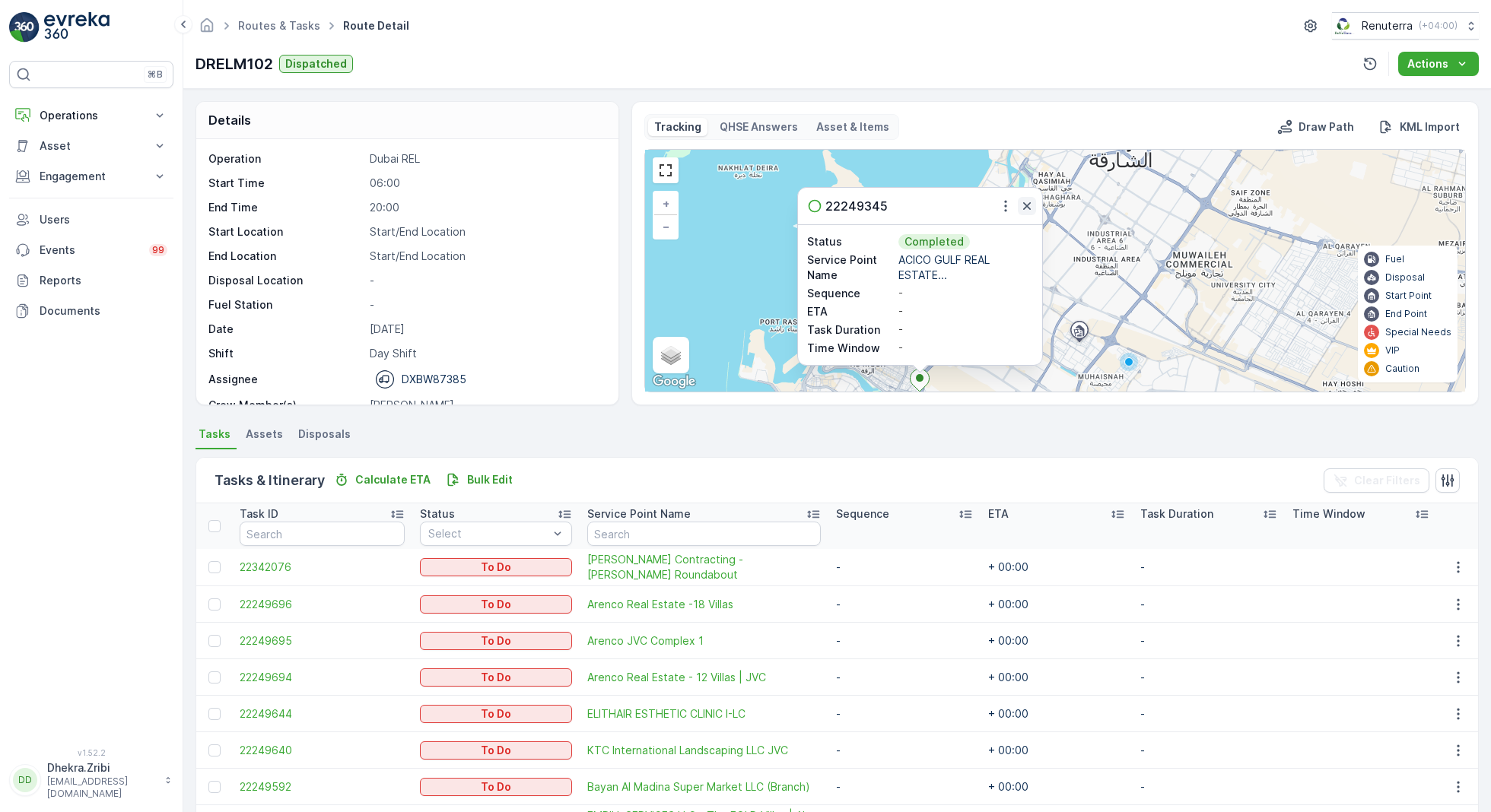
click at [1028, 202] on icon "button" at bounding box center [1027, 206] width 15 height 15
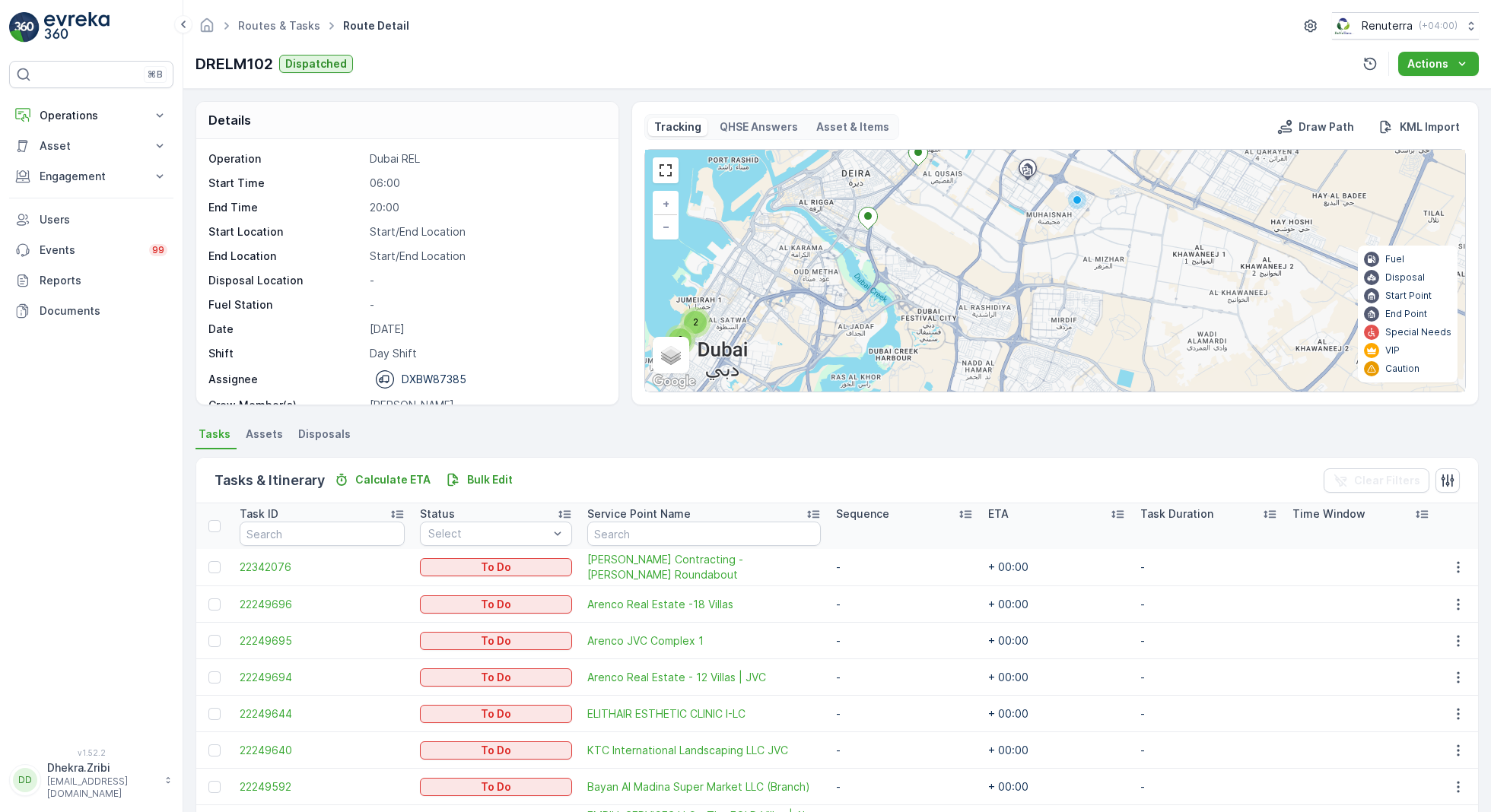
drag, startPoint x: 1071, startPoint y: 353, endPoint x: 1015, endPoint y: 157, distance: 203.8
click at [1015, 158] on div "3 2 2 2 + − Satellite Roadmap Terrain Hybrid Leaflet Keyboard shortcuts Map Dat…" at bounding box center [1055, 270] width 820 height 242
